Goal: Answer question/provide support: Share knowledge or assist other users

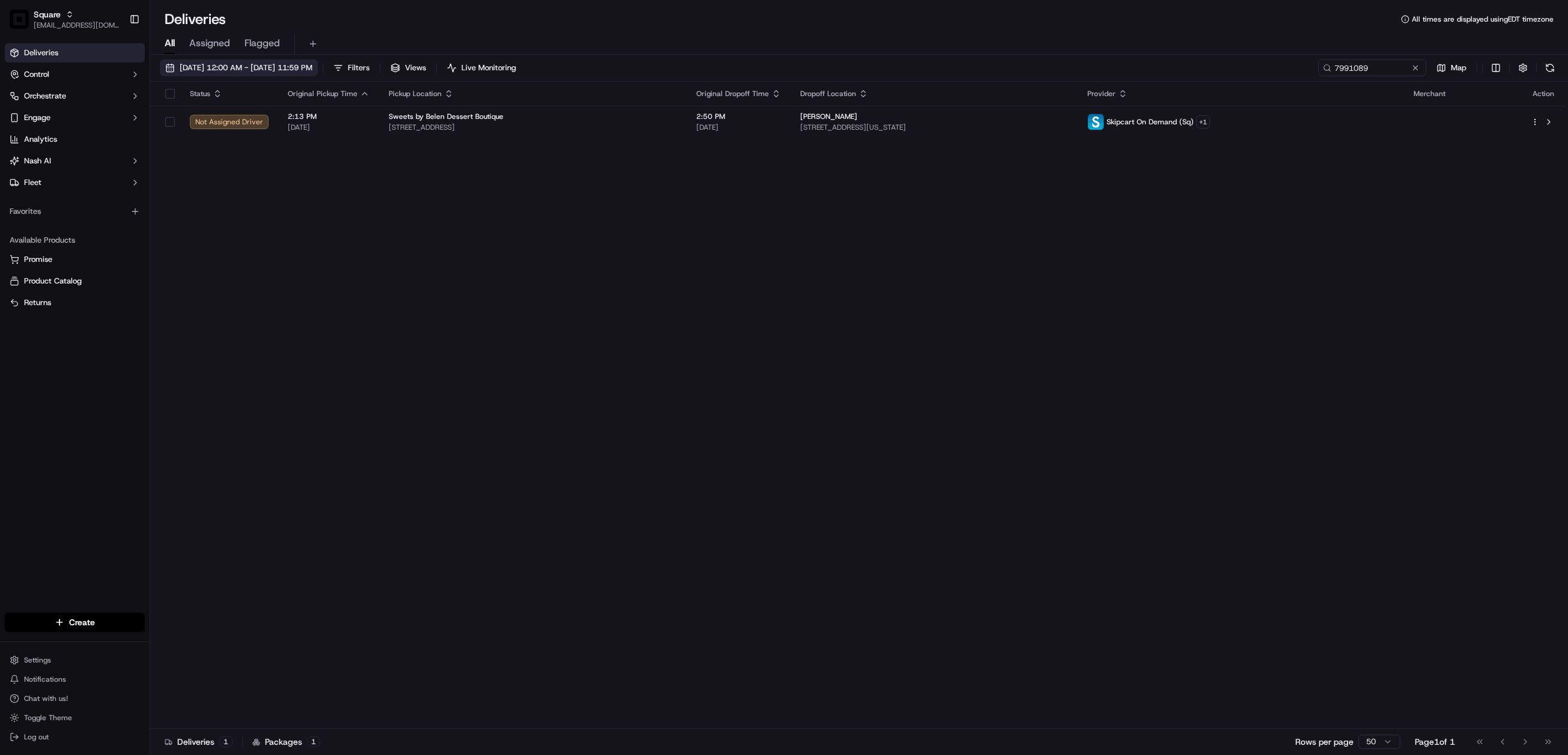
click at [212, 63] on span "09/01/2025 12:00 AM - 09/30/2025 11:59 PM" at bounding box center [246, 68] width 132 height 11
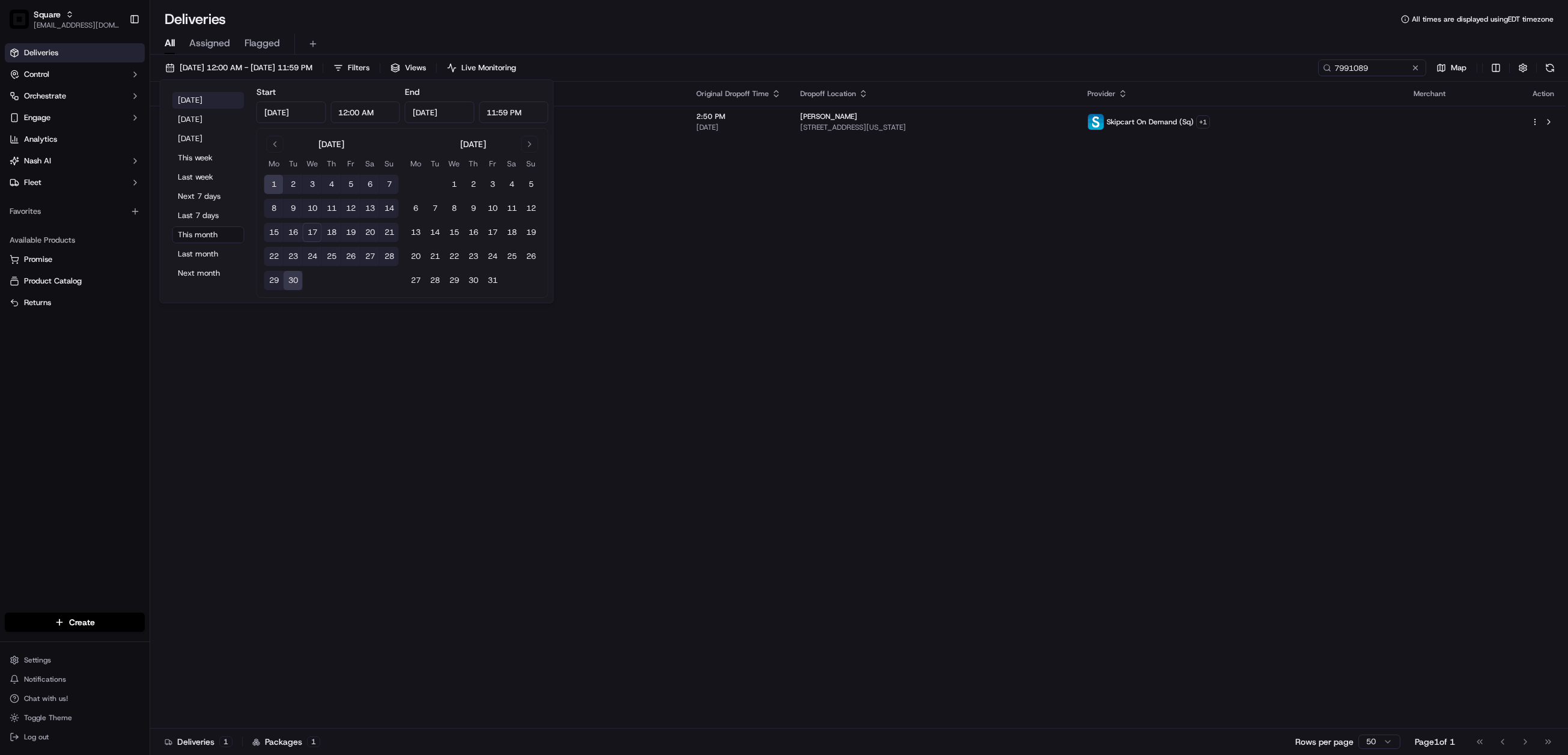
click at [186, 98] on button "Today" at bounding box center [209, 100] width 72 height 17
type input "Sep 17, 2025"
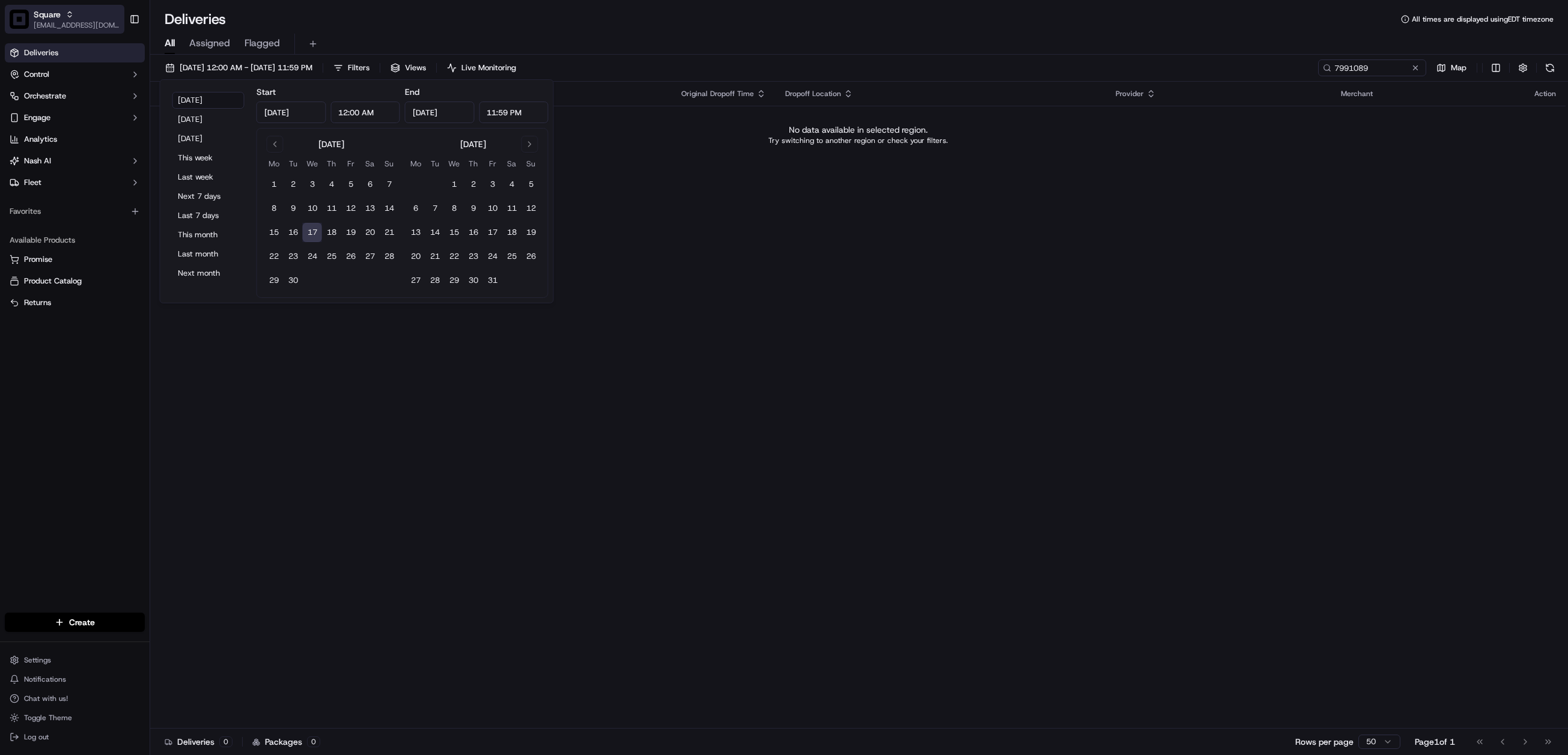
click at [173, 92] on button "Today" at bounding box center [209, 100] width 72 height 17
click at [1350, 65] on input "7991089" at bounding box center [1354, 68] width 144 height 17
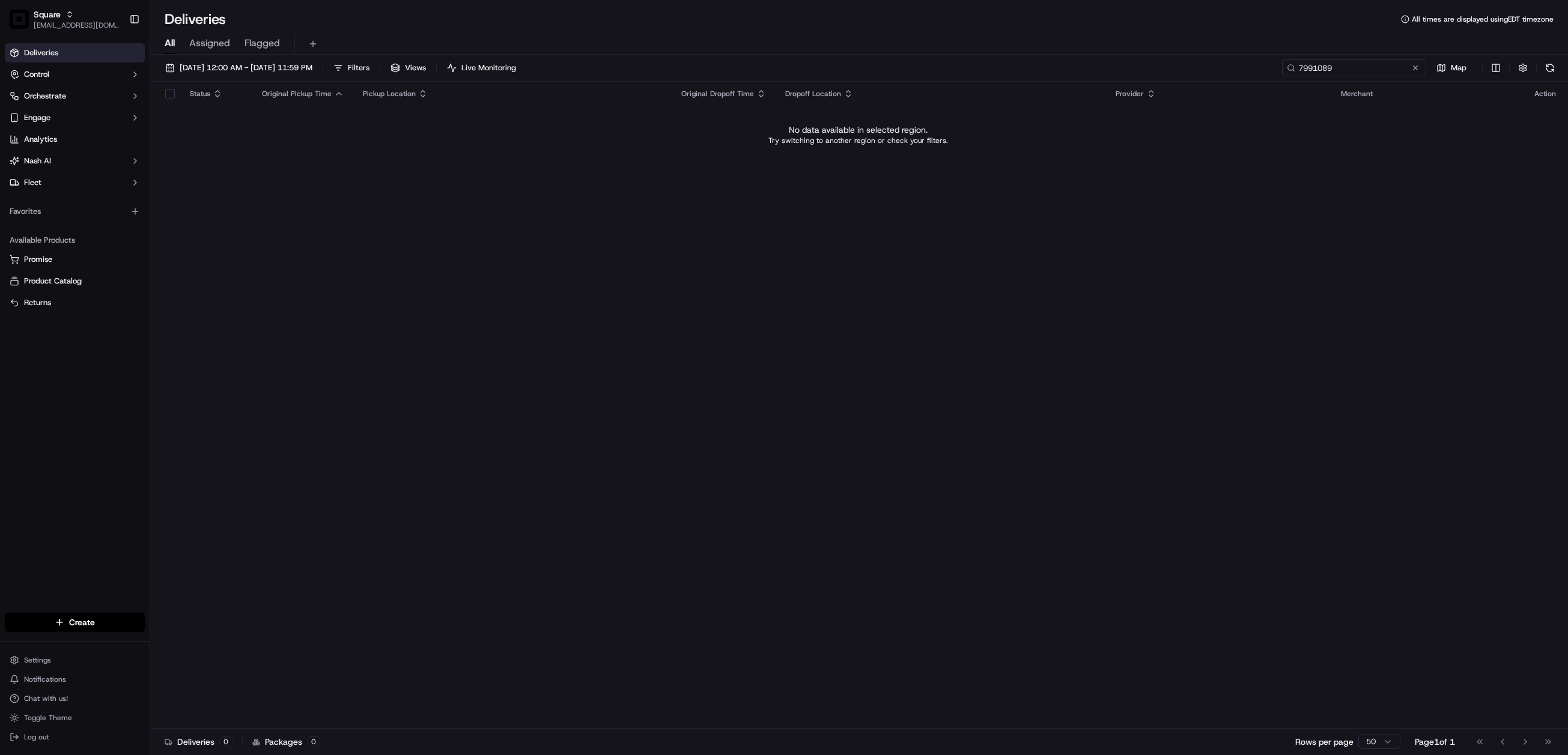
paste input "1117202"
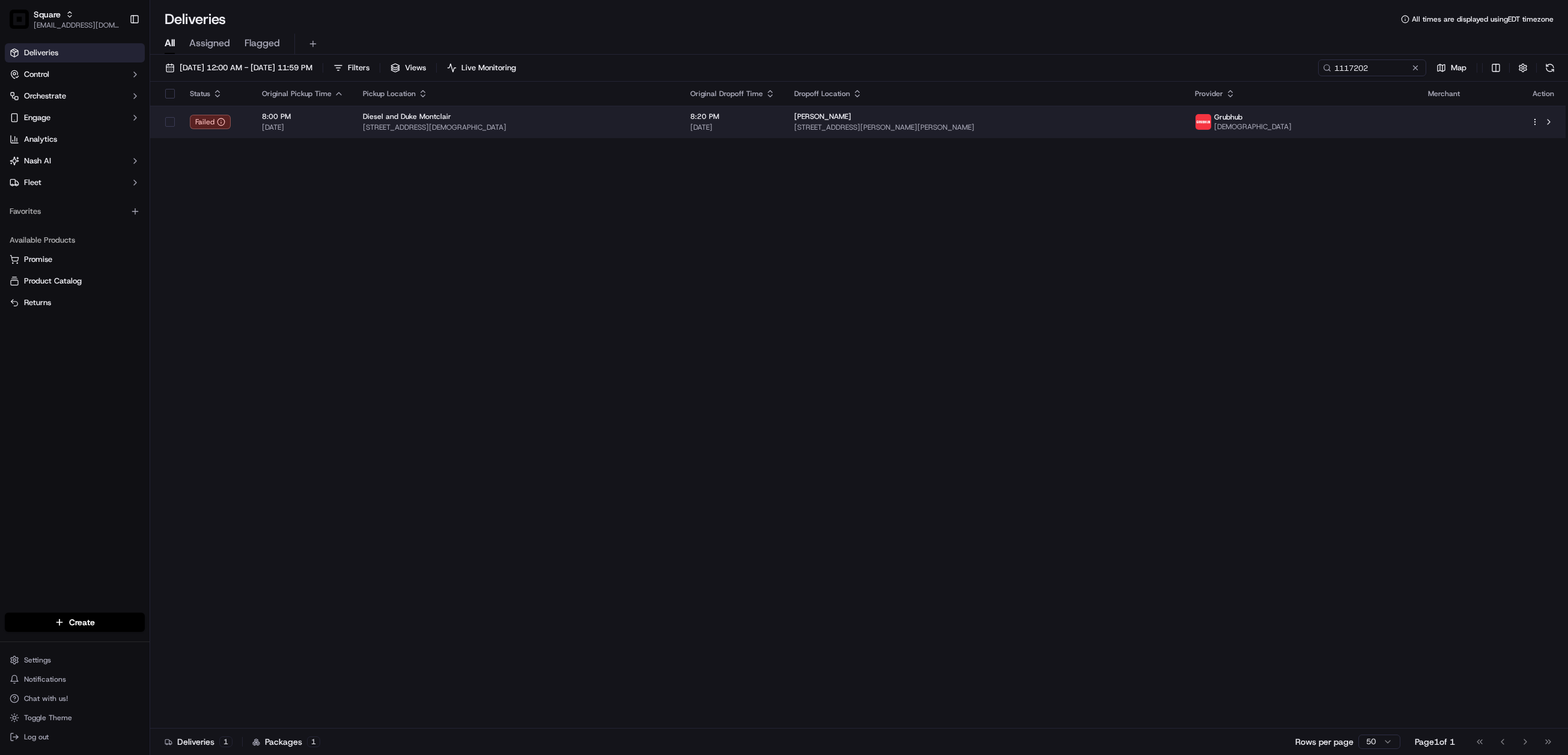
click at [775, 117] on span "8:20 PM" at bounding box center [733, 116] width 85 height 9
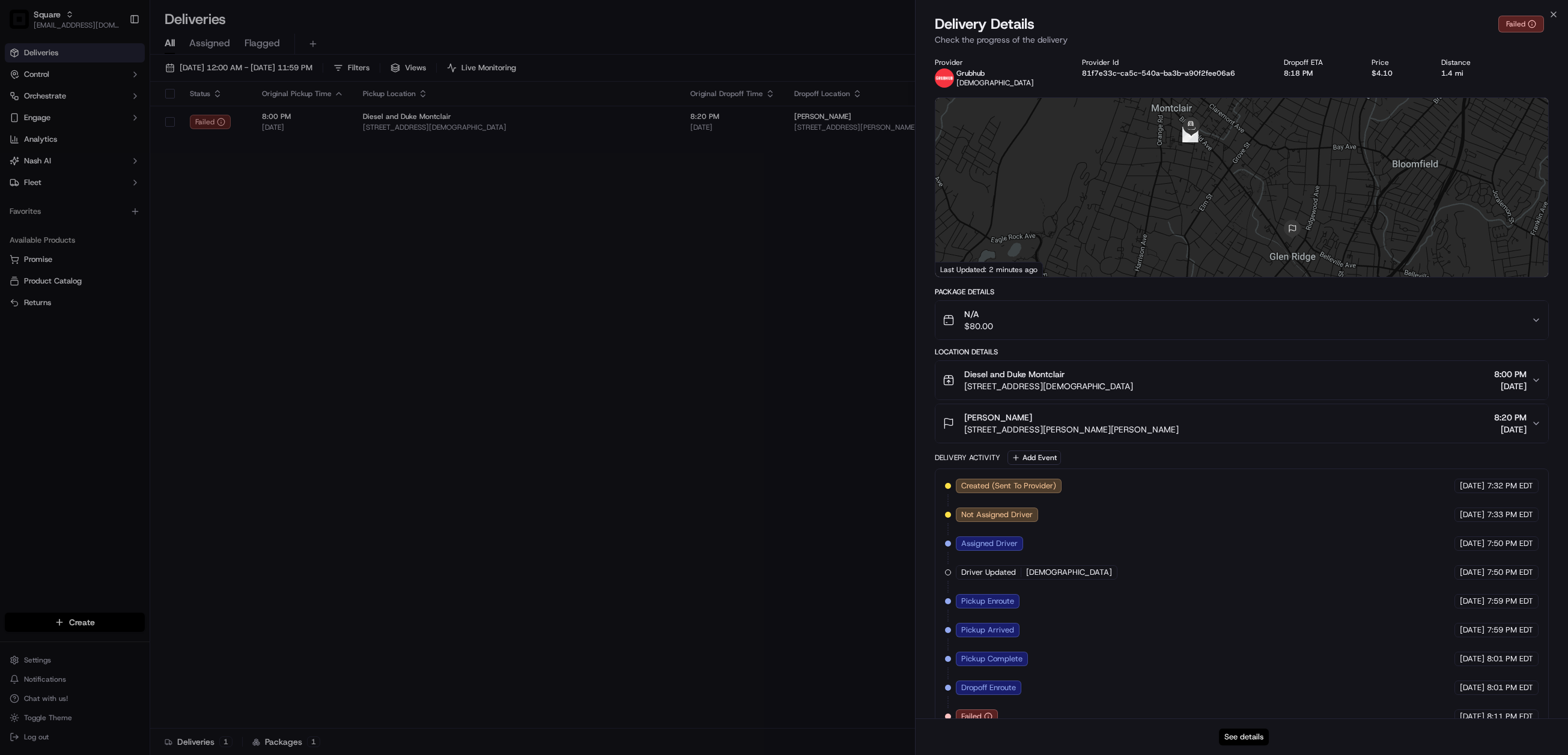
click at [1255, 739] on button "See details" at bounding box center [1243, 736] width 50 height 17
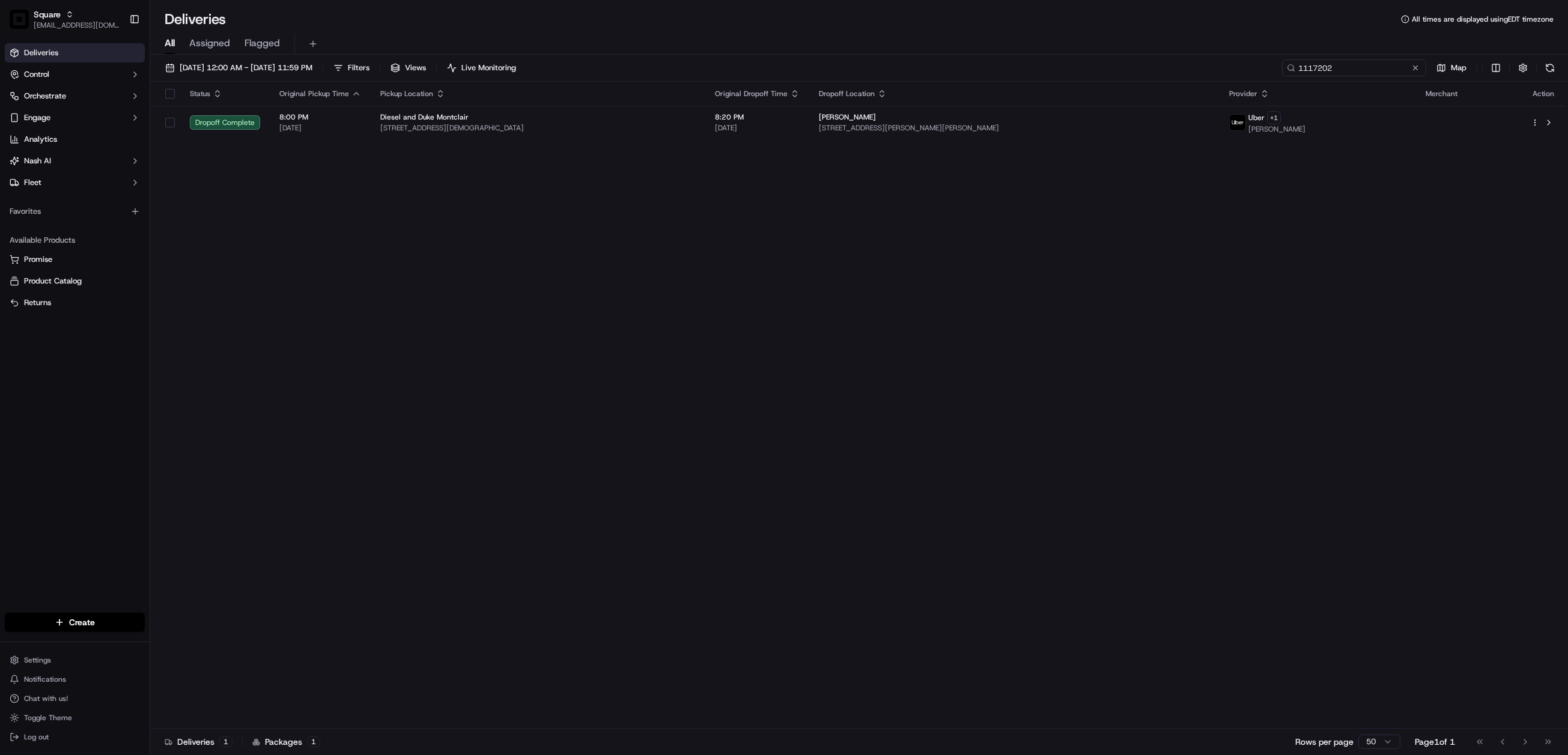
click at [1338, 63] on input "1117202" at bounding box center [1354, 68] width 144 height 17
paste input "9766796"
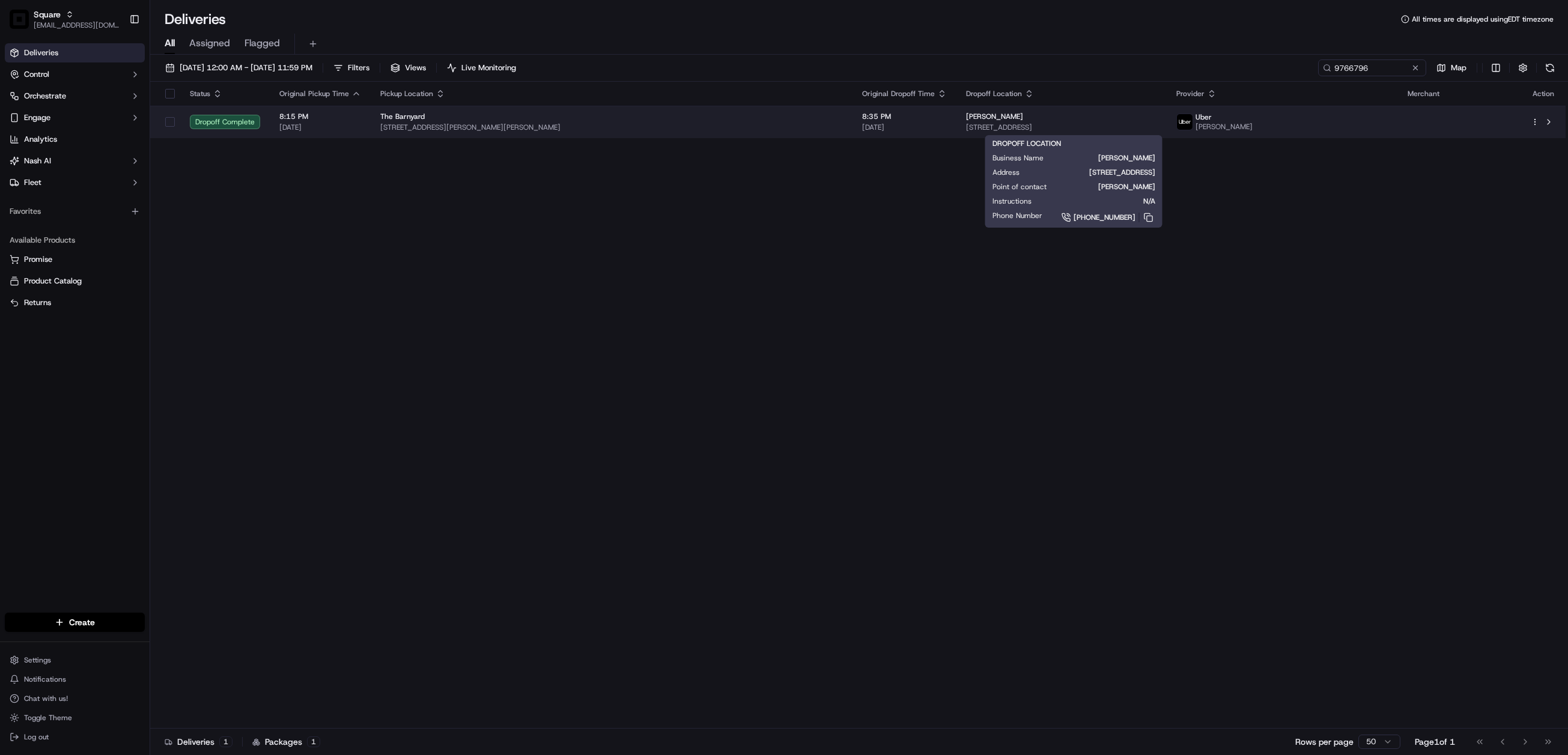
click at [1094, 119] on div "David Merullo" at bounding box center [1061, 116] width 191 height 9
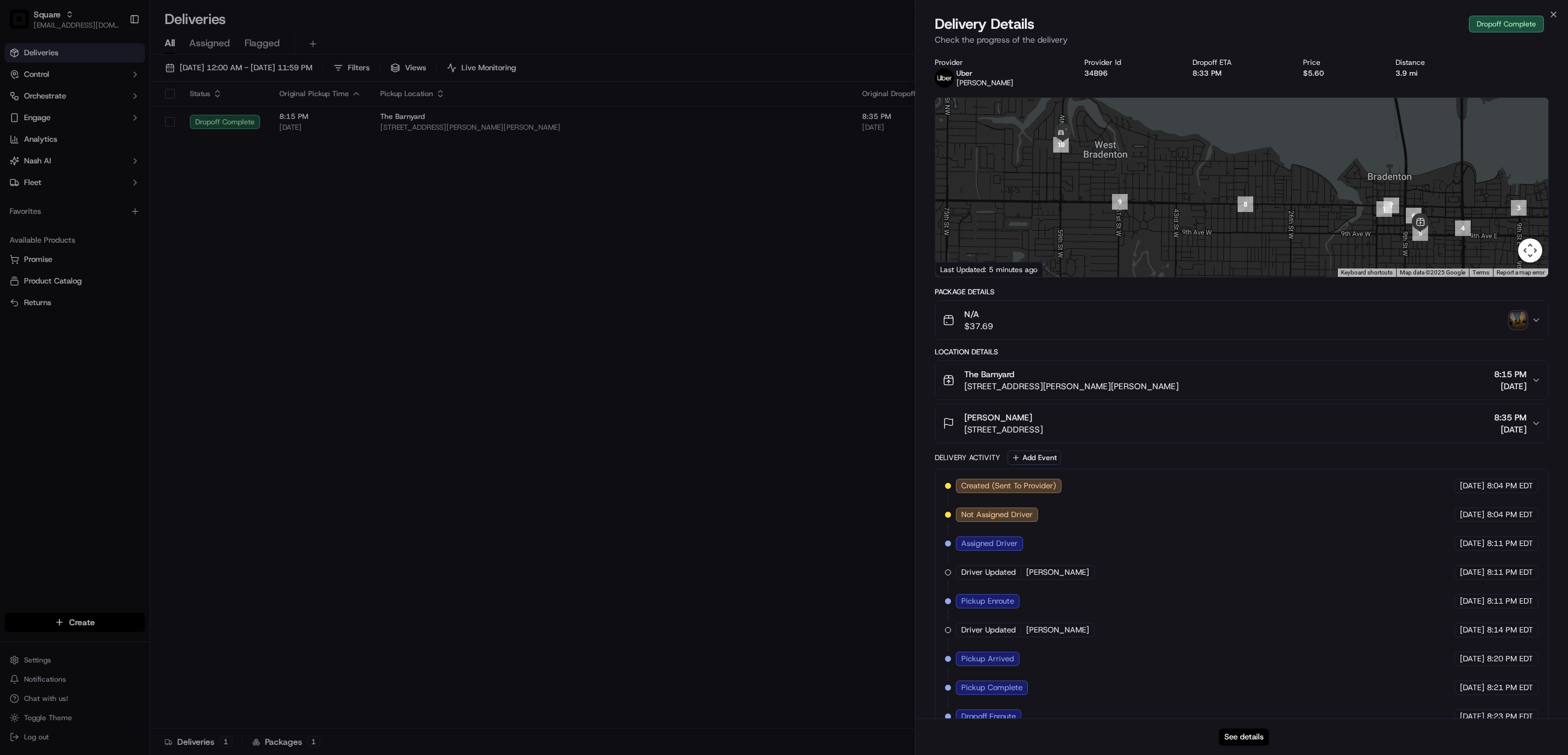
click at [1065, 125] on img at bounding box center [1061, 133] width 19 height 19
click at [1247, 734] on button "See details" at bounding box center [1243, 736] width 50 height 17
drag, startPoint x: 648, startPoint y: 580, endPoint x: 629, endPoint y: 528, distance: 55.4
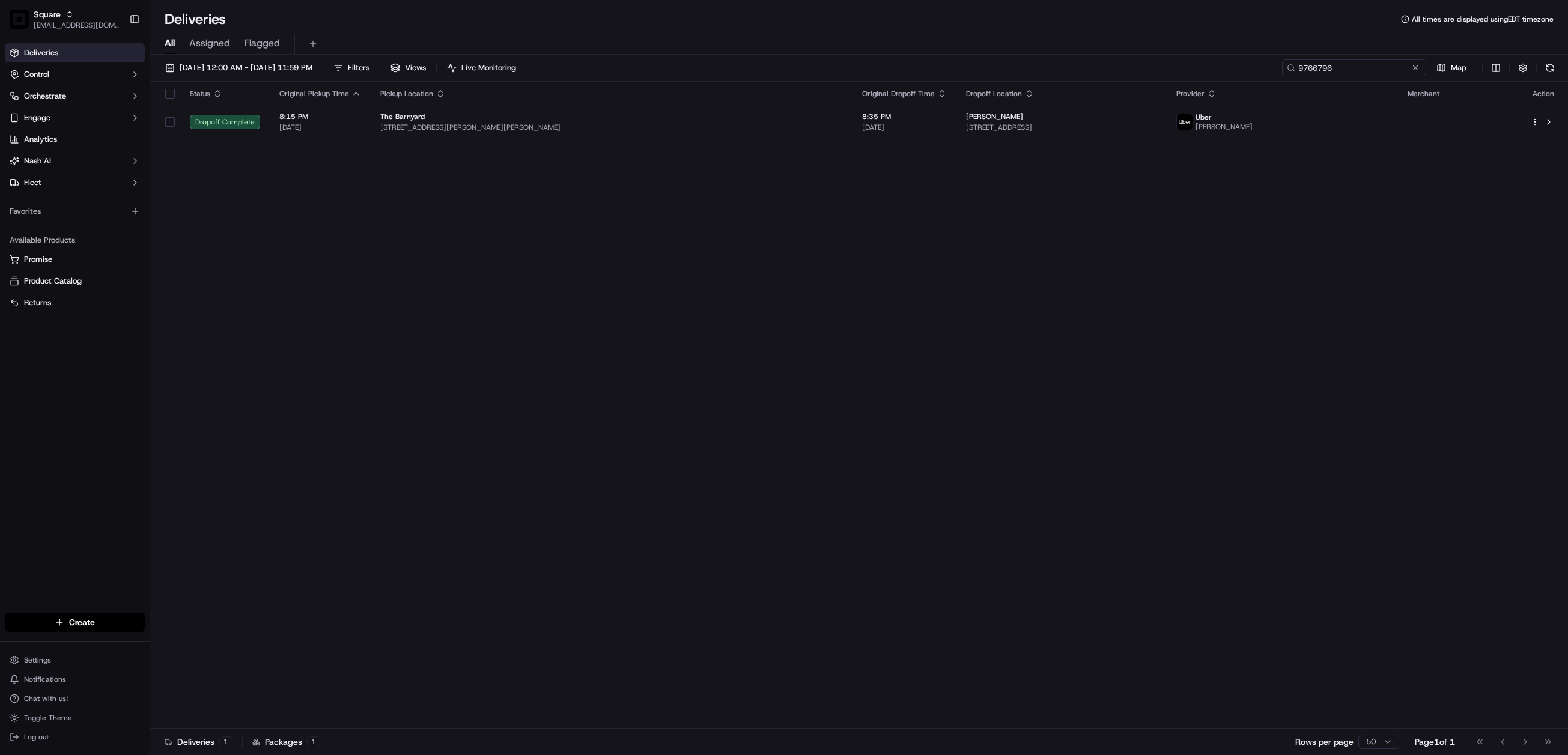
click at [1357, 68] on input "9766796" at bounding box center [1354, 68] width 144 height 17
paste input "5027082"
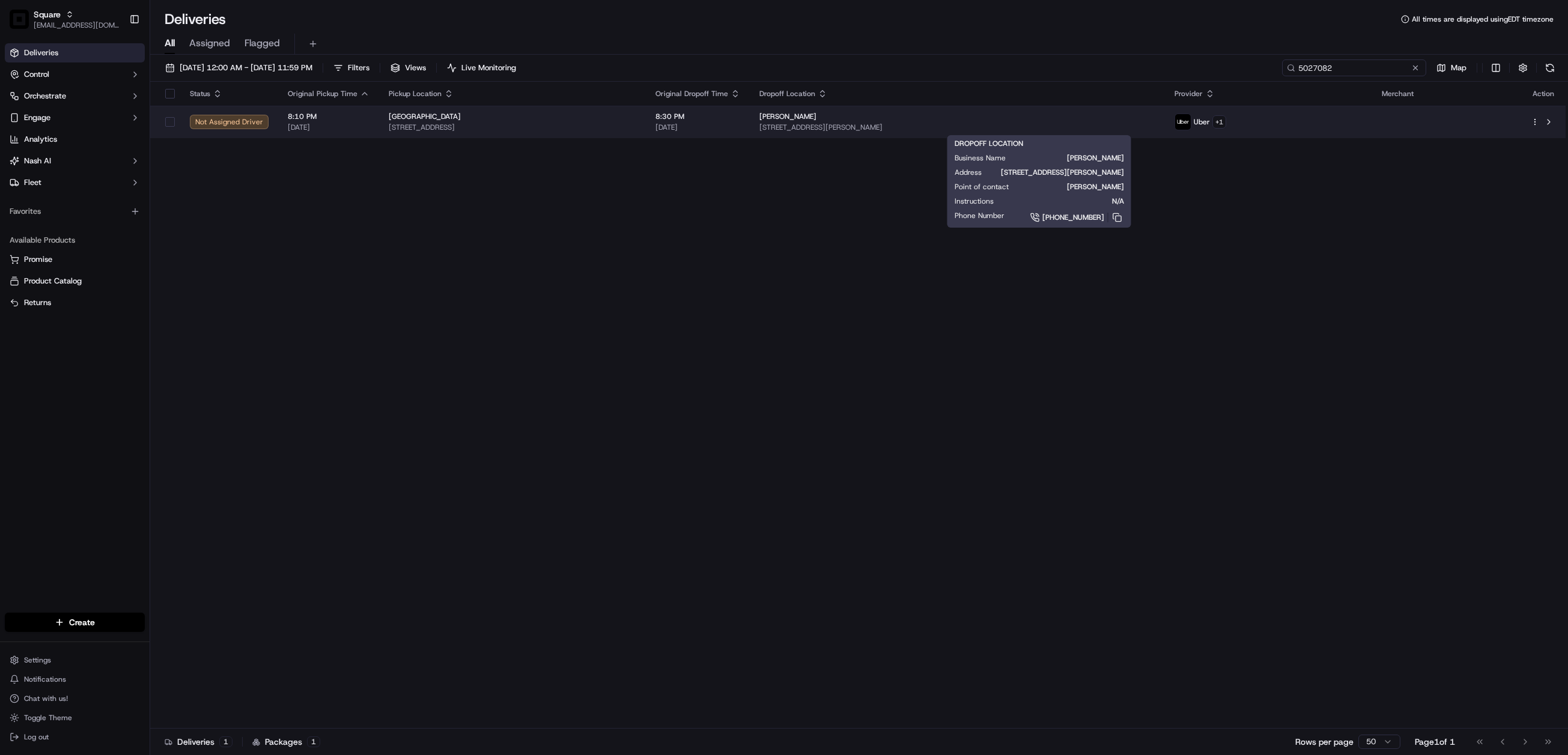
type input "5027082"
click at [1062, 118] on div "Peggy Brown" at bounding box center [957, 116] width 396 height 9
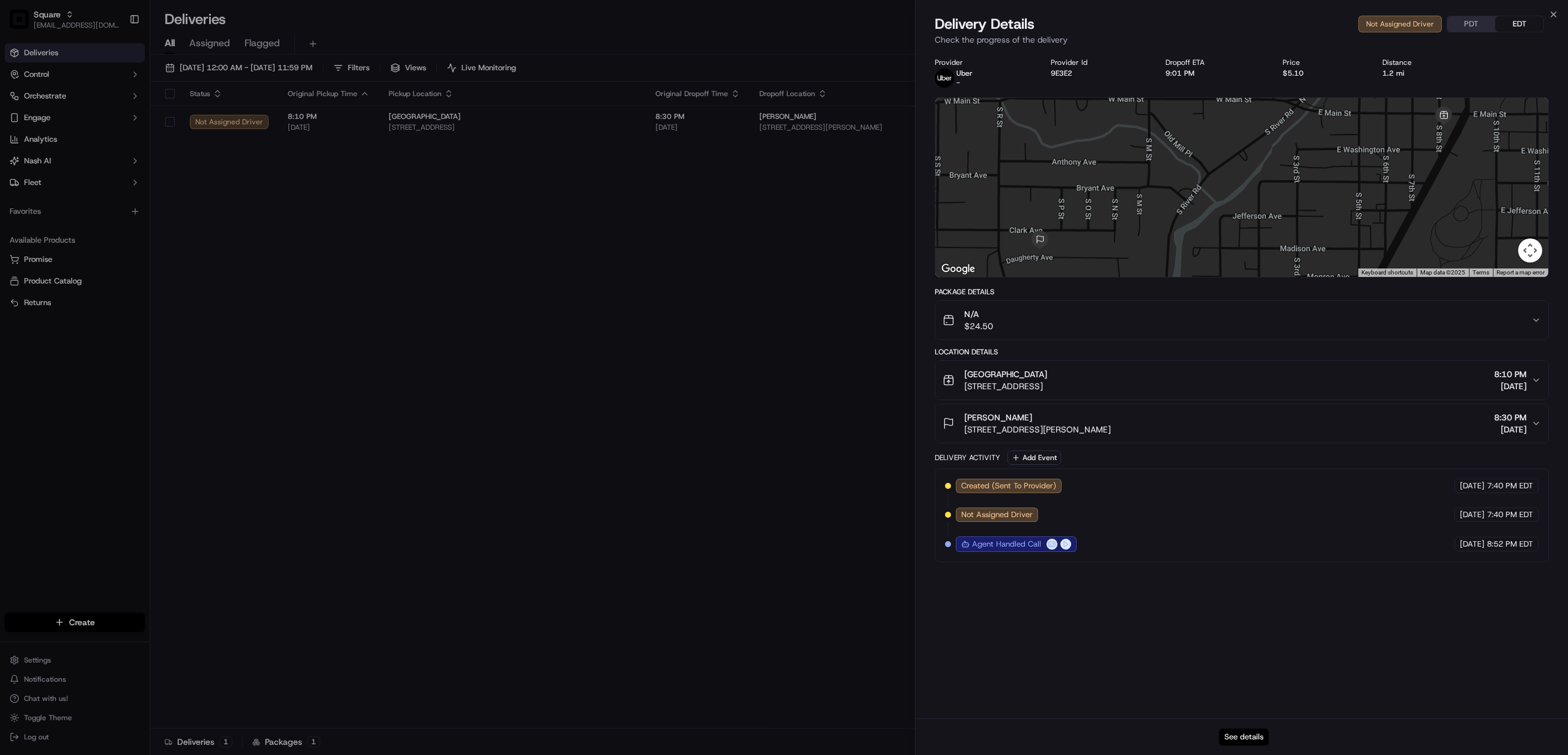
click at [1244, 734] on button "See details" at bounding box center [1243, 736] width 50 height 17
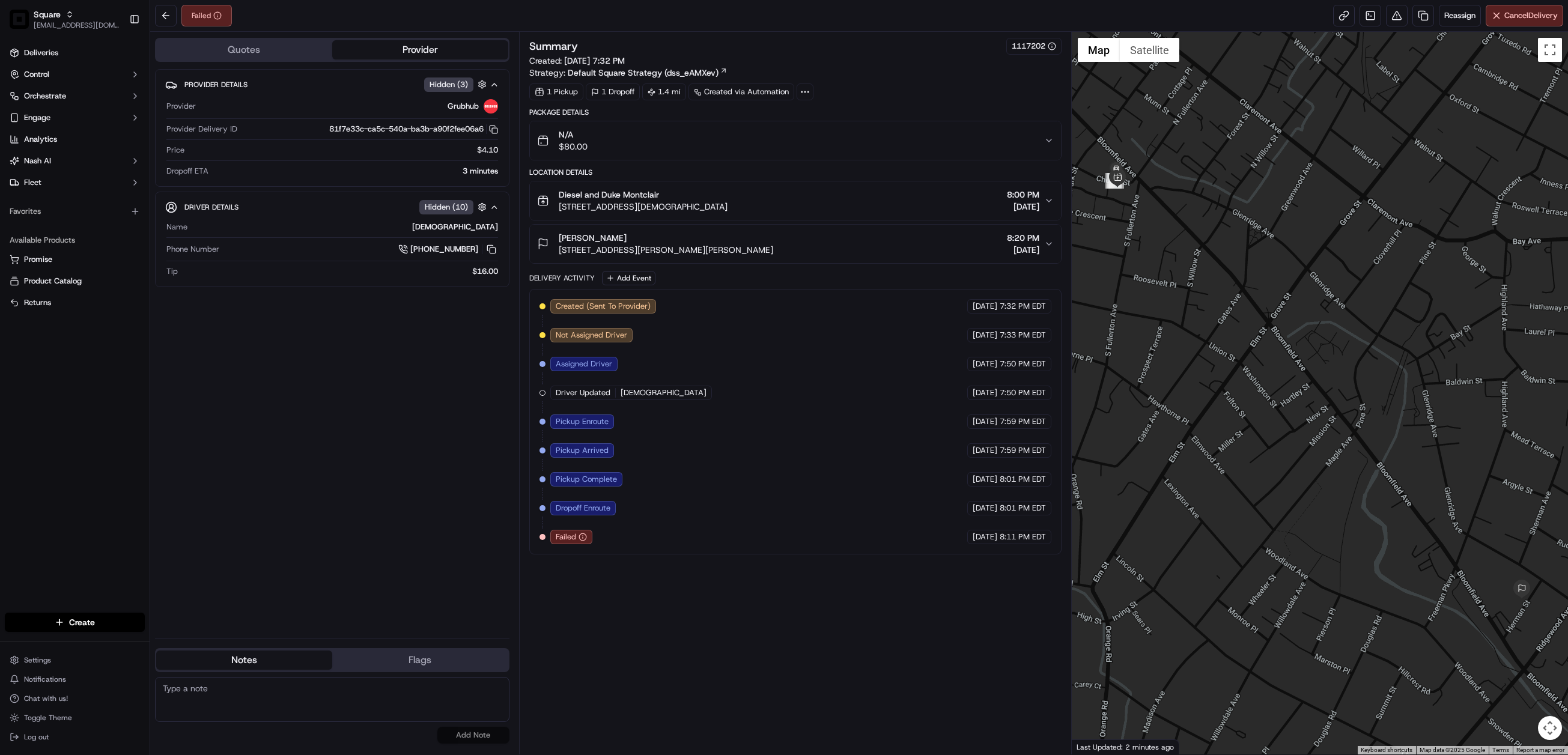
drag, startPoint x: 1043, startPoint y: 202, endPoint x: 993, endPoint y: 232, distance: 58.3
click at [1044, 204] on icon "button" at bounding box center [1048, 200] width 9 height 9
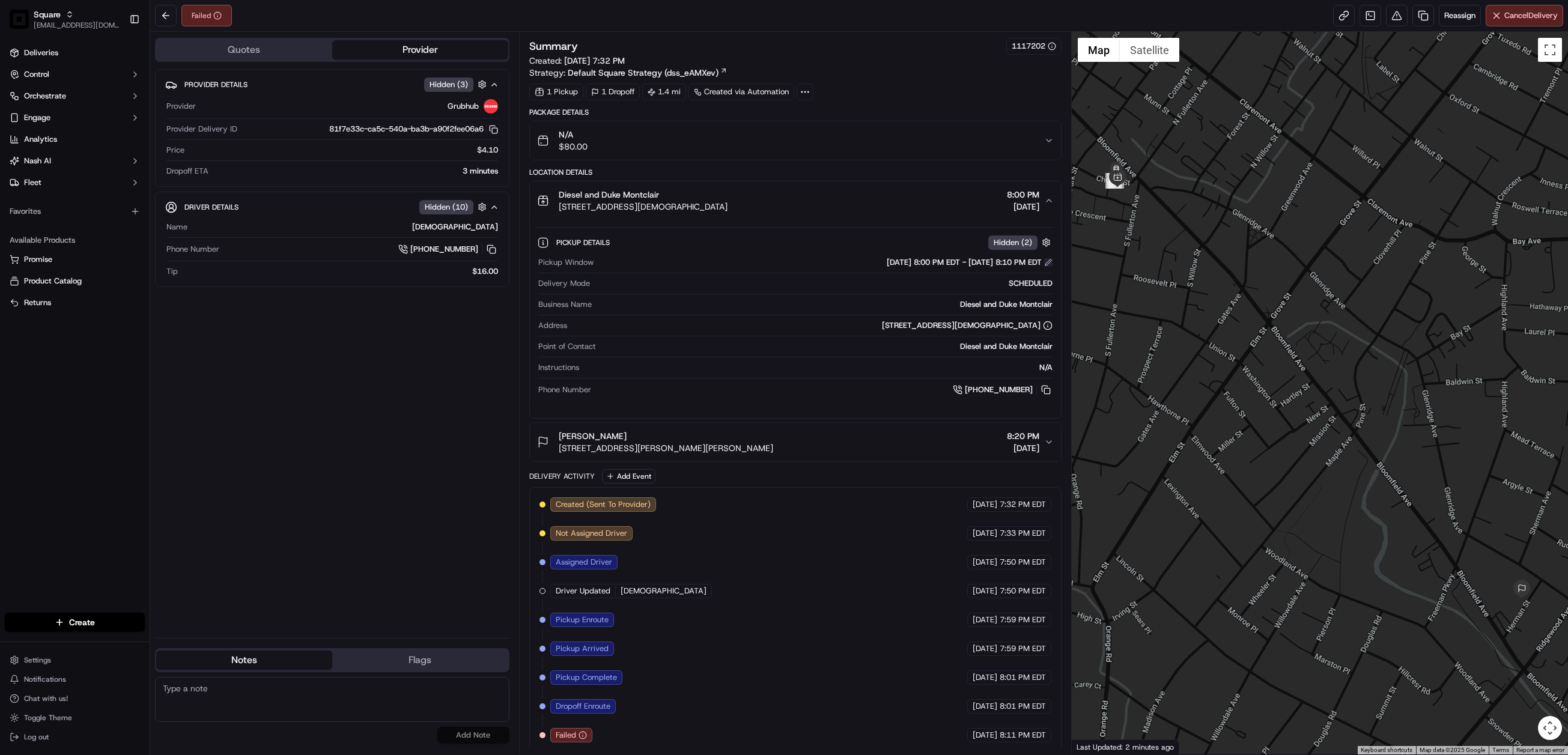
click at [1047, 267] on button at bounding box center [1048, 263] width 9 height 9
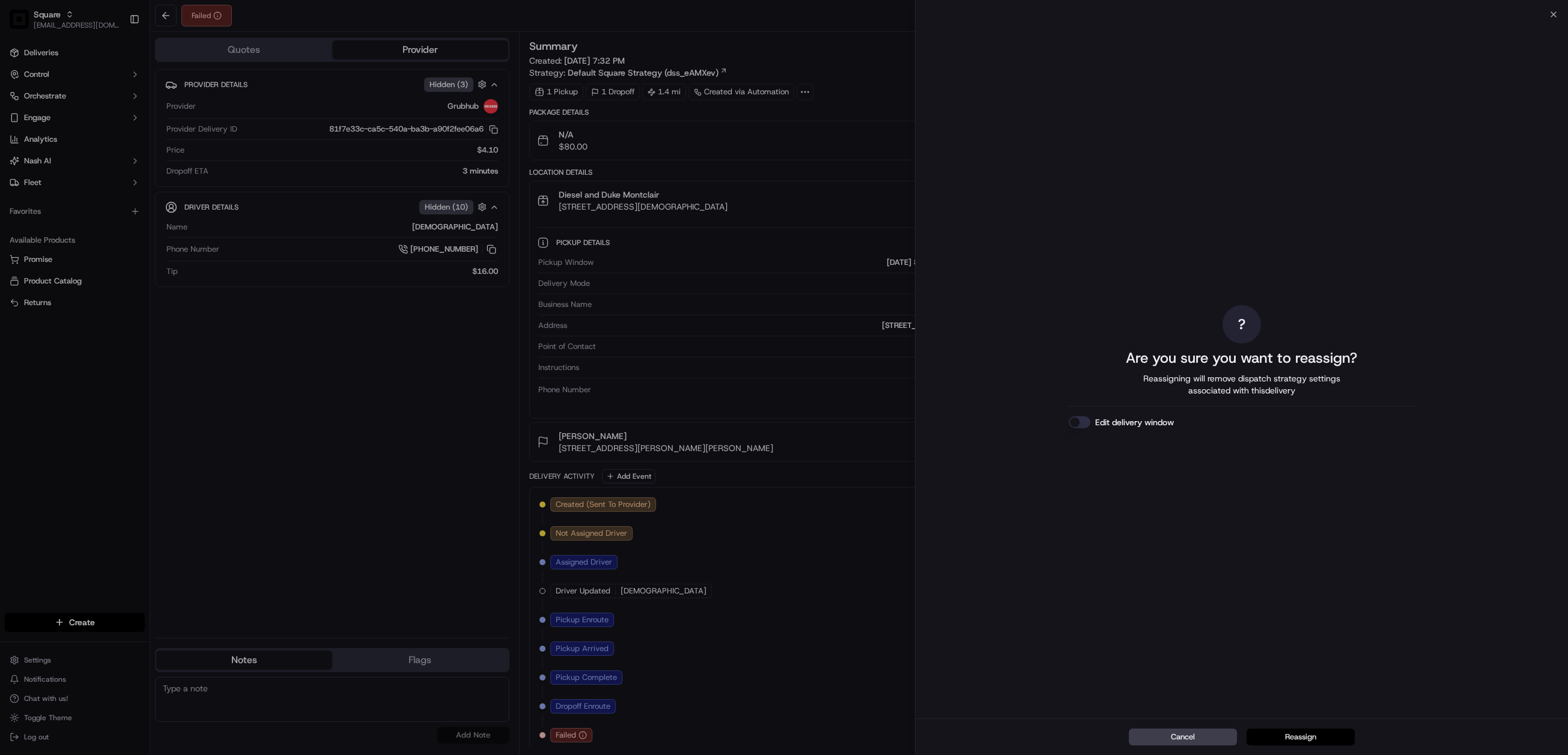
click at [1316, 738] on button "Reassign" at bounding box center [1300, 736] width 108 height 17
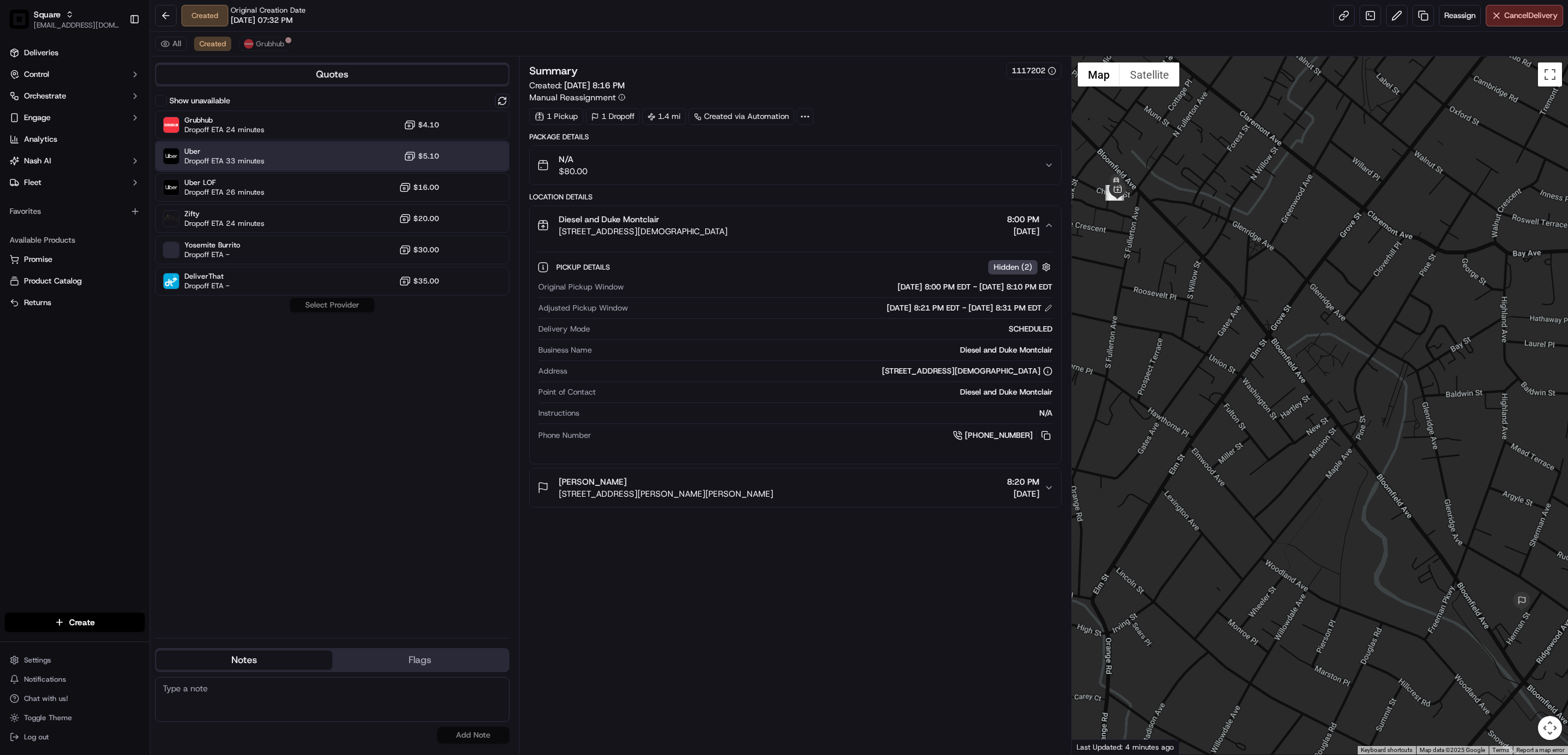
click at [278, 150] on div "Uber Dropoff ETA 33 minutes $5.10" at bounding box center [332, 156] width 354 height 29
click at [337, 297] on div "Show unavailable Grubhub Dropoff ETA 24 minutes $4.10 Uber Dropoff ETA 33 minut…" at bounding box center [332, 361] width 354 height 535
click at [335, 304] on button "Assign Provider" at bounding box center [332, 305] width 86 height 14
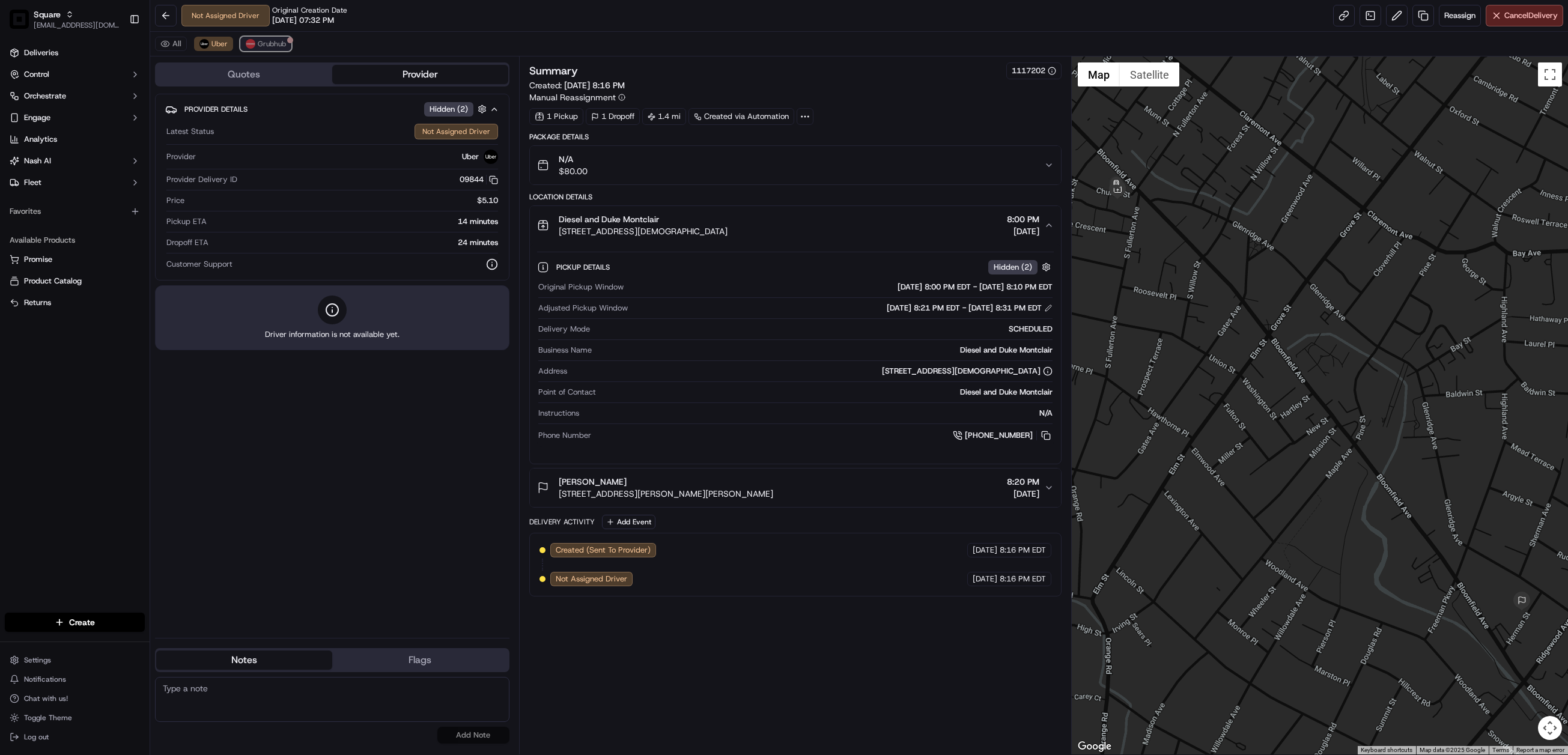
click at [271, 47] on span "Grubhub" at bounding box center [271, 43] width 28 height 9
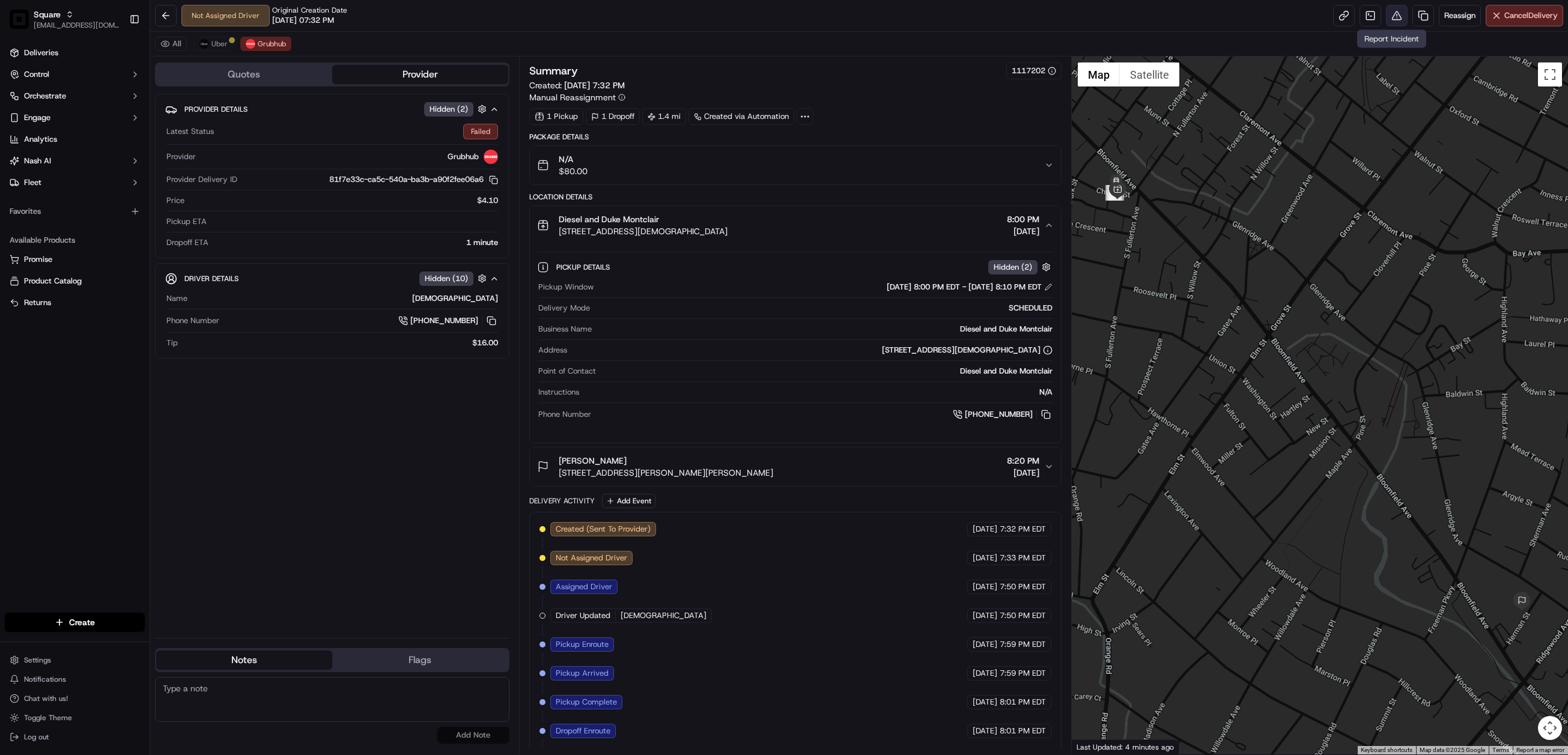
click at [1390, 11] on button at bounding box center [1397, 16] width 22 height 22
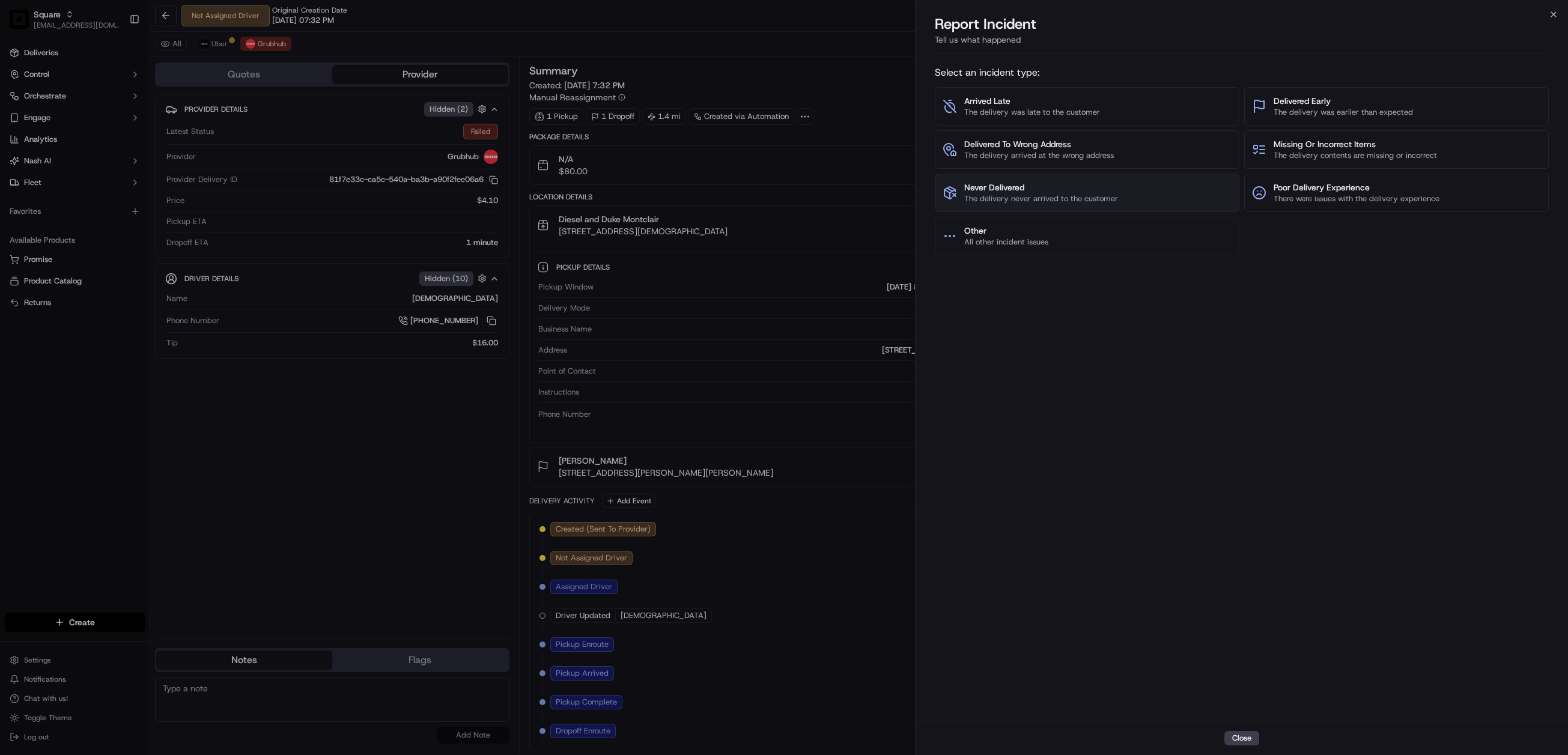
click at [1002, 189] on span "Never Delivered" at bounding box center [1041, 187] width 154 height 12
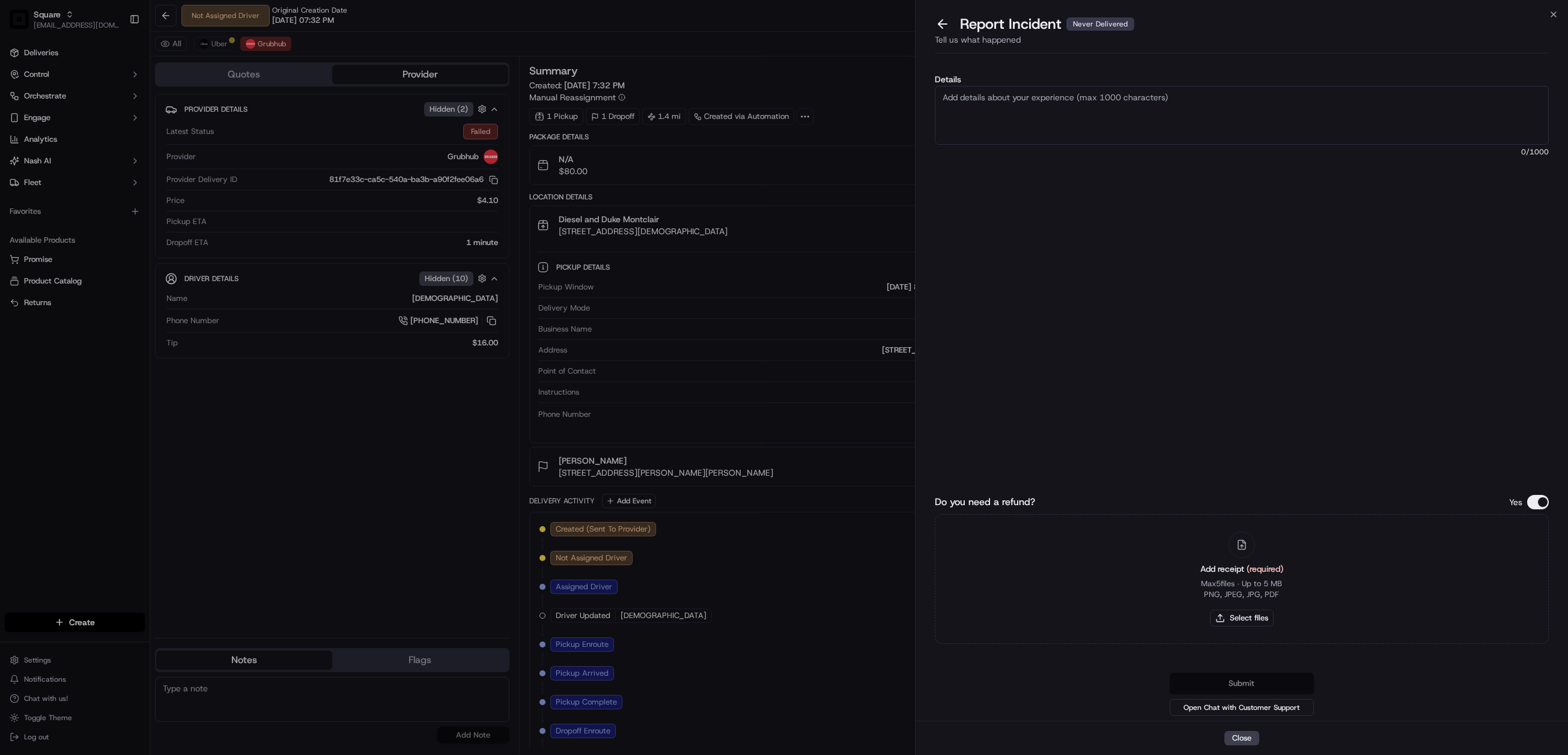
click at [1080, 110] on textarea "Details" at bounding box center [1242, 115] width 615 height 59
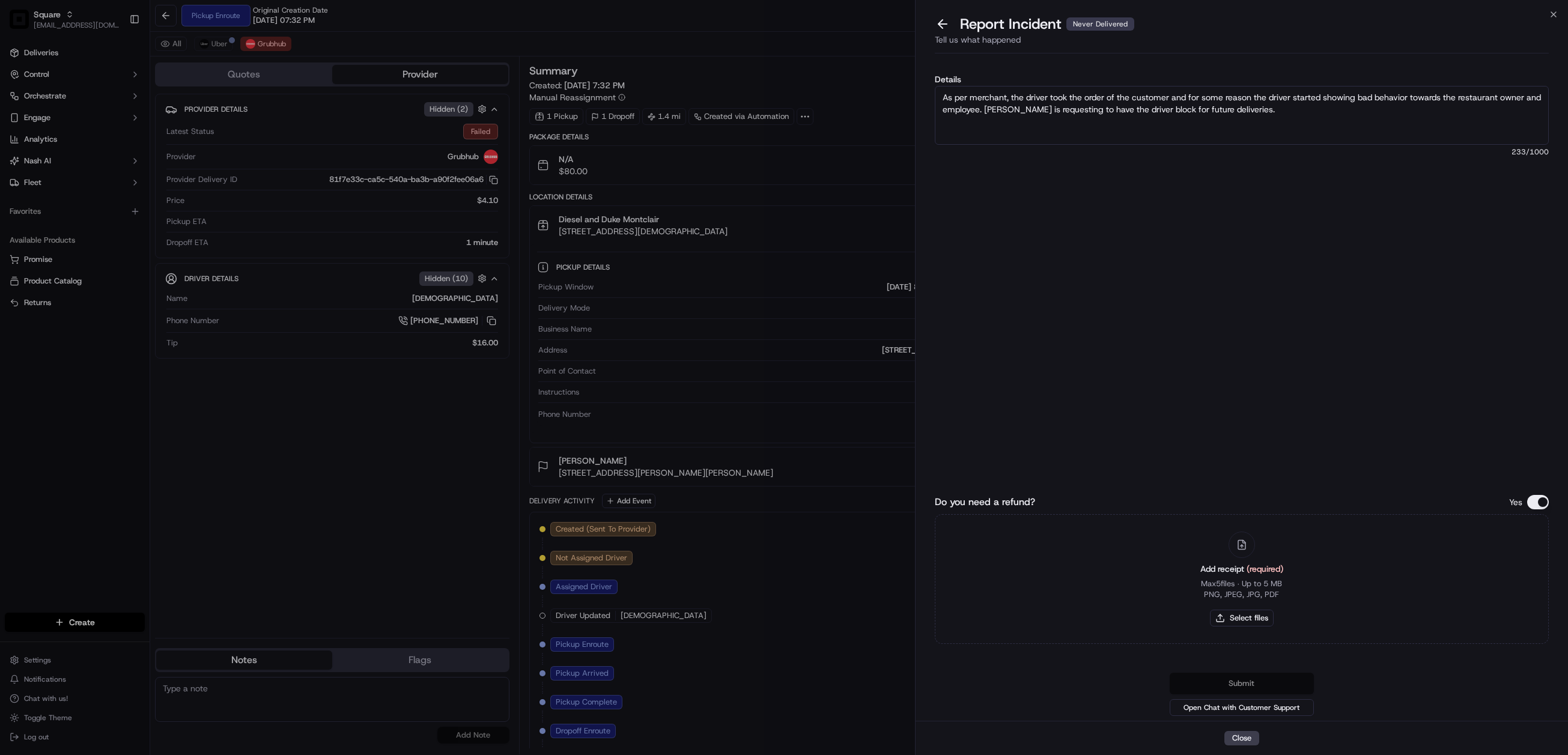
drag, startPoint x: 1266, startPoint y: 109, endPoint x: 941, endPoint y: 98, distance: 325.2
click at [941, 98] on textarea "As per merchant, the driver took the order of the customer and for some reason …" at bounding box center [1242, 115] width 615 height 59
type textarea "As per merchant, the driver took the order of the customer and for some reason …"
click at [1541, 502] on button "Do you need a refund?" at bounding box center [1538, 502] width 22 height 14
click at [1256, 678] on button "Submit" at bounding box center [1241, 684] width 144 height 22
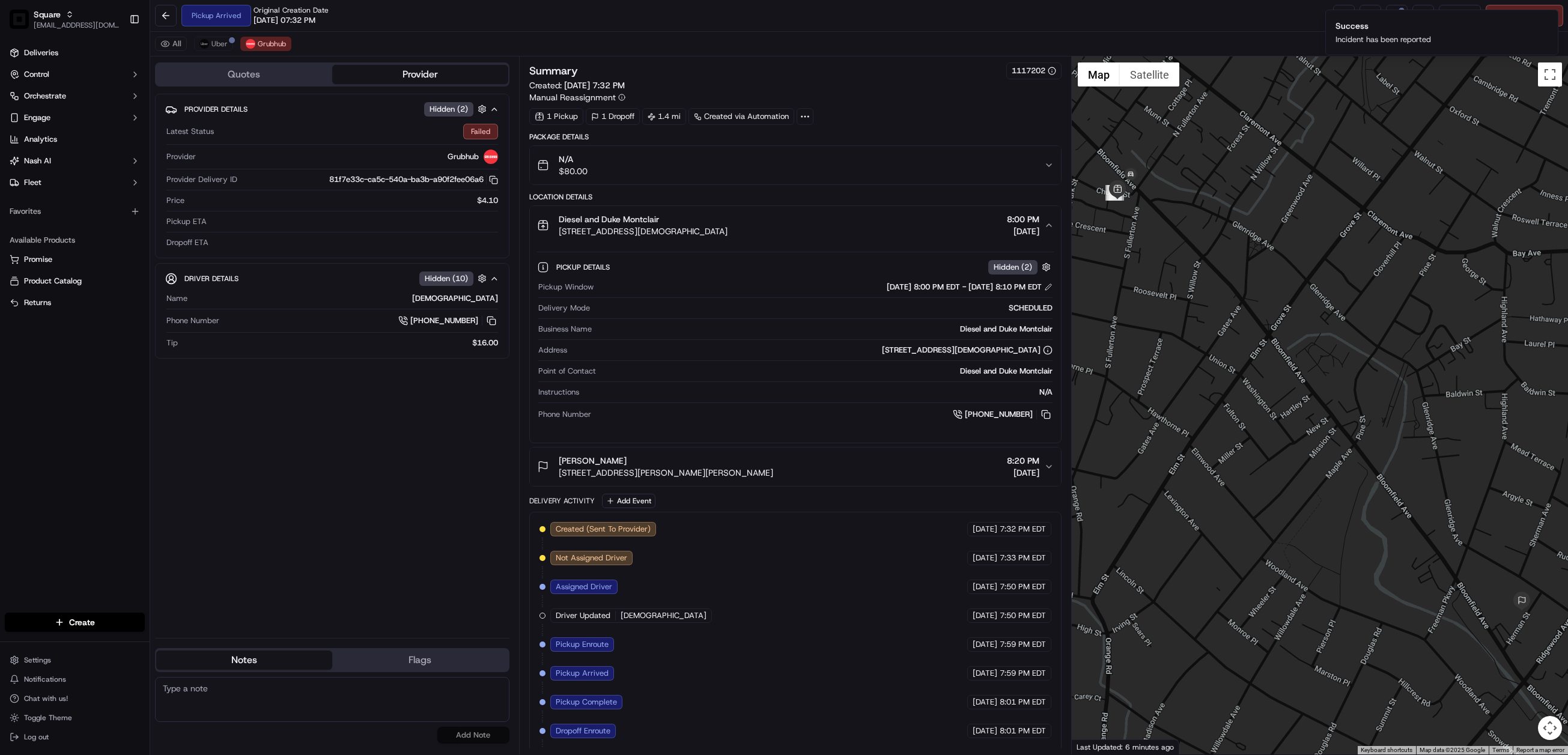
click at [325, 703] on textarea at bounding box center [332, 700] width 354 height 45
paste textarea "Chat/Caller Information: Merchant Reason for Call:"
click at [308, 708] on textarea "Chat/Caller Information: Merchant Reason for Call:" at bounding box center [332, 700] width 354 height 45
click at [307, 700] on textarea "Chat/Caller Information: Merchant Reason for Call:" at bounding box center [332, 700] width 354 height 45
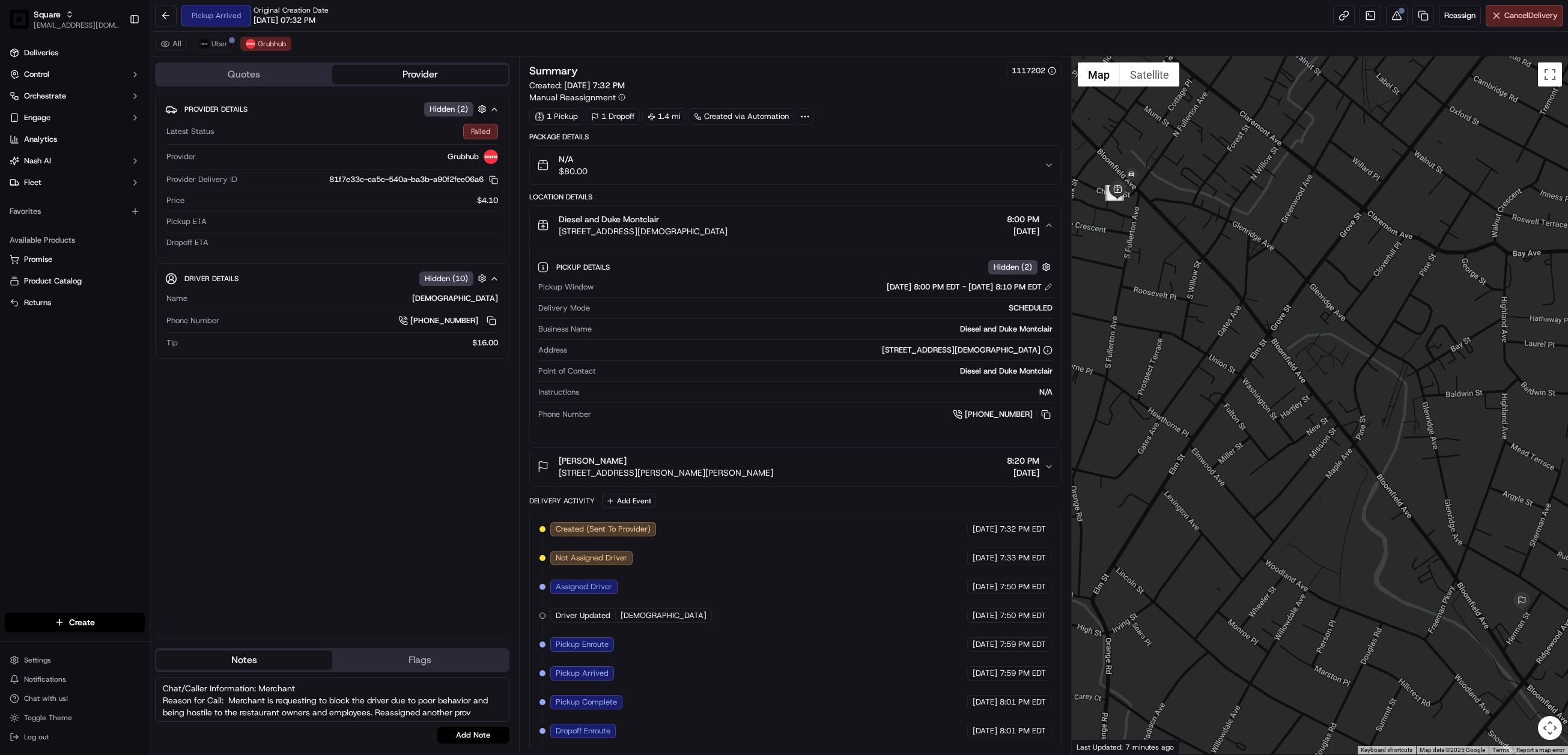
scroll to position [8, 0]
type textarea "Chat/Caller Information: Merchant Reason for Call: Merchant is requesting to bl…"
click at [478, 738] on button "Add Note" at bounding box center [473, 735] width 72 height 17
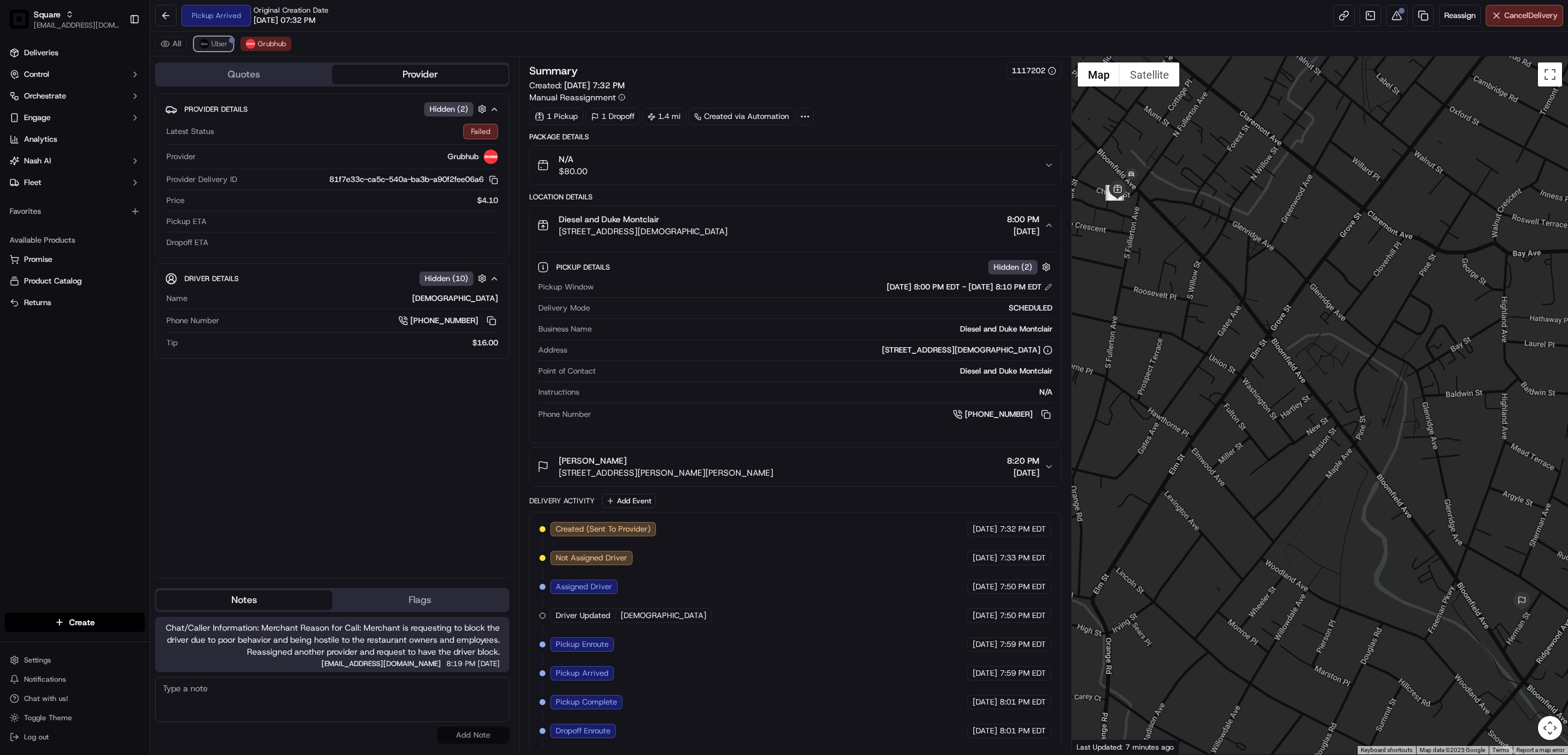
click at [208, 45] on img at bounding box center [204, 43] width 9 height 9
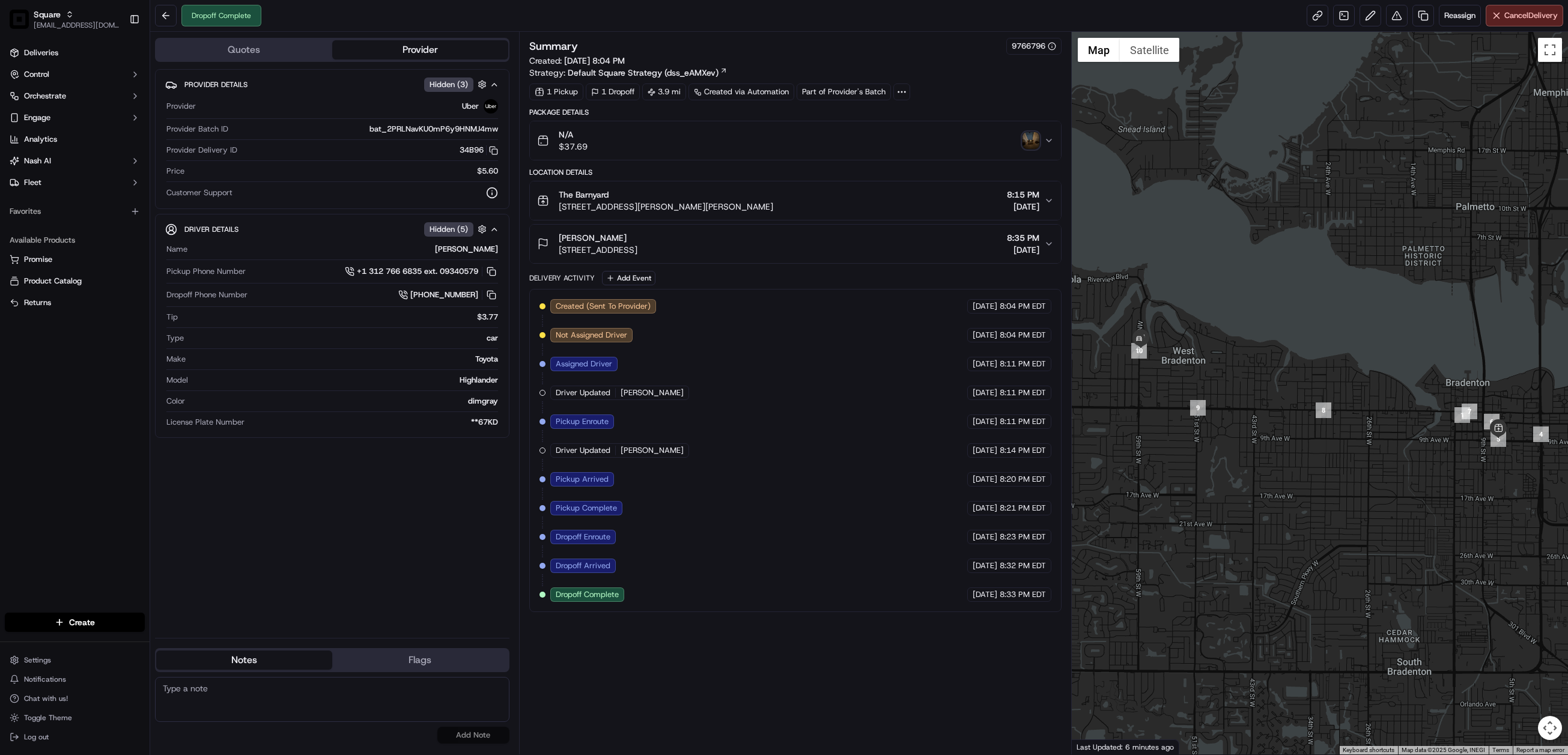
click at [1051, 204] on icon "button" at bounding box center [1048, 200] width 9 height 9
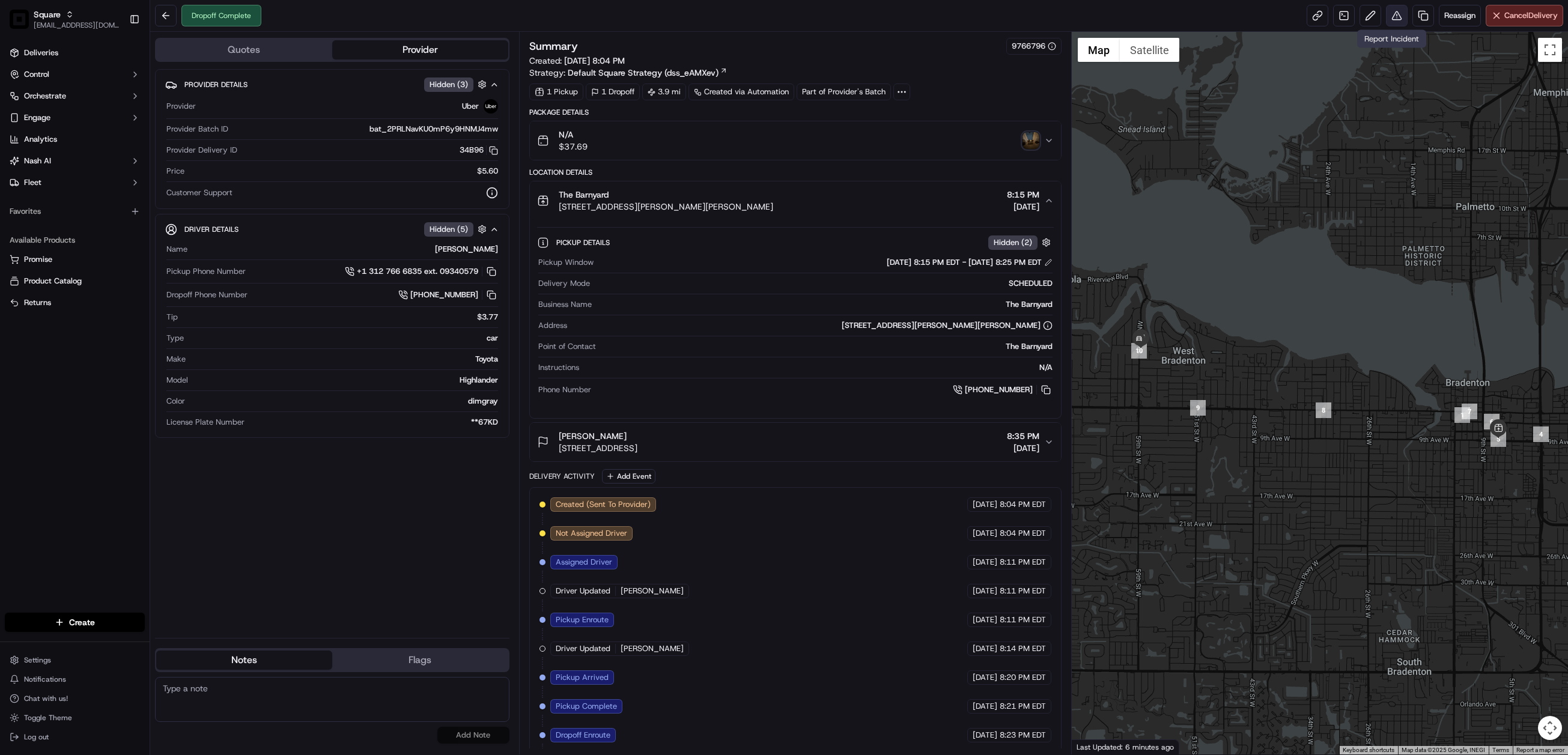
click at [1395, 17] on button at bounding box center [1397, 16] width 22 height 22
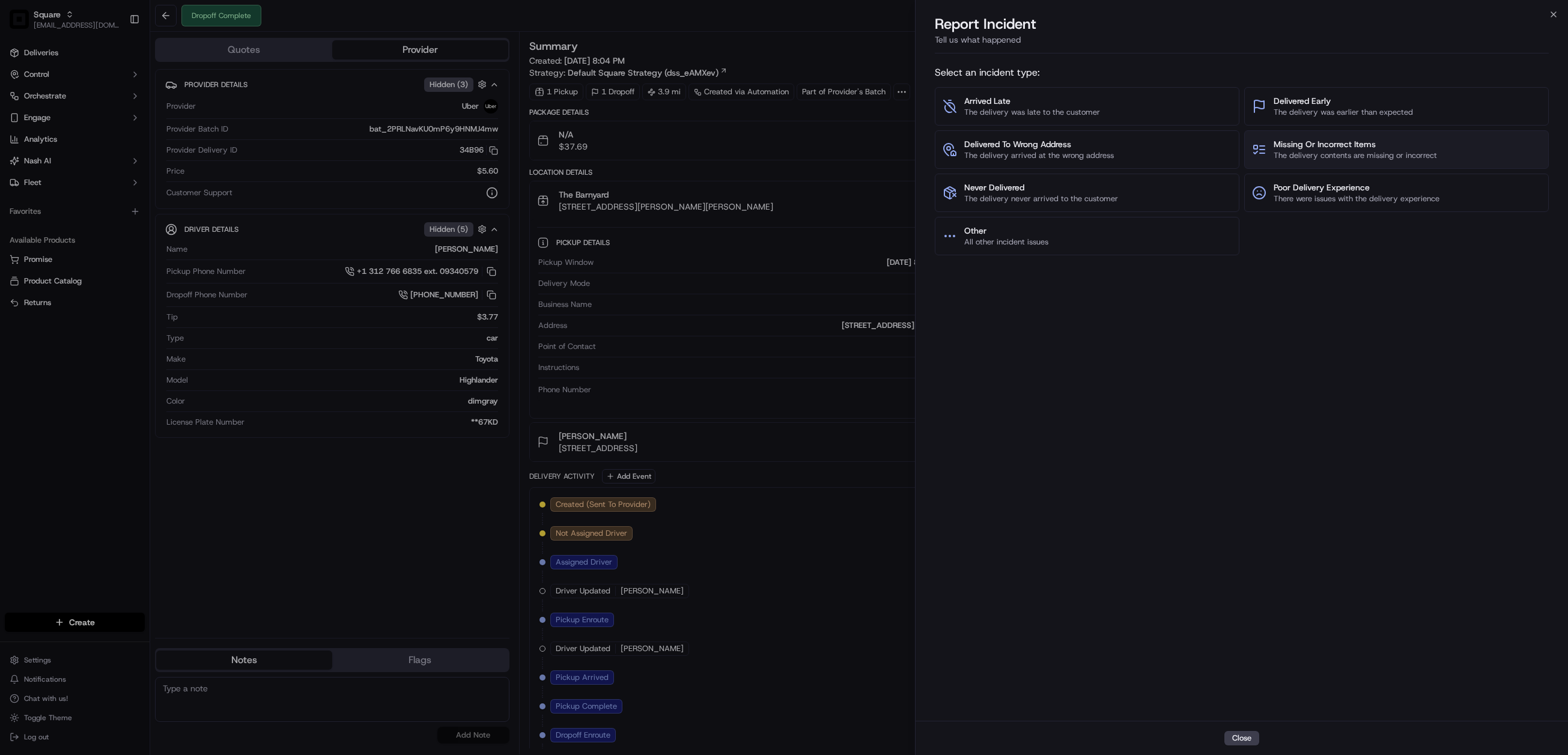
click at [1334, 152] on span "The delivery contents are missing or incorrect" at bounding box center [1355, 155] width 163 height 11
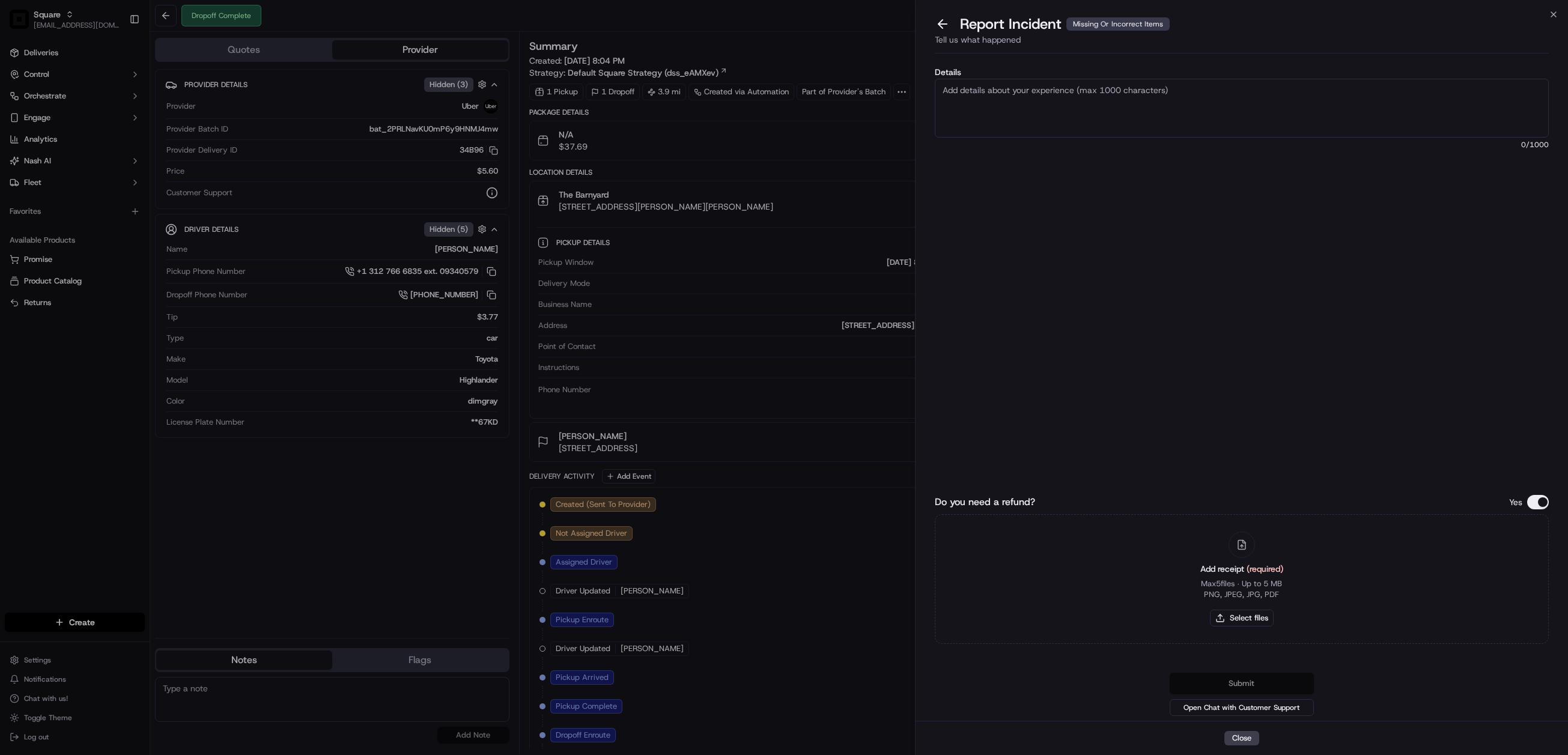
click at [1077, 105] on textarea "Details" at bounding box center [1242, 108] width 615 height 59
type textarea "Please issue a refund for the missing item worth $1.50, Customer didn't receive…"
click at [1542, 503] on button "Do you need a refund?" at bounding box center [1538, 502] width 22 height 14
click at [1266, 673] on button "Submit" at bounding box center [1241, 684] width 144 height 22
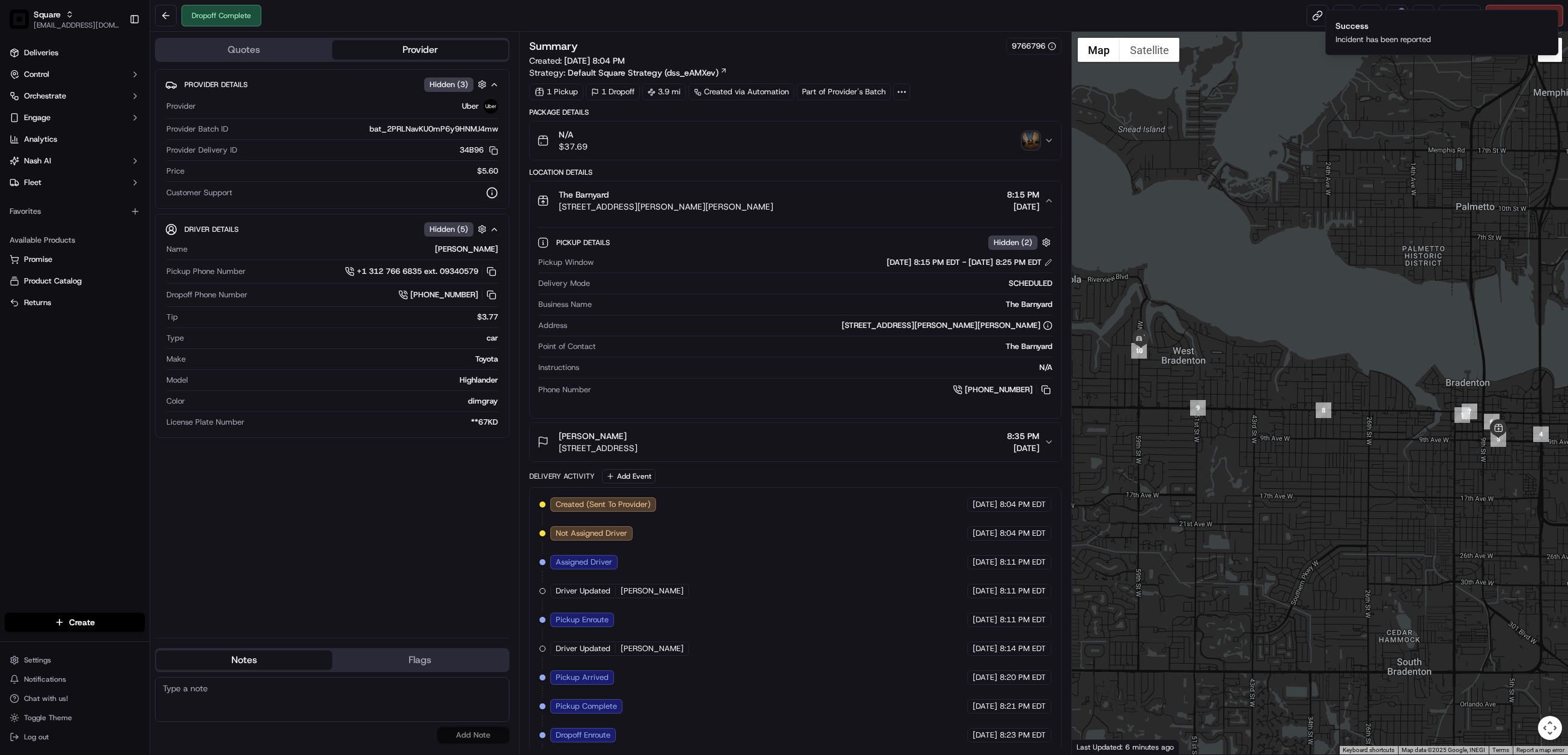
click at [294, 697] on textarea at bounding box center [332, 700] width 354 height 45
paste textarea "Chat/Caller Information: End CX Reason for Call:"
click at [276, 698] on textarea "Chat/Caller Information: End CX Reason for Call:" at bounding box center [332, 700] width 354 height 45
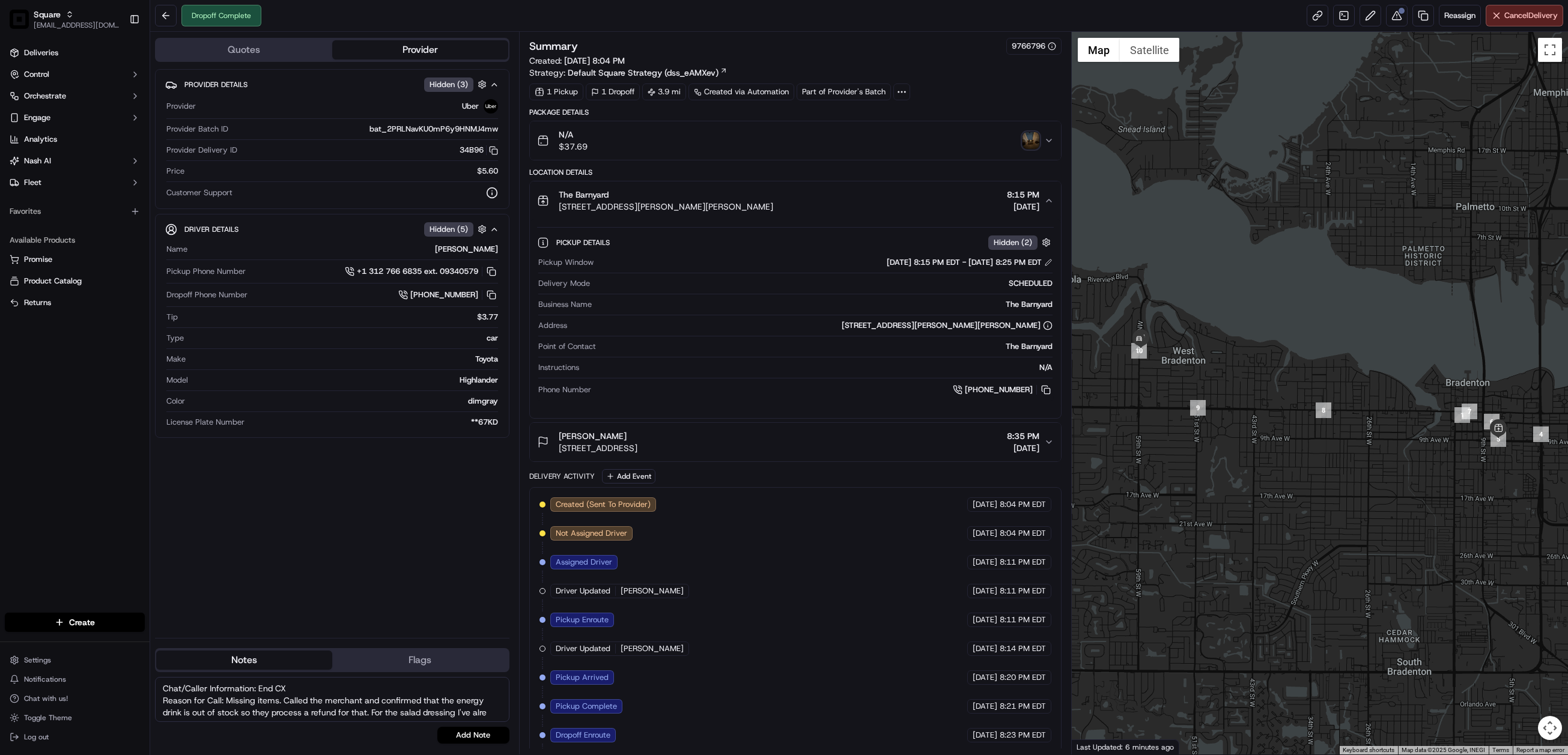
scroll to position [9, 0]
type textarea "Chat/Caller Information: End CX Reason for Call: Missing items. Called the merc…"
click at [473, 732] on button "Add Note" at bounding box center [473, 735] width 72 height 17
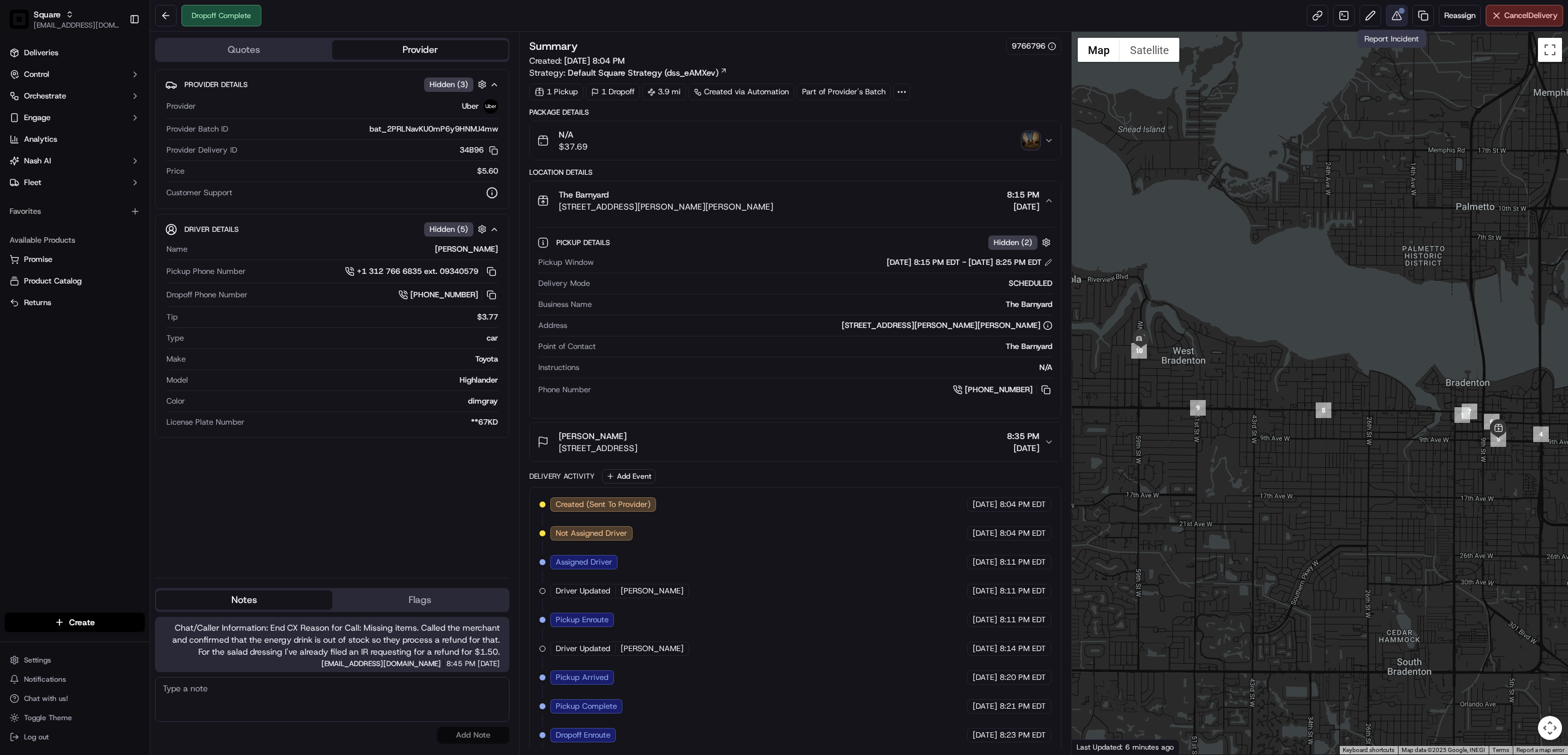
click at [1388, 9] on button at bounding box center [1397, 16] width 22 height 22
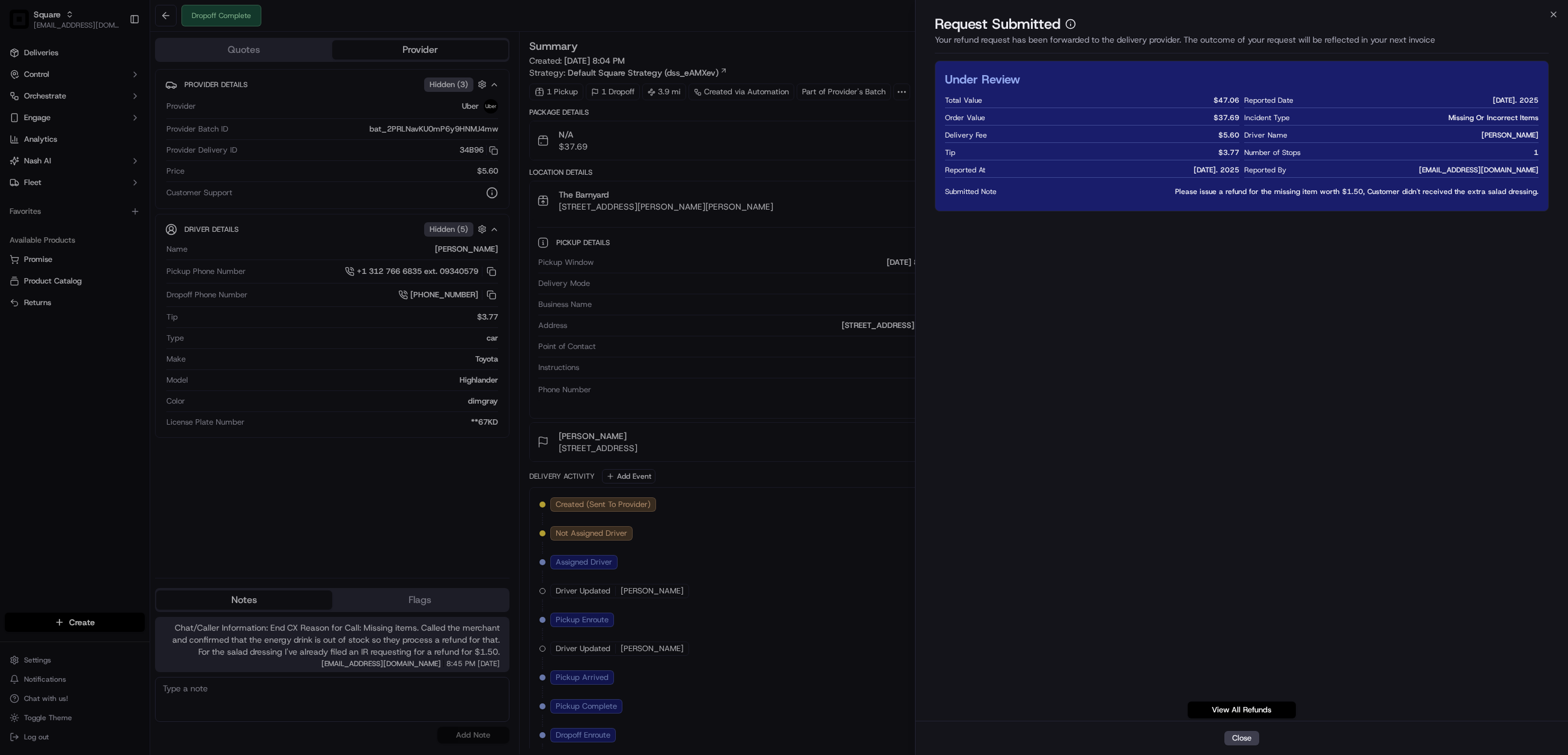
click at [1390, 9] on div "Close Request Submitted Your refund request has been forwarded to the delivery …" at bounding box center [1241, 377] width 653 height 755
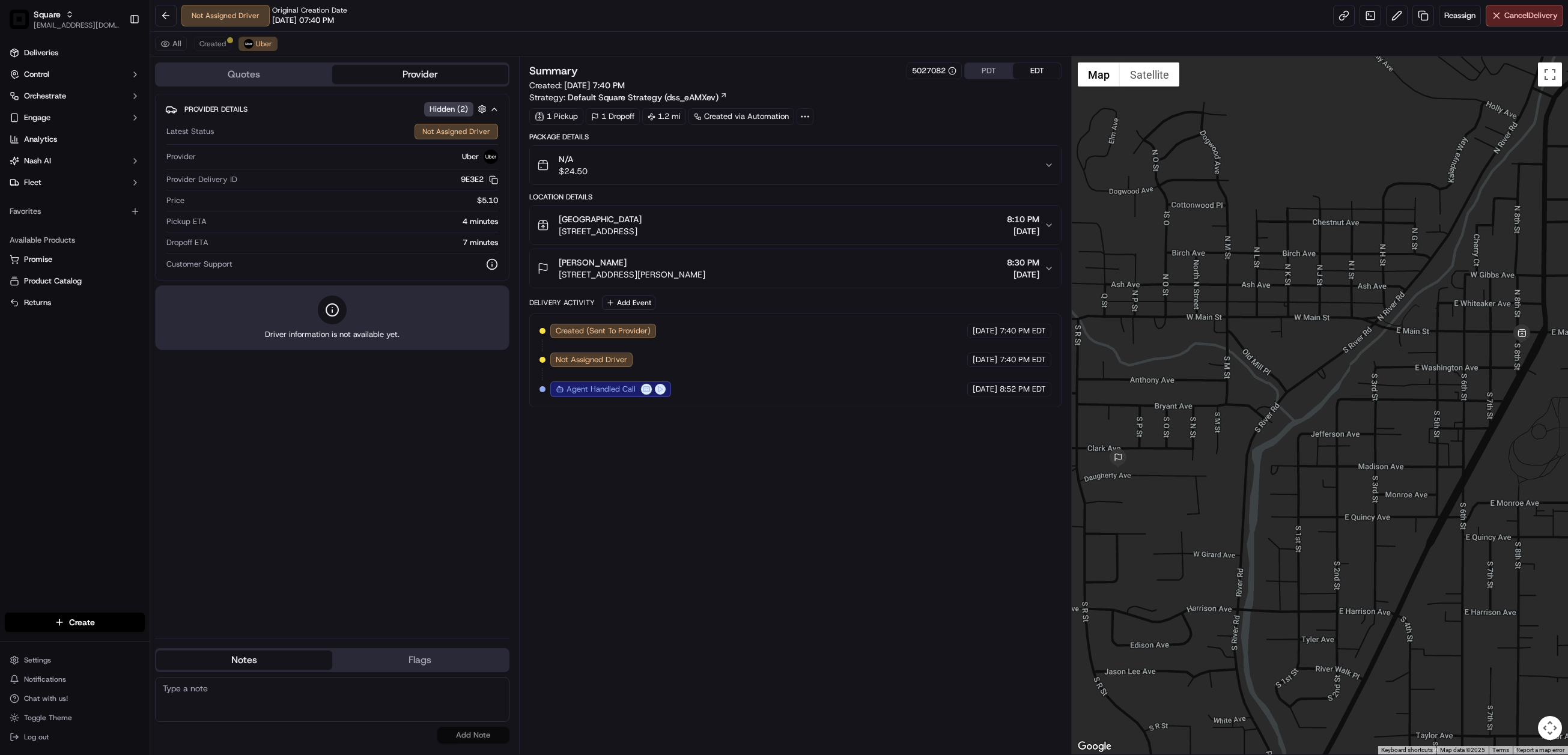
click at [984, 71] on button "PDT" at bounding box center [989, 71] width 48 height 16
click at [218, 47] on span "Created" at bounding box center [212, 43] width 27 height 9
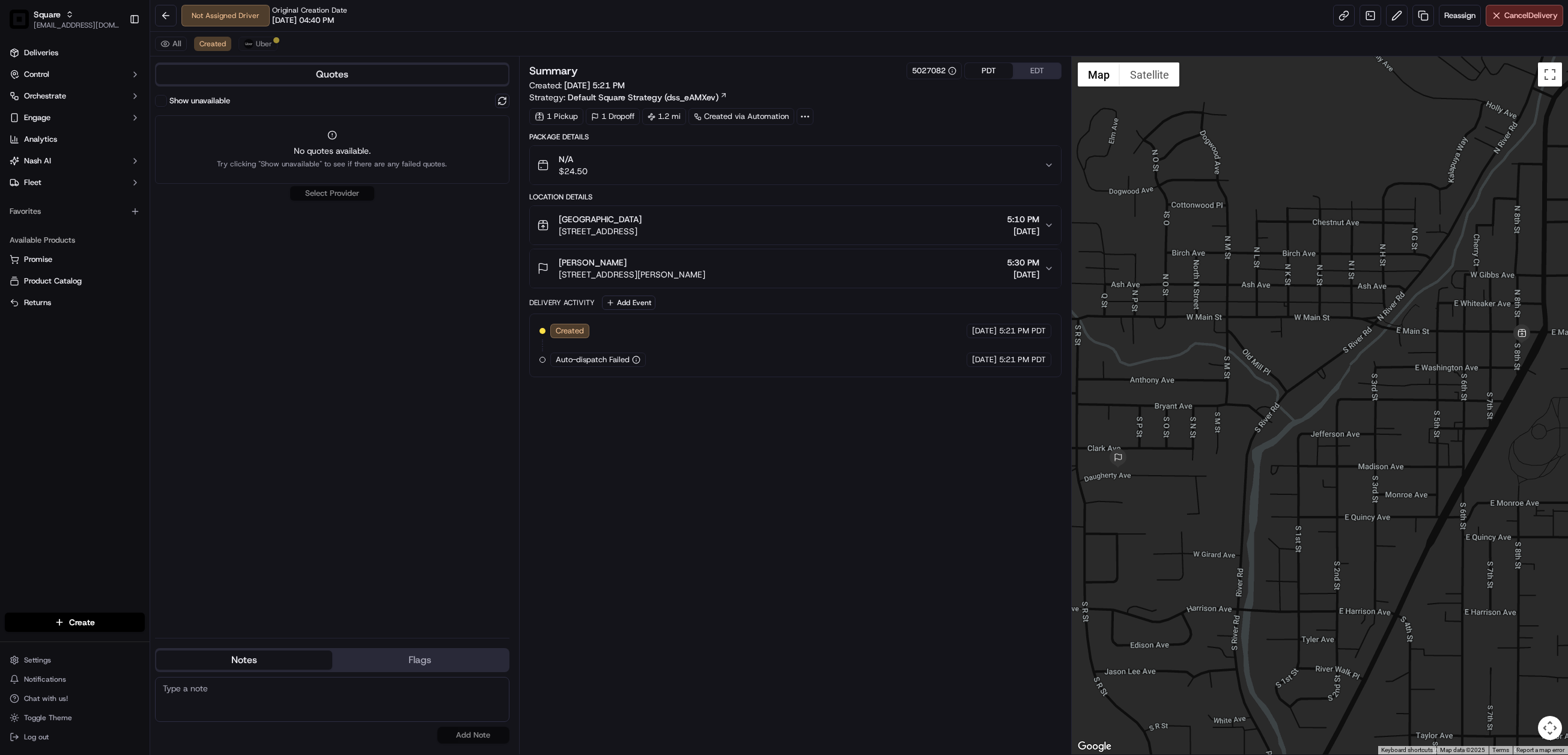
click at [509, 96] on div "Show unavailable" at bounding box center [332, 101] width 354 height 14
click at [498, 105] on button at bounding box center [502, 101] width 14 height 14
click at [163, 98] on button "Show unavailable" at bounding box center [160, 101] width 12 height 12
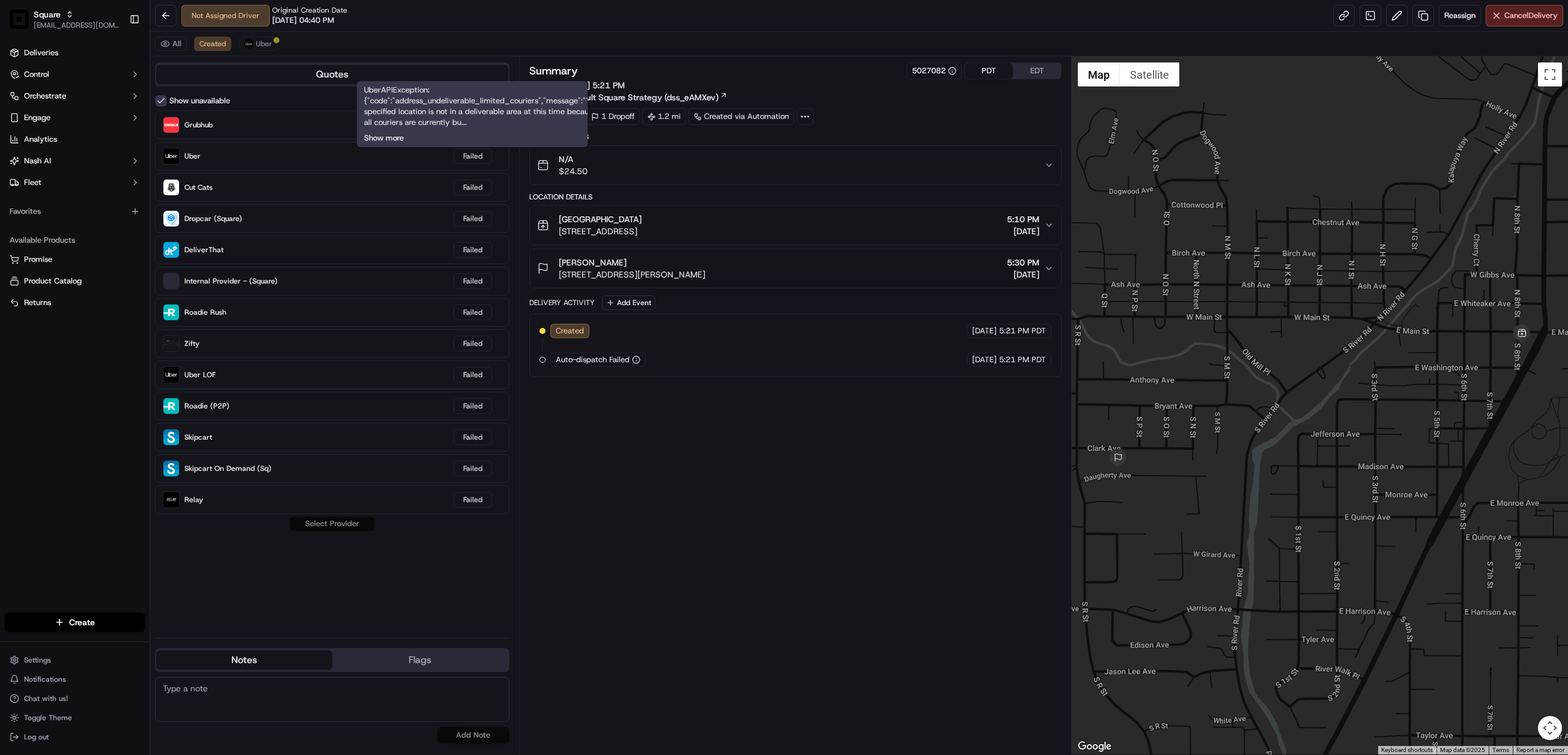
click at [389, 137] on button "Show more" at bounding box center [384, 137] width 40 height 11
click at [739, 507] on div "Summary 5027082 PDT EDT Created: 09/17/2025 5:21 PM Strategy: Default Square St…" at bounding box center [795, 405] width 533 height 686
click at [265, 45] on span "Uber" at bounding box center [264, 43] width 17 height 9
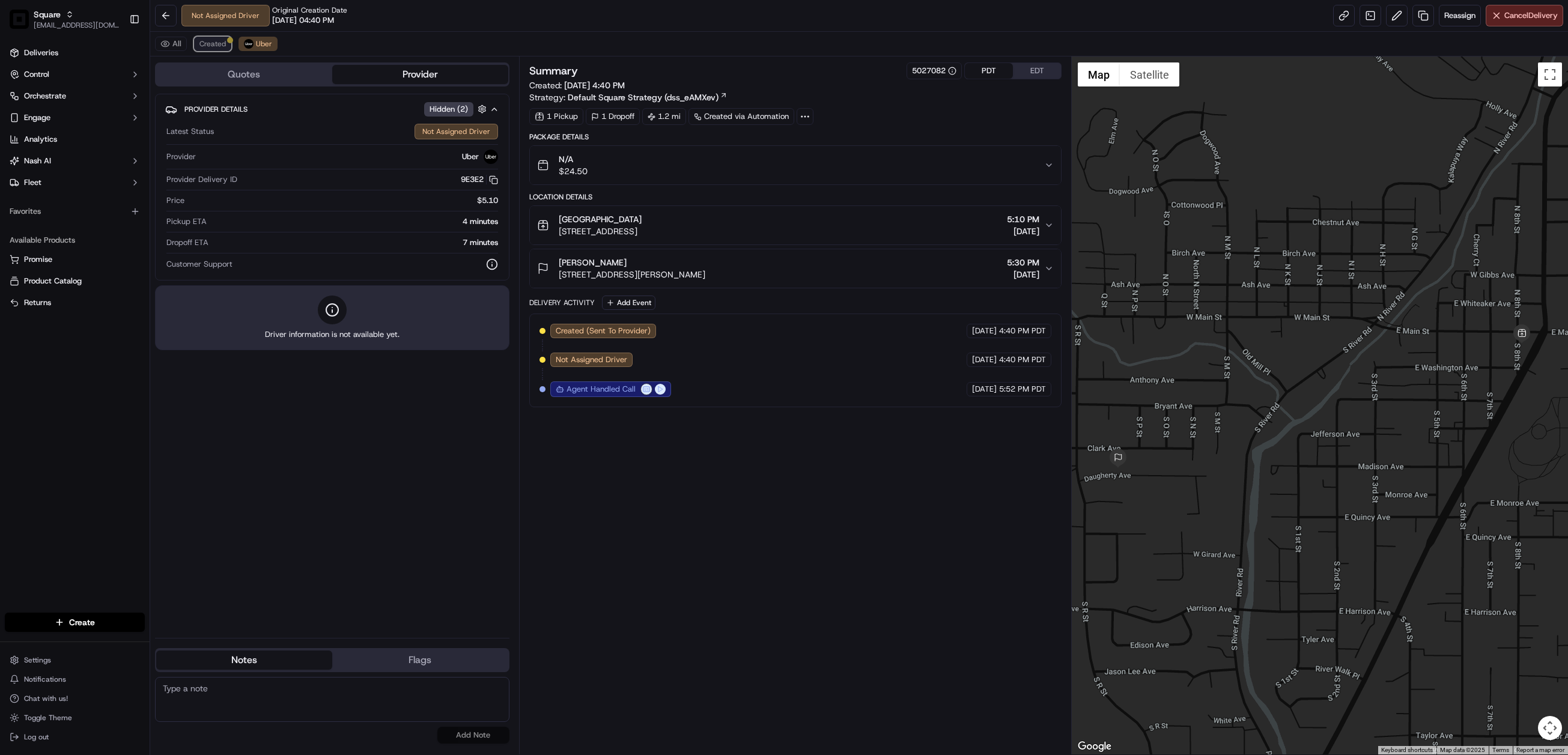
click at [216, 38] on button "Created" at bounding box center [213, 44] width 37 height 14
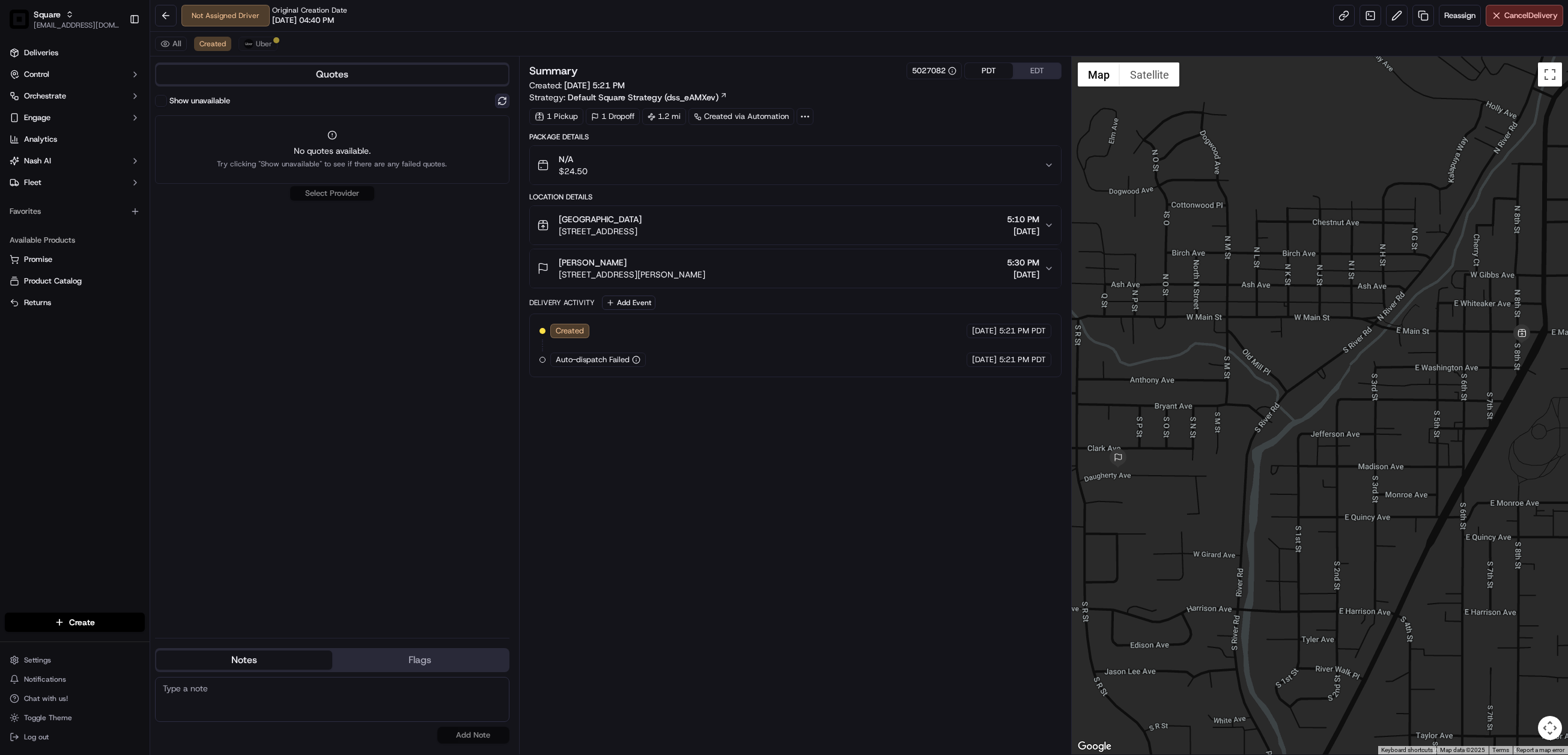
click at [499, 100] on button at bounding box center [502, 101] width 14 height 14
click at [261, 40] on span "Uber" at bounding box center [264, 43] width 17 height 9
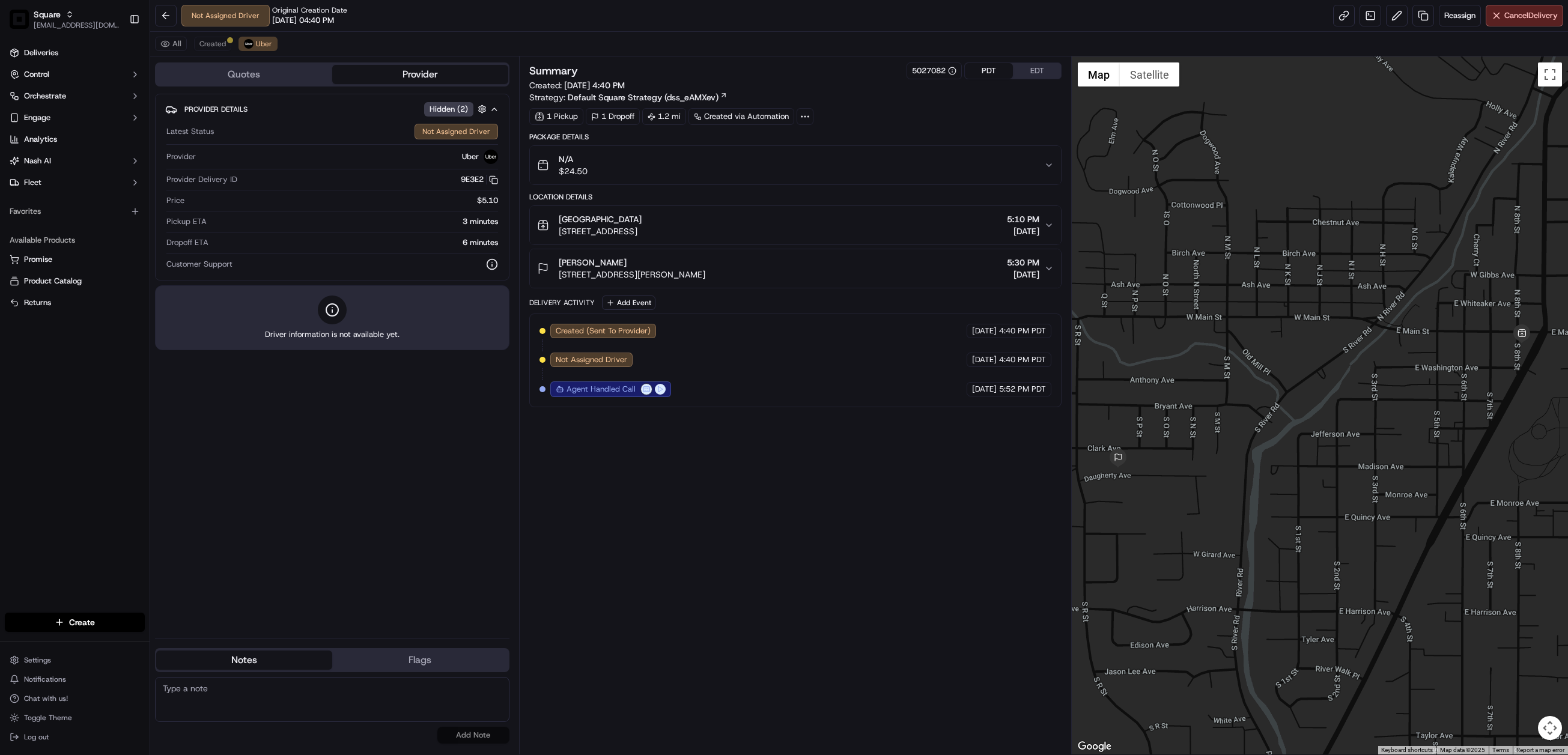
click at [1045, 166] on icon "button" at bounding box center [1048, 165] width 9 height 9
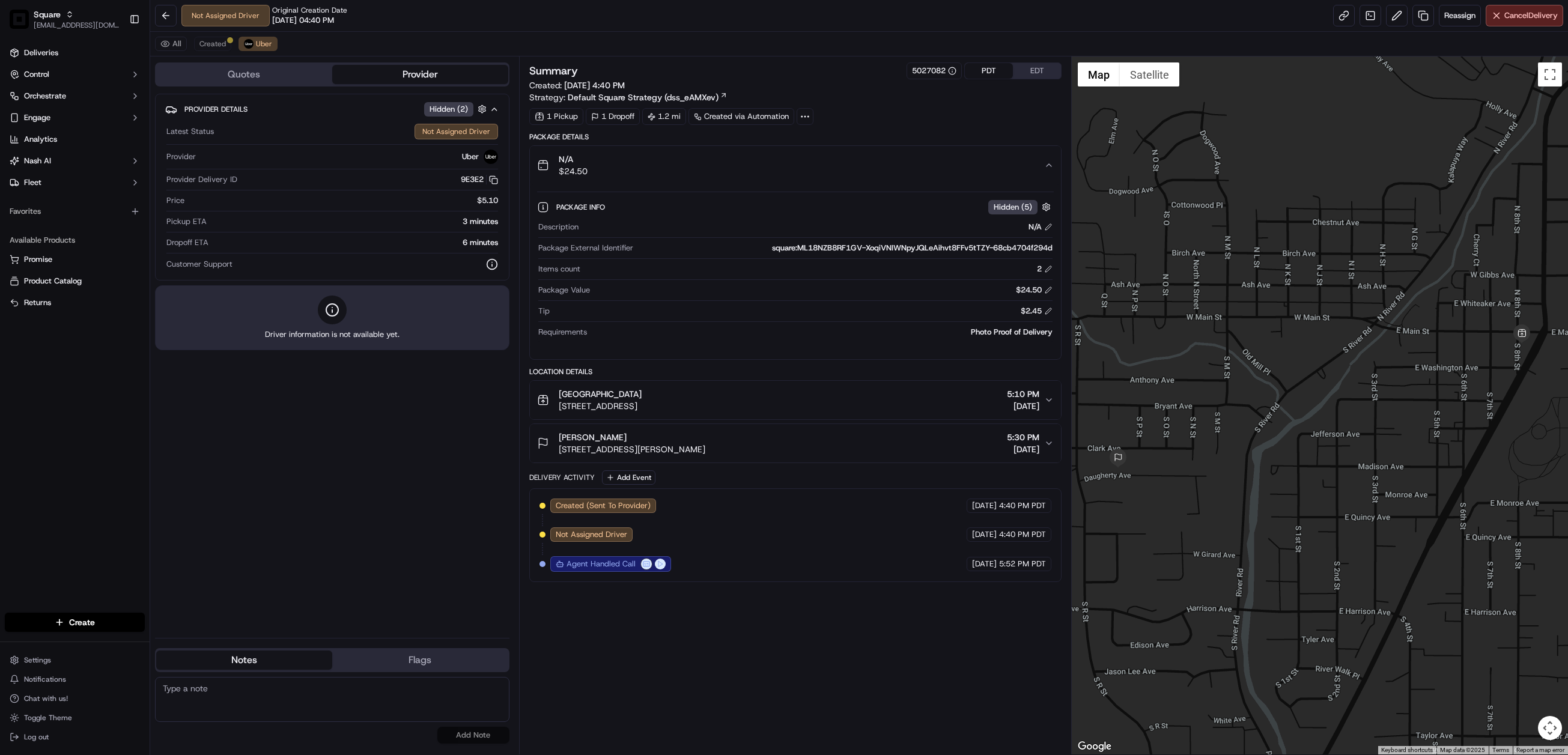
click at [1044, 401] on icon "button" at bounding box center [1048, 399] width 9 height 9
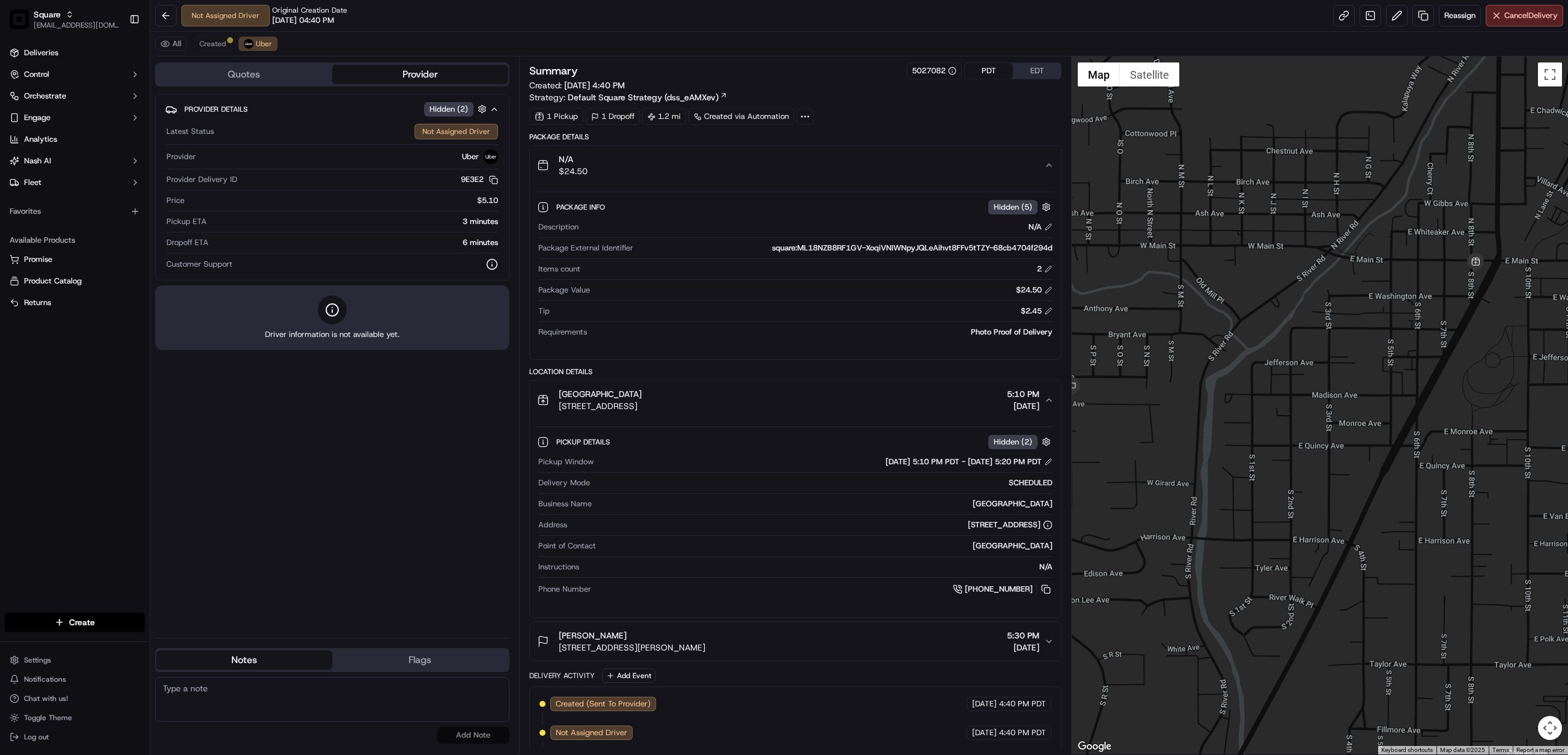
click at [1047, 646] on icon "button" at bounding box center [1048, 641] width 9 height 9
click at [1047, 465] on button at bounding box center [1048, 462] width 9 height 9
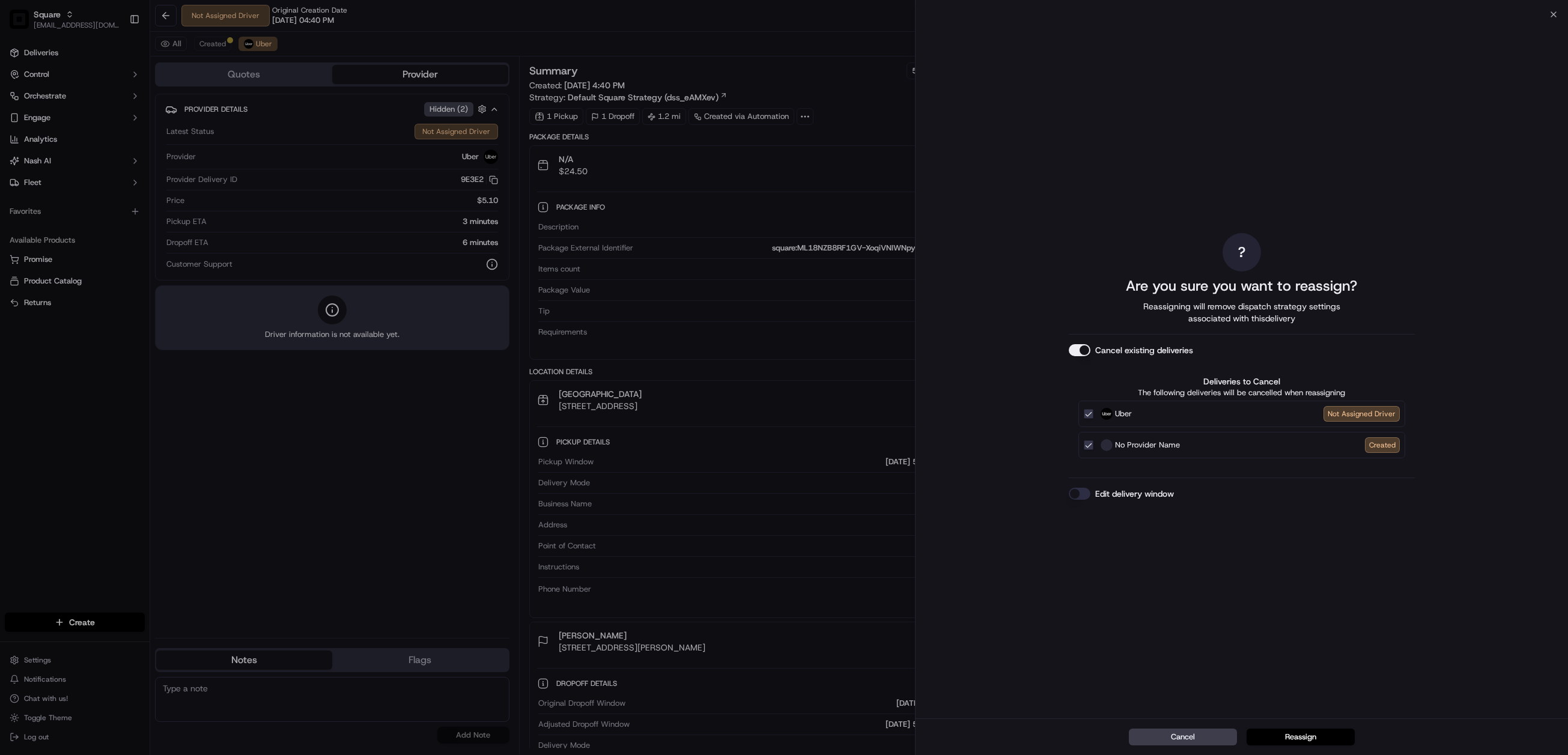
click at [1085, 348] on button "Cancel existing deliveries" at bounding box center [1079, 350] width 22 height 12
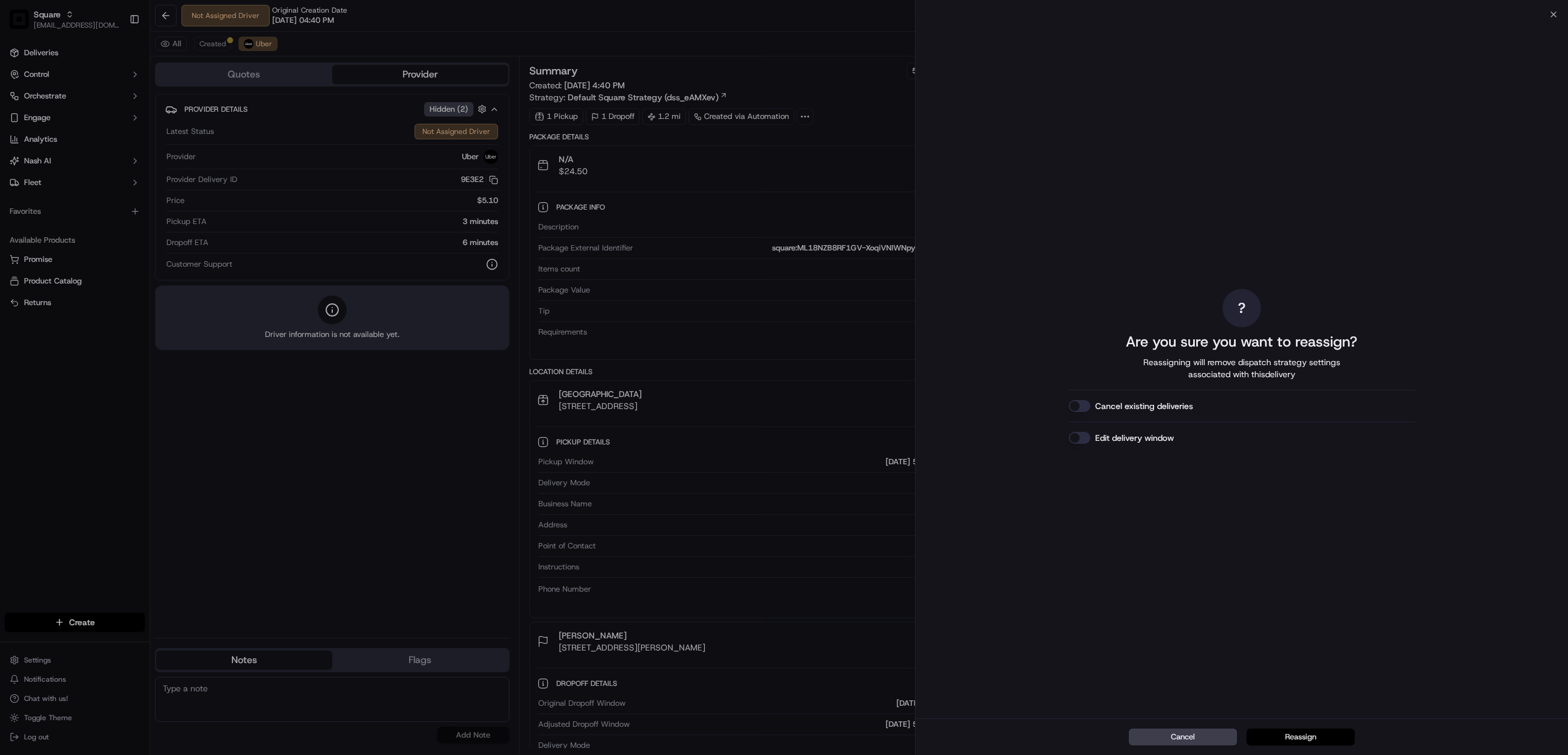
click at [1298, 733] on button "Reassign" at bounding box center [1300, 736] width 108 height 17
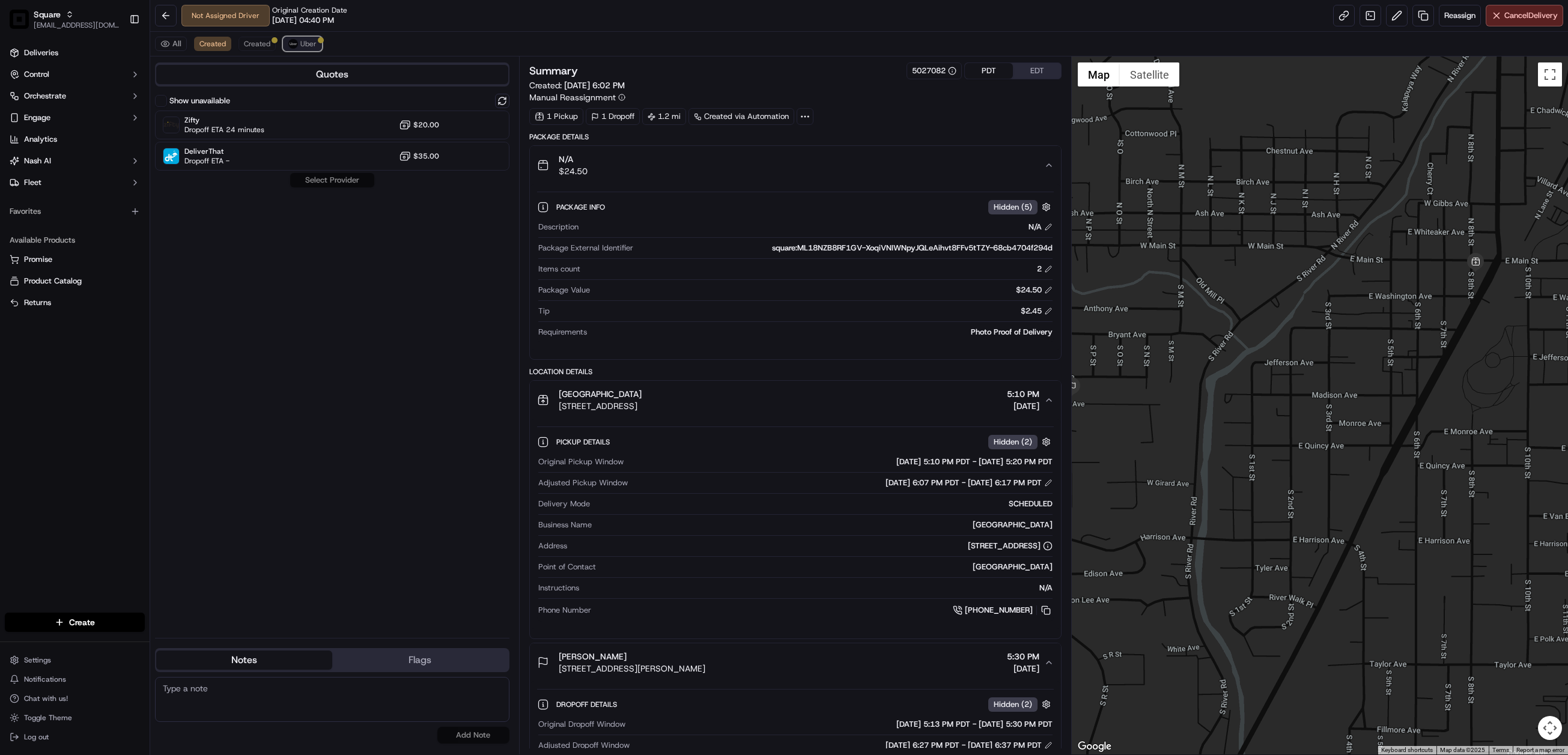
click at [312, 45] on span "Uber" at bounding box center [308, 43] width 17 height 9
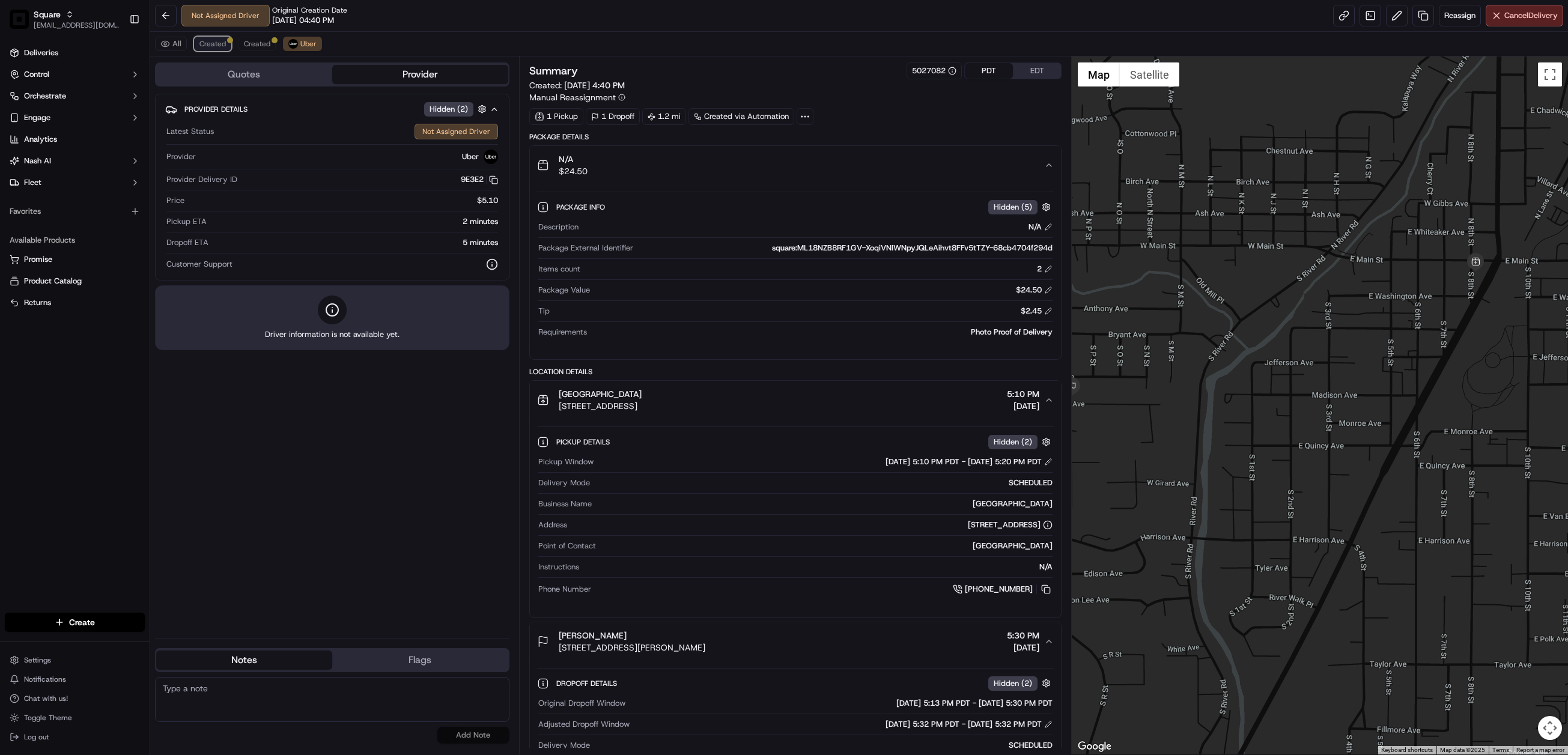
click at [219, 50] on button "Created" at bounding box center [213, 44] width 37 height 14
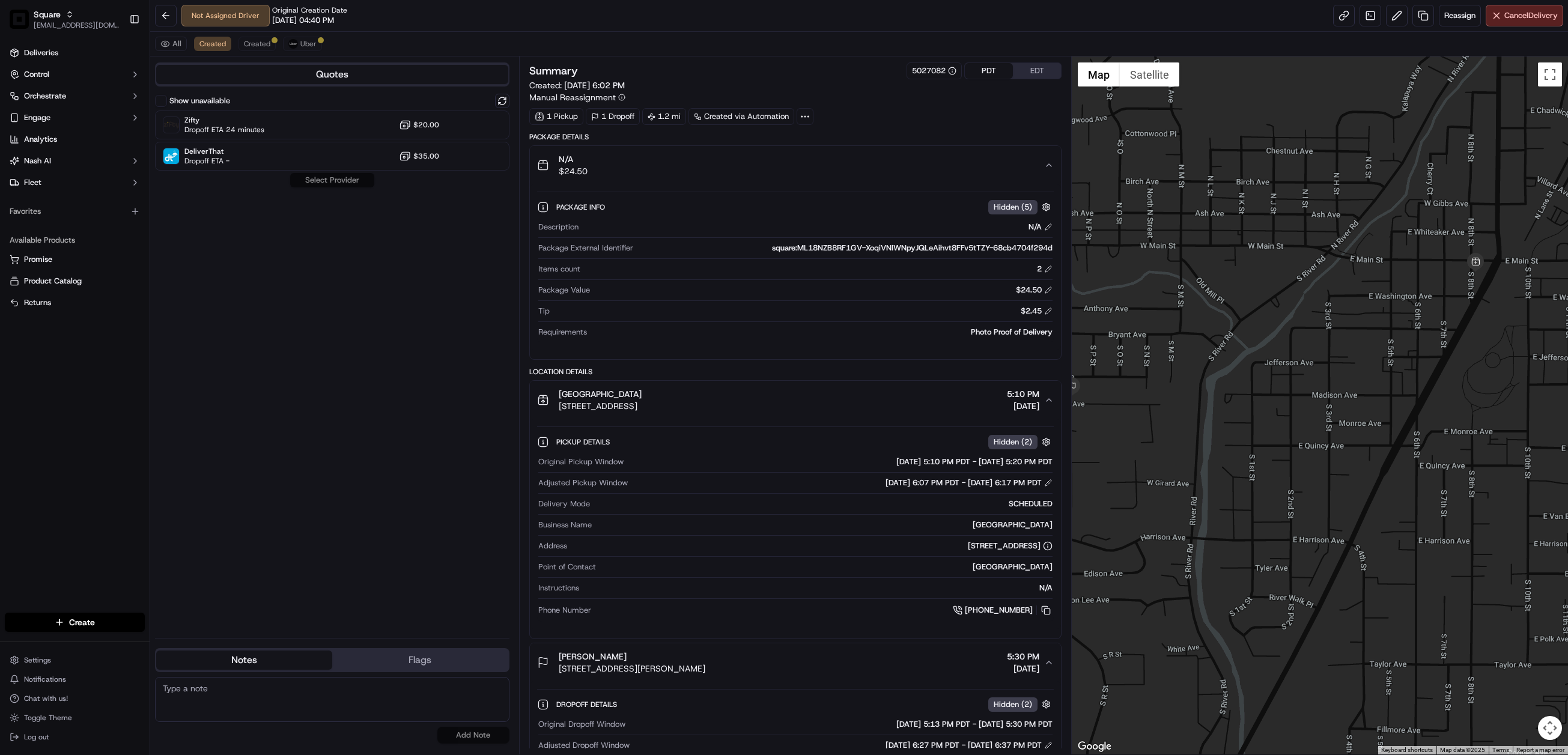
click at [157, 105] on button "Show unavailable" at bounding box center [160, 101] width 12 height 12
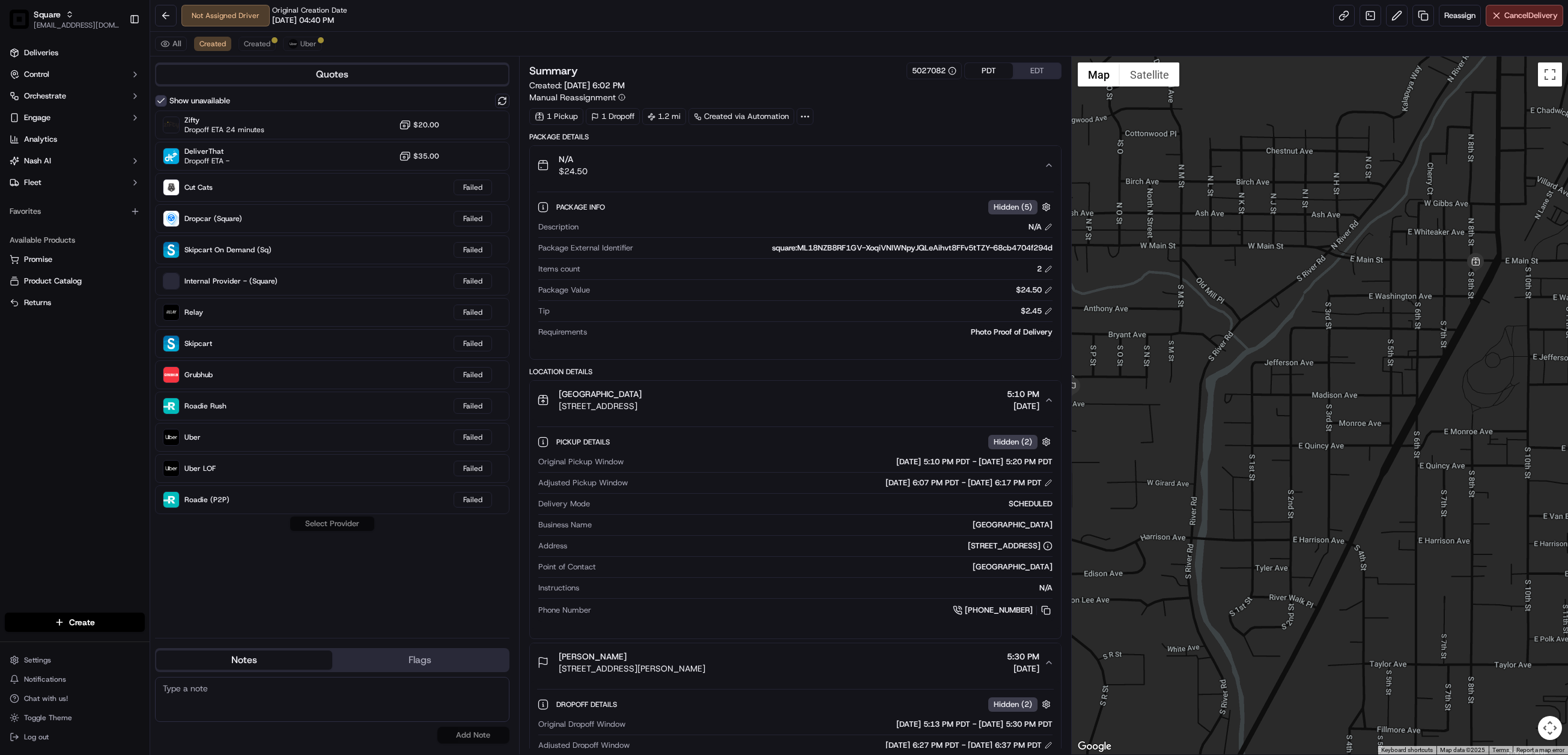
click at [157, 105] on button "Show unavailable" at bounding box center [160, 101] width 12 height 12
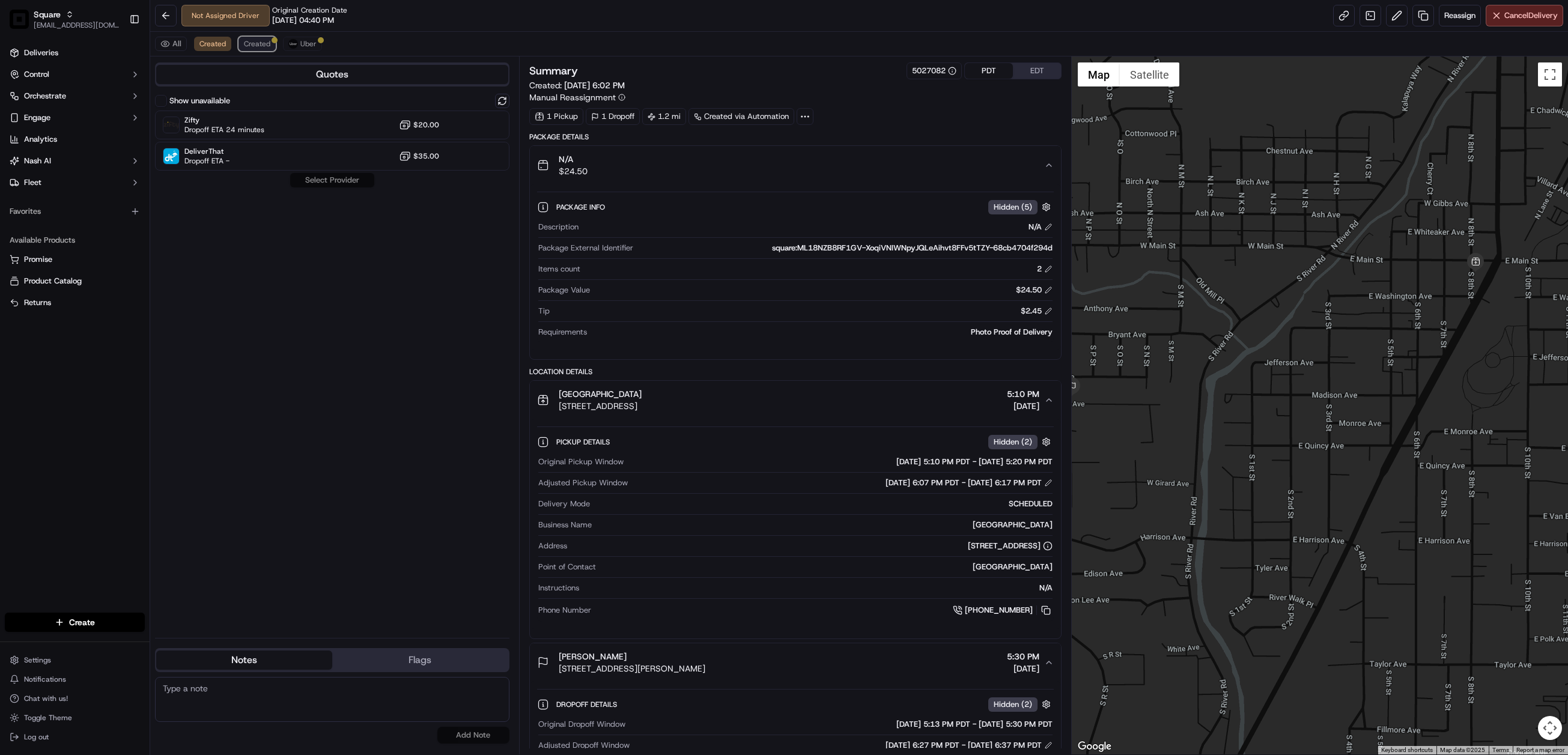
click at [258, 42] on span "Created" at bounding box center [257, 43] width 27 height 9
click at [501, 101] on button at bounding box center [502, 101] width 14 height 14
click at [160, 105] on button "Show unavailable" at bounding box center [160, 101] width 12 height 12
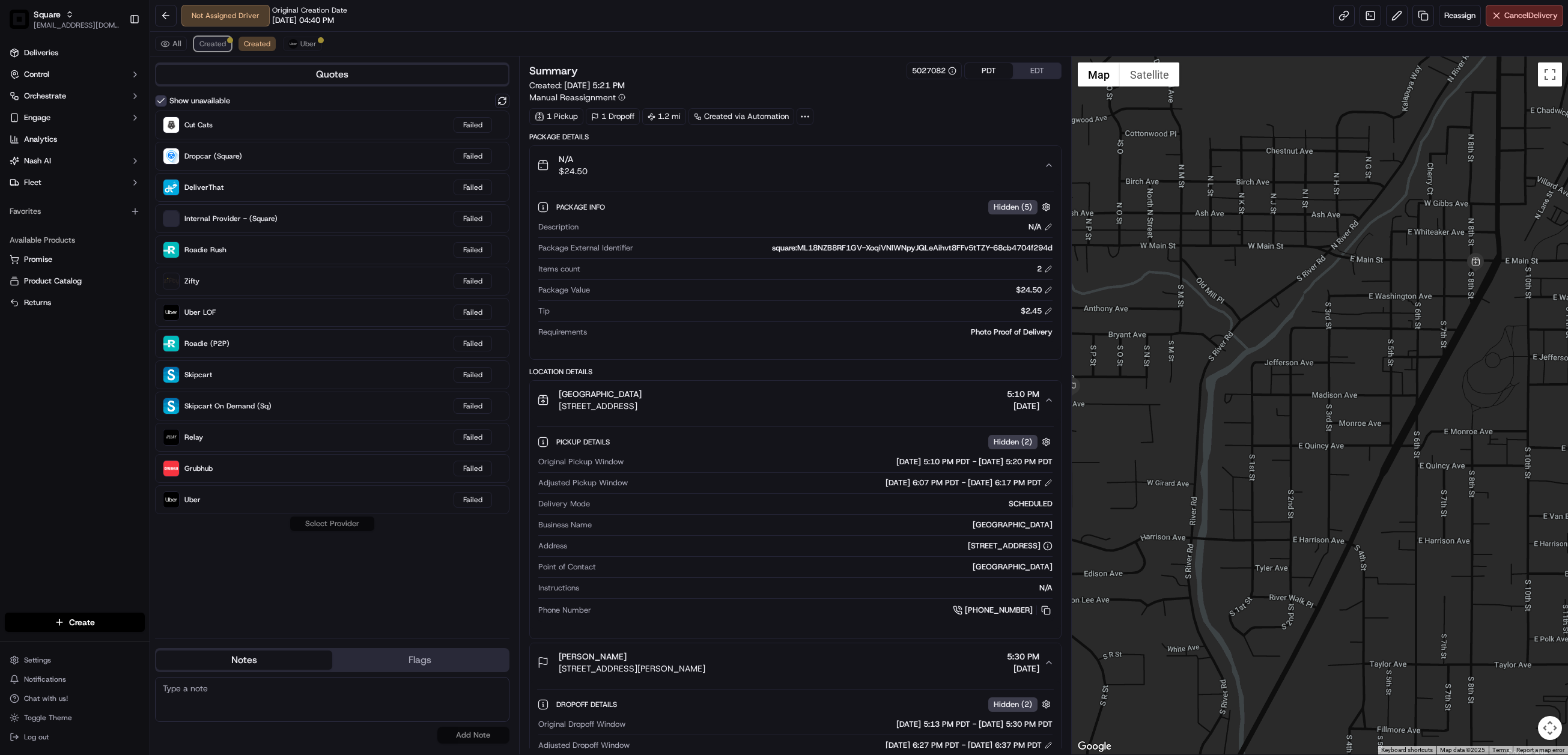
click at [215, 47] on span "Created" at bounding box center [212, 43] width 27 height 9
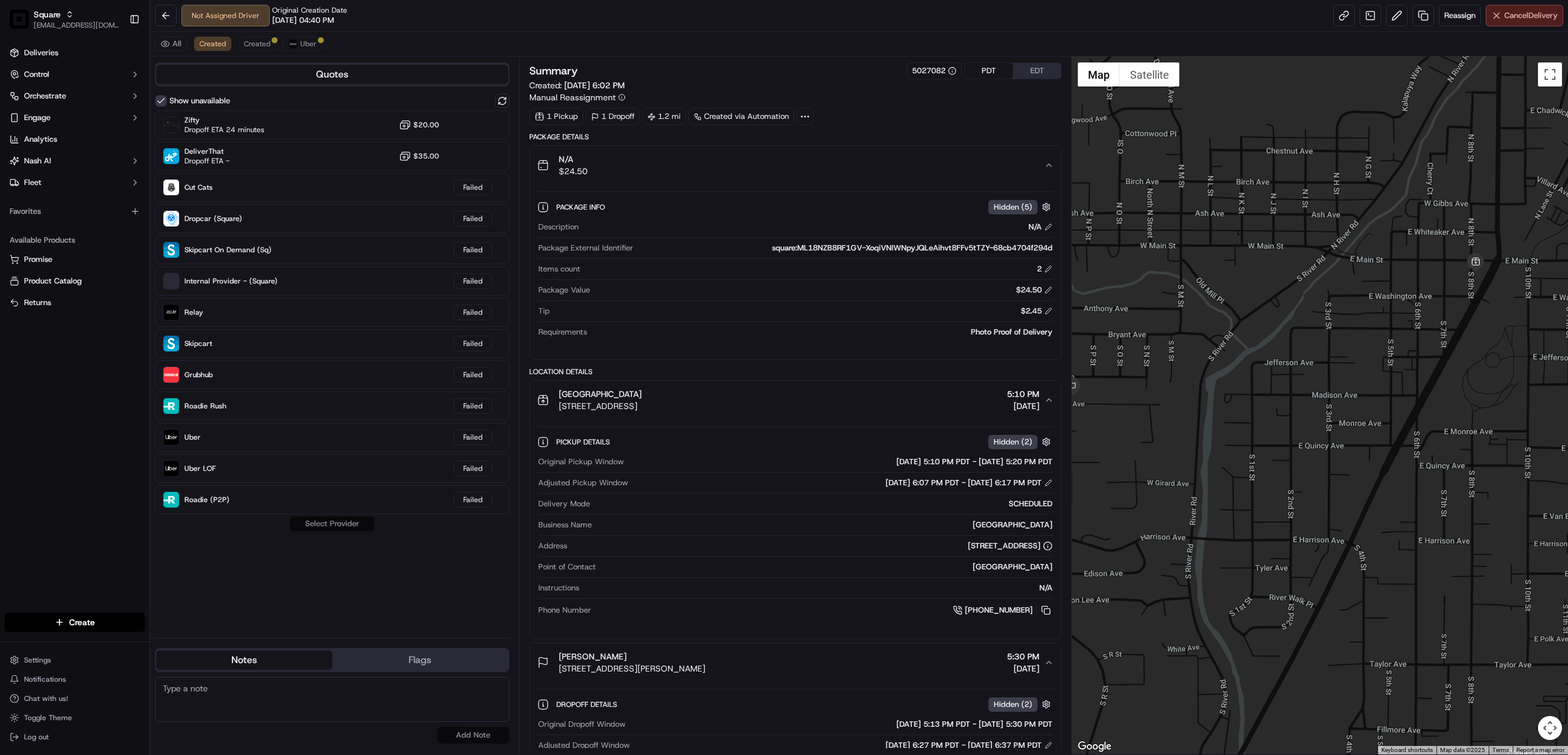
click at [1509, 11] on span "Cancel Delivery" at bounding box center [1531, 15] width 53 height 11
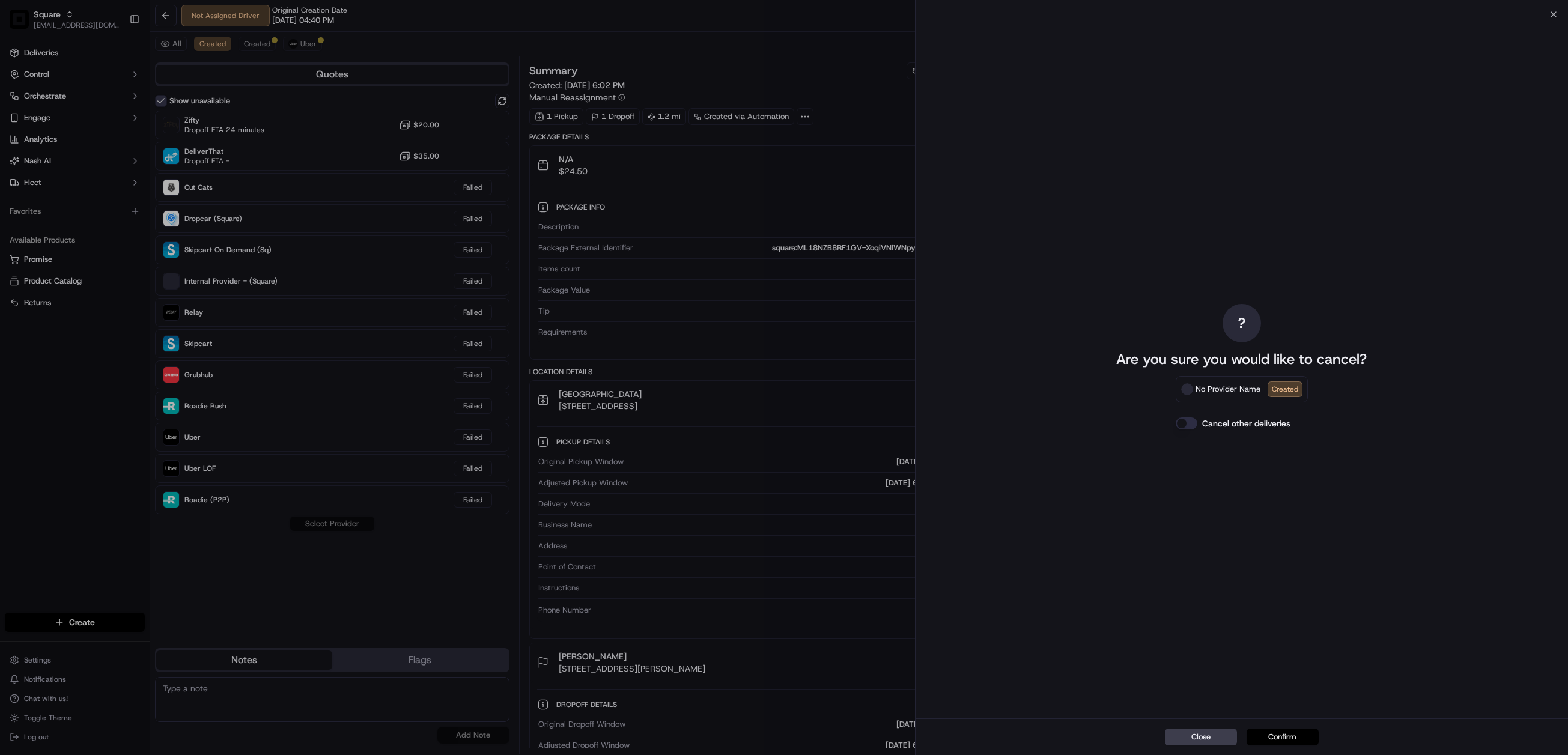
click at [1289, 738] on button "Confirm" at bounding box center [1282, 736] width 72 height 17
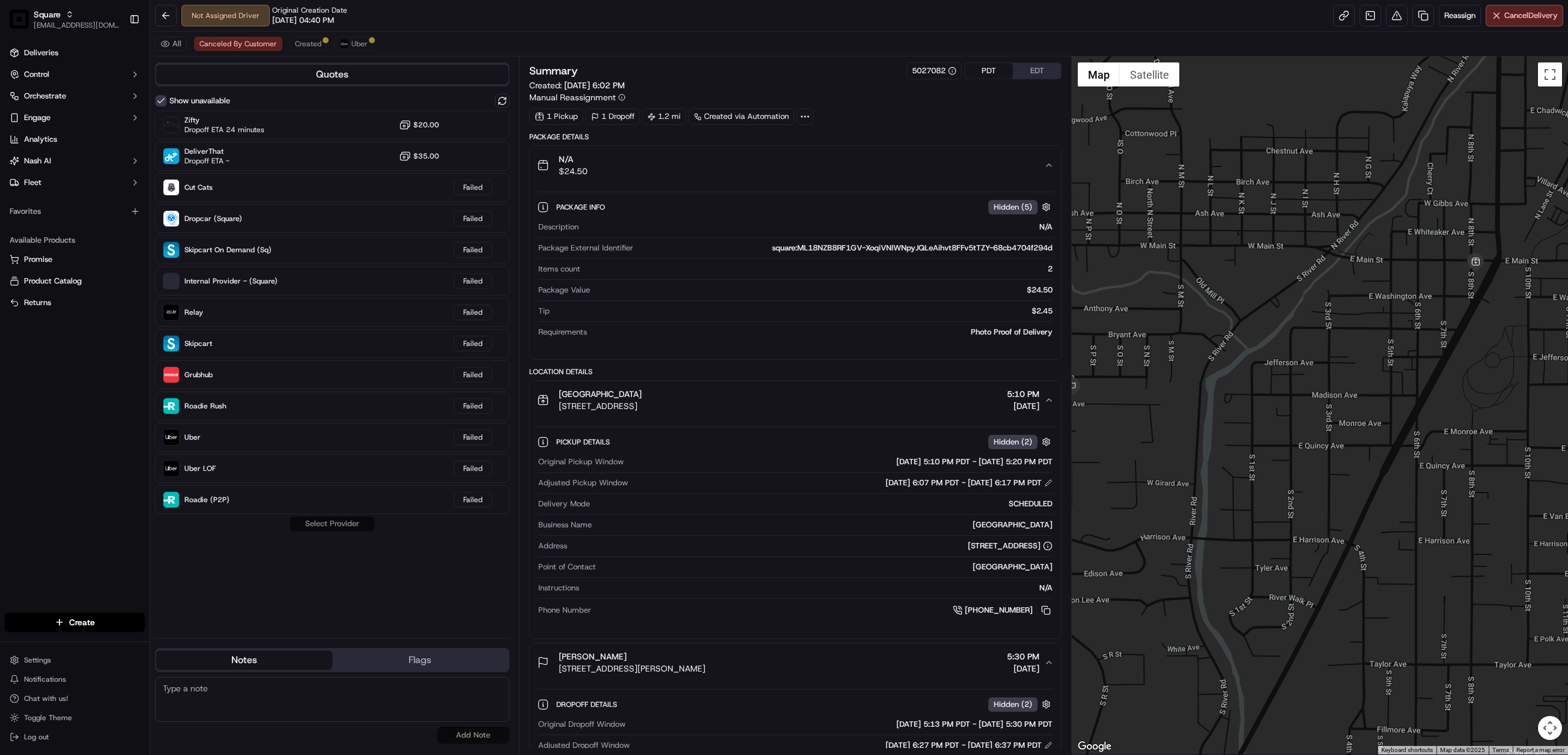
click at [747, 712] on div "Dropoff Details Hidden ( 2 )" at bounding box center [805, 704] width 497 height 15
click at [678, 36] on div "All Canceled By Customer Created Uber" at bounding box center [859, 44] width 1418 height 24
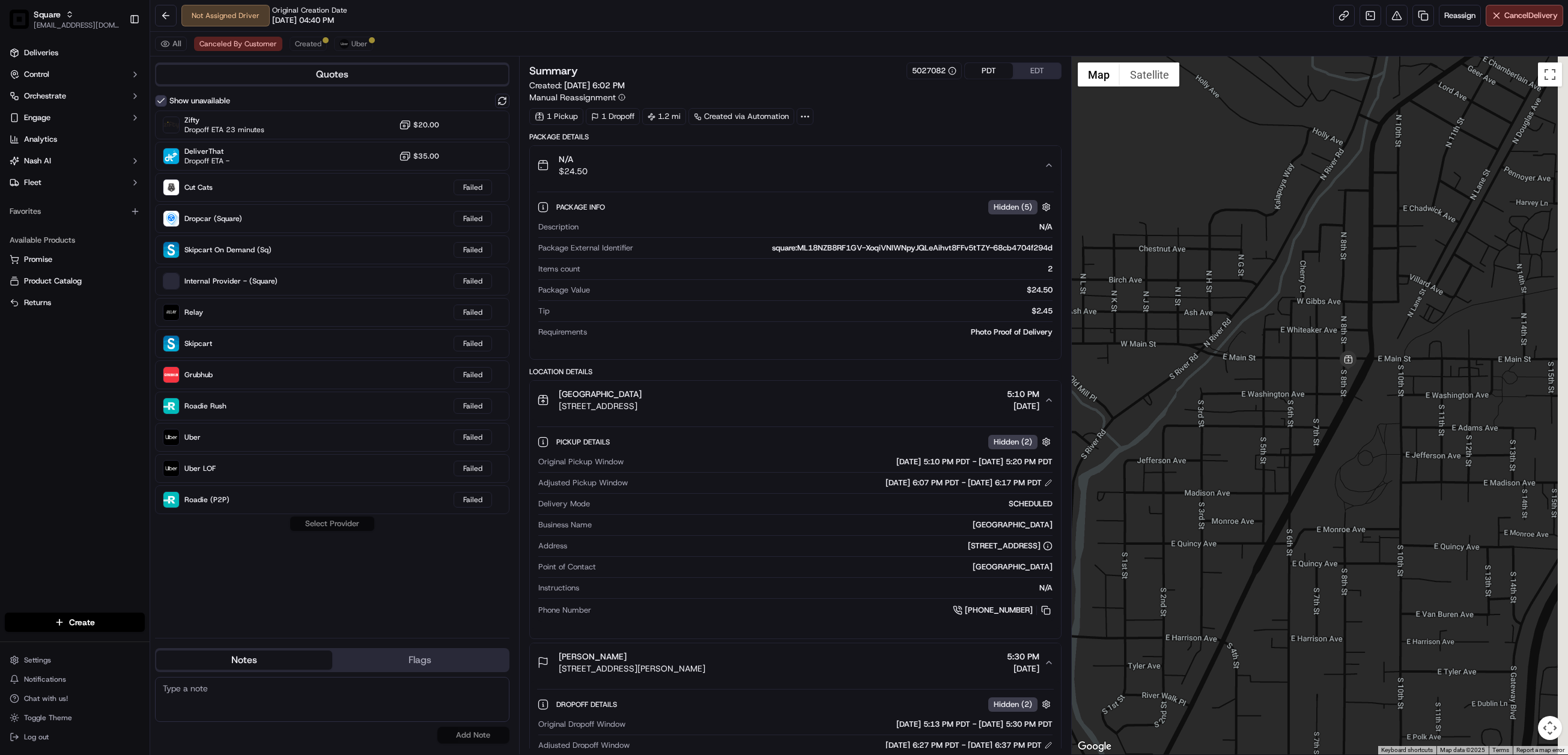
drag, startPoint x: 1404, startPoint y: 438, endPoint x: 1269, endPoint y: 541, distance: 169.8
click at [1269, 541] on div at bounding box center [1319, 405] width 496 height 698
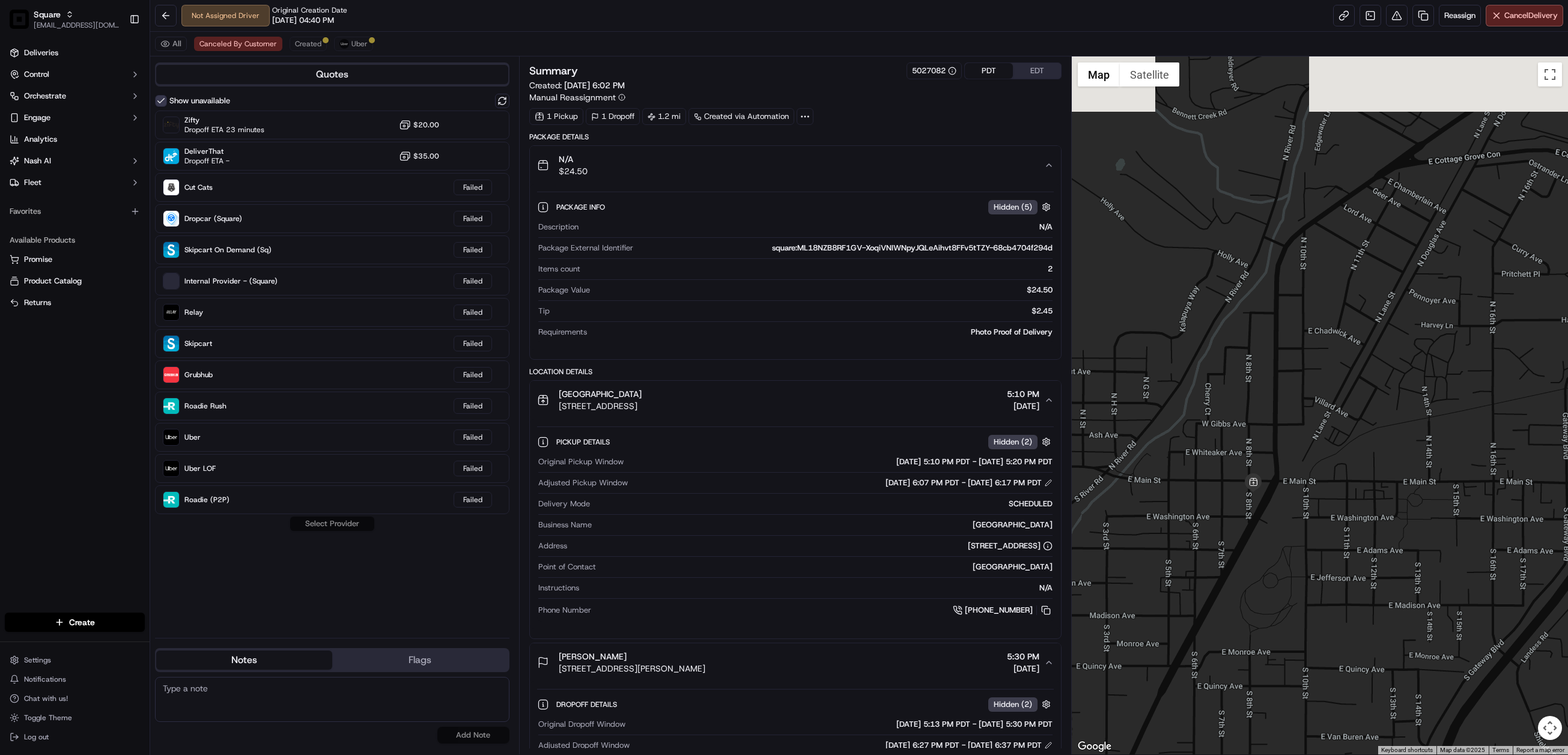
drag, startPoint x: 1413, startPoint y: 435, endPoint x: 1323, endPoint y: 566, distance: 158.9
click at [1323, 566] on div at bounding box center [1319, 405] width 496 height 698
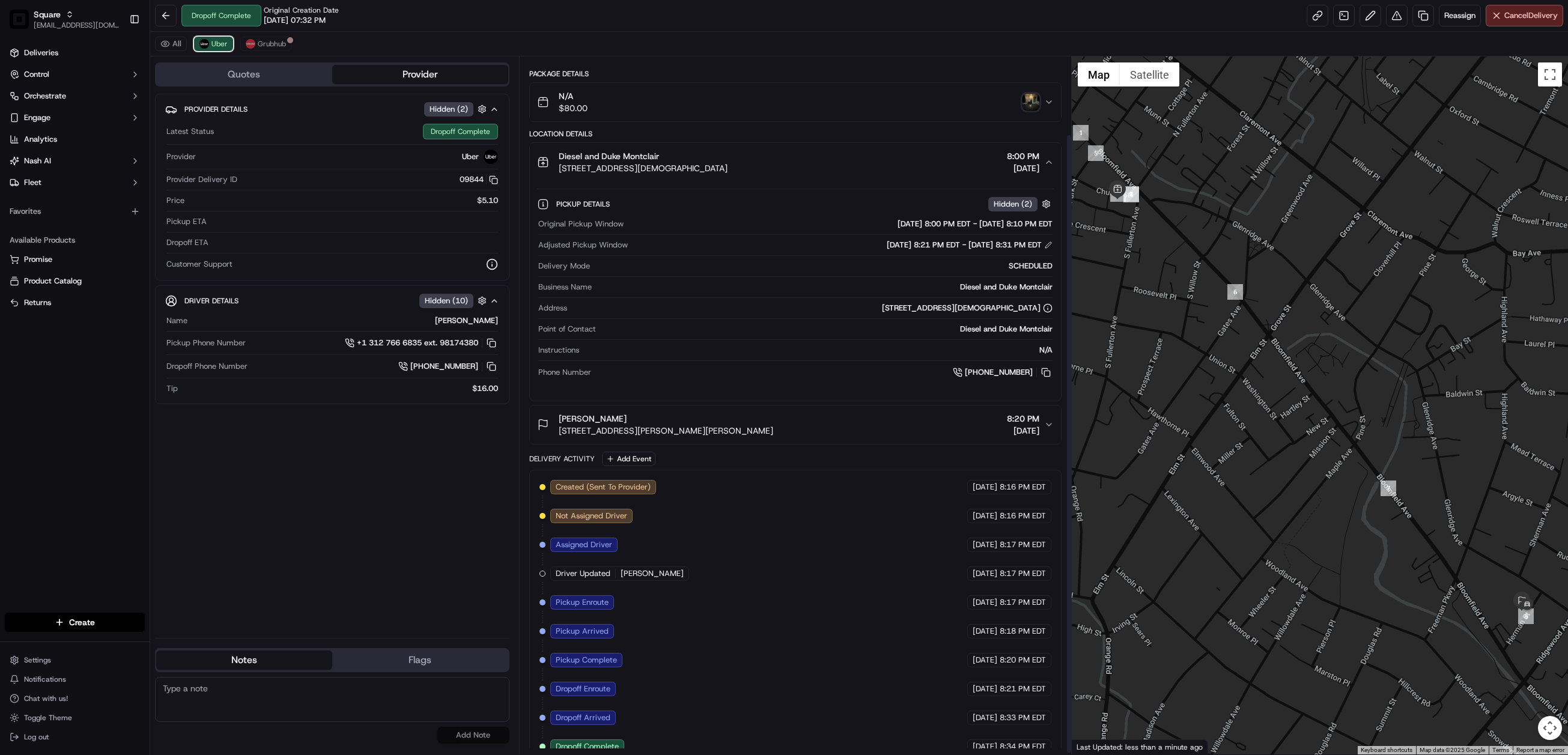
scroll to position [89, 0]
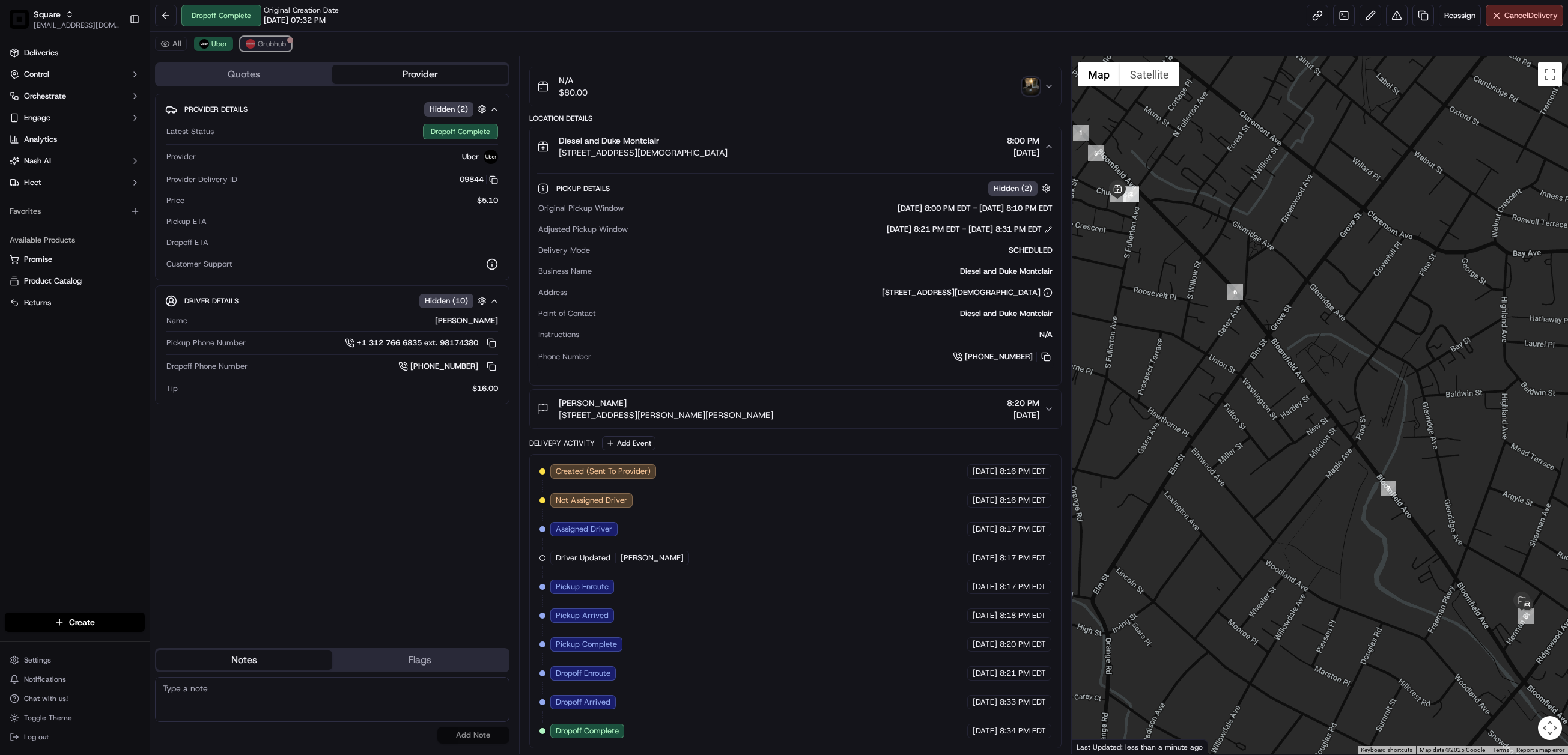
click at [263, 42] on span "Grubhub" at bounding box center [271, 43] width 28 height 9
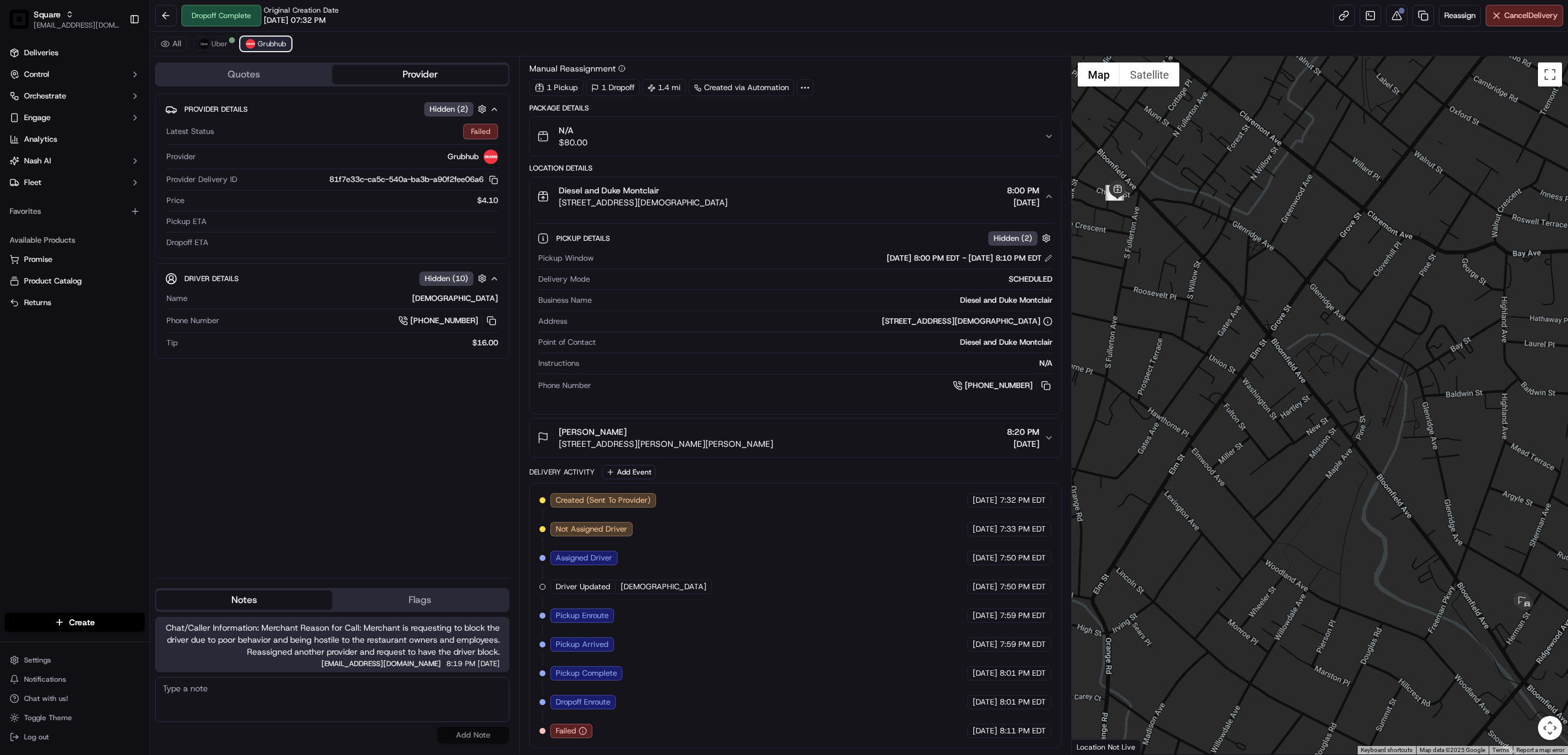
scroll to position [38, 0]
click at [214, 42] on span "Uber" at bounding box center [219, 43] width 17 height 9
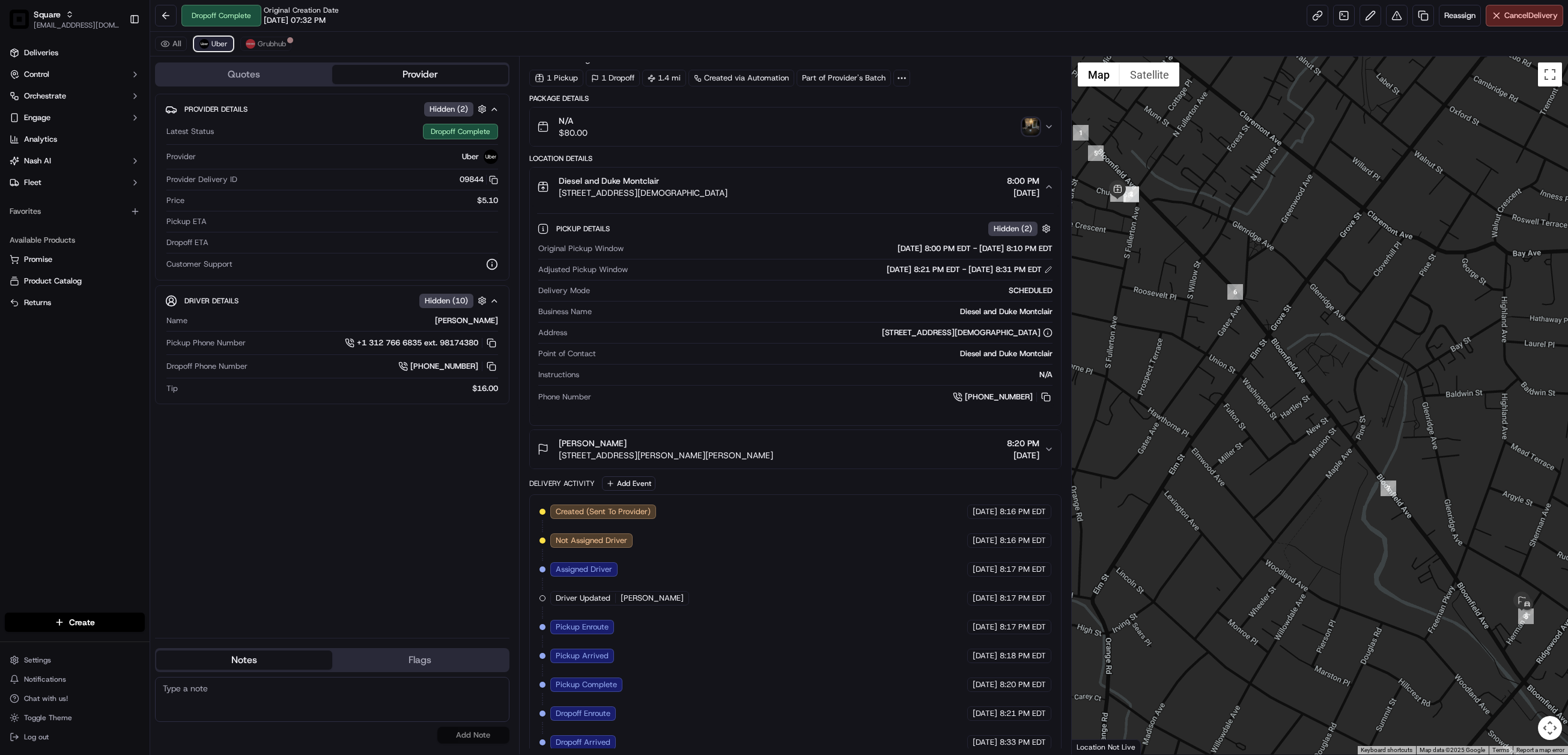
scroll to position [89, 0]
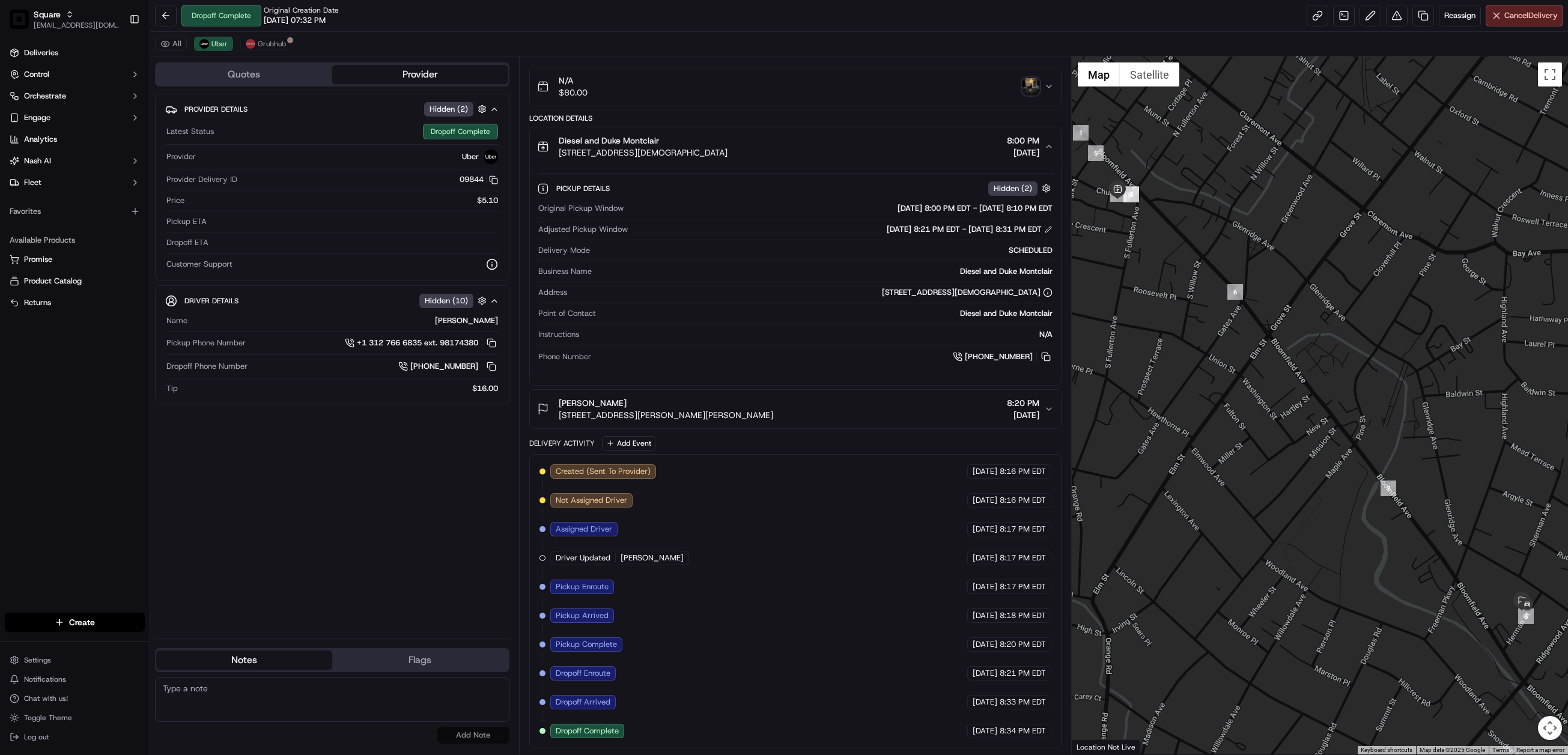
click at [1026, 78] on div "button" at bounding box center [1030, 86] width 17 height 17
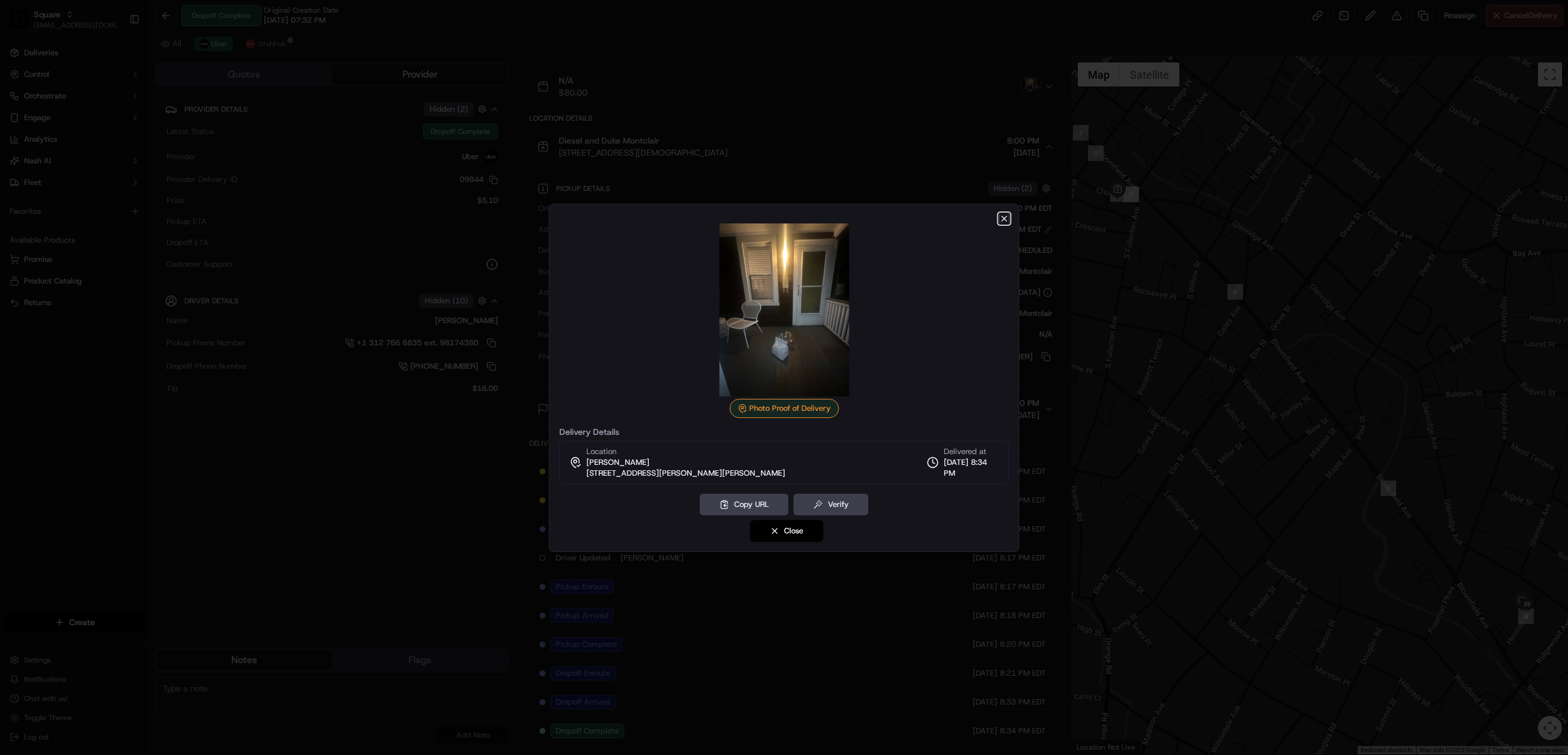
click at [1000, 220] on icon "button" at bounding box center [1004, 218] width 9 height 9
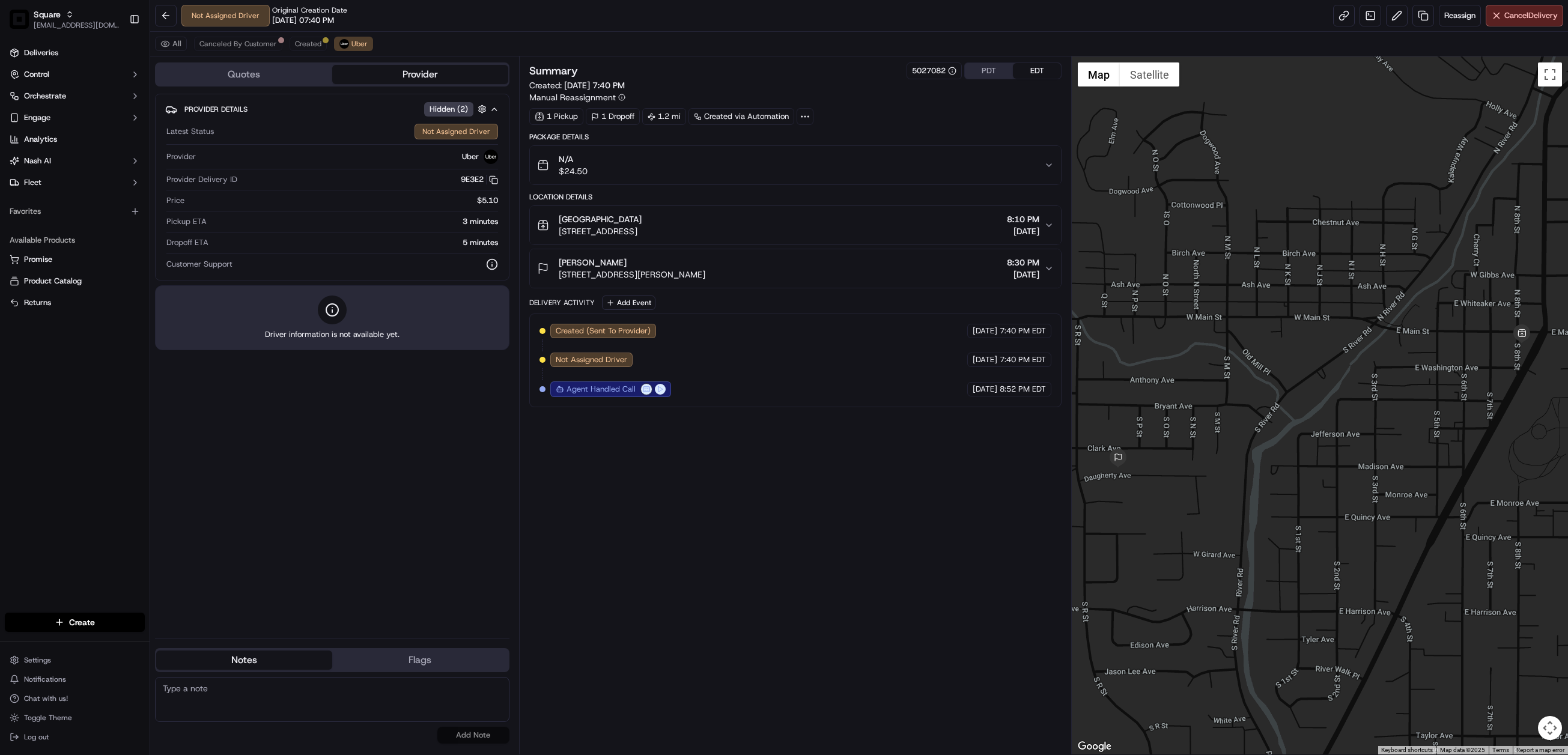
click at [326, 689] on textarea at bounding box center [332, 700] width 354 height 45
paste textarea "[PHONE_NUMBER]"
type textarea "[PHONE_NUMBER]"
drag, startPoint x: 247, startPoint y: 692, endPoint x: 132, endPoint y: 682, distance: 115.4
click at [135, 682] on div "Square [EMAIL_ADDRESS][DOMAIN_NAME] Toggle Sidebar Deliveries Control Orchestra…" at bounding box center [784, 377] width 1568 height 755
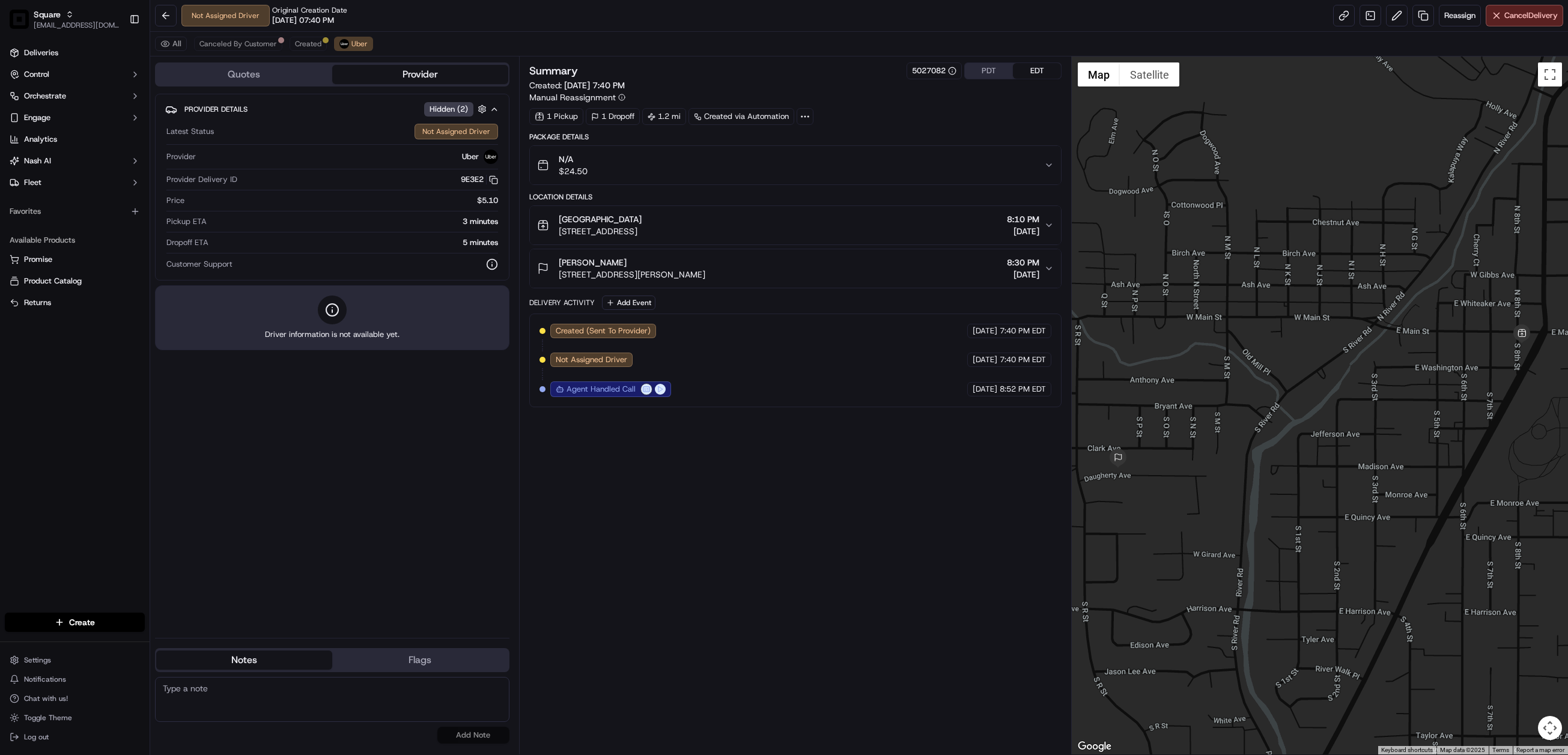
click at [312, 707] on textarea at bounding box center [332, 700] width 354 height 45
paste textarea "Chat/Caller Information: Merchant Reason for Call:"
click at [242, 702] on textarea "Chat/Caller Information: Merchant Reason for Call:" at bounding box center [332, 700] width 354 height 45
type textarea "Chat/Caller Information: Merchant Reason for Call: pick up ETA status. Assigned…"
click at [469, 741] on button "Add Note" at bounding box center [473, 735] width 72 height 17
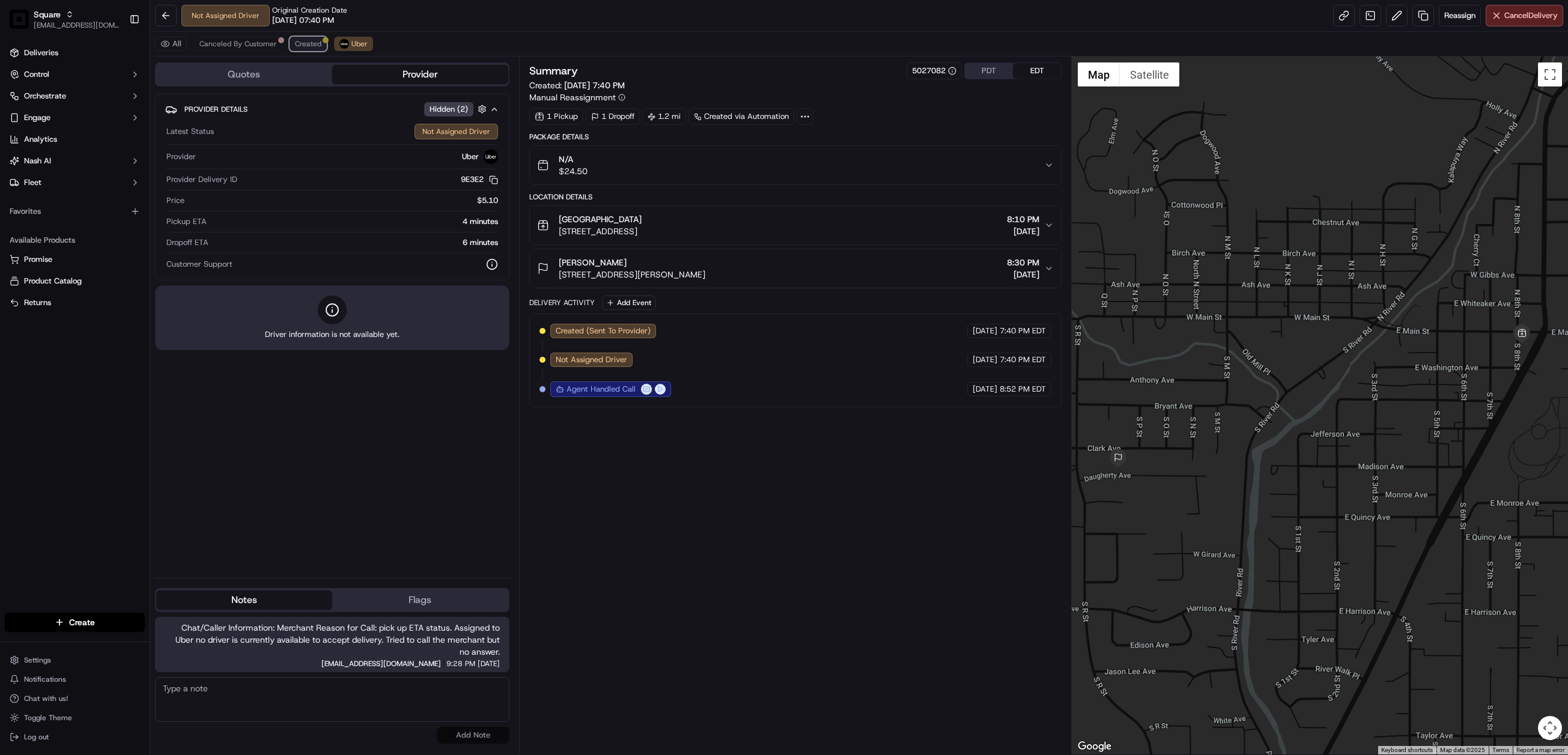
click at [301, 44] on span "Created" at bounding box center [308, 43] width 27 height 9
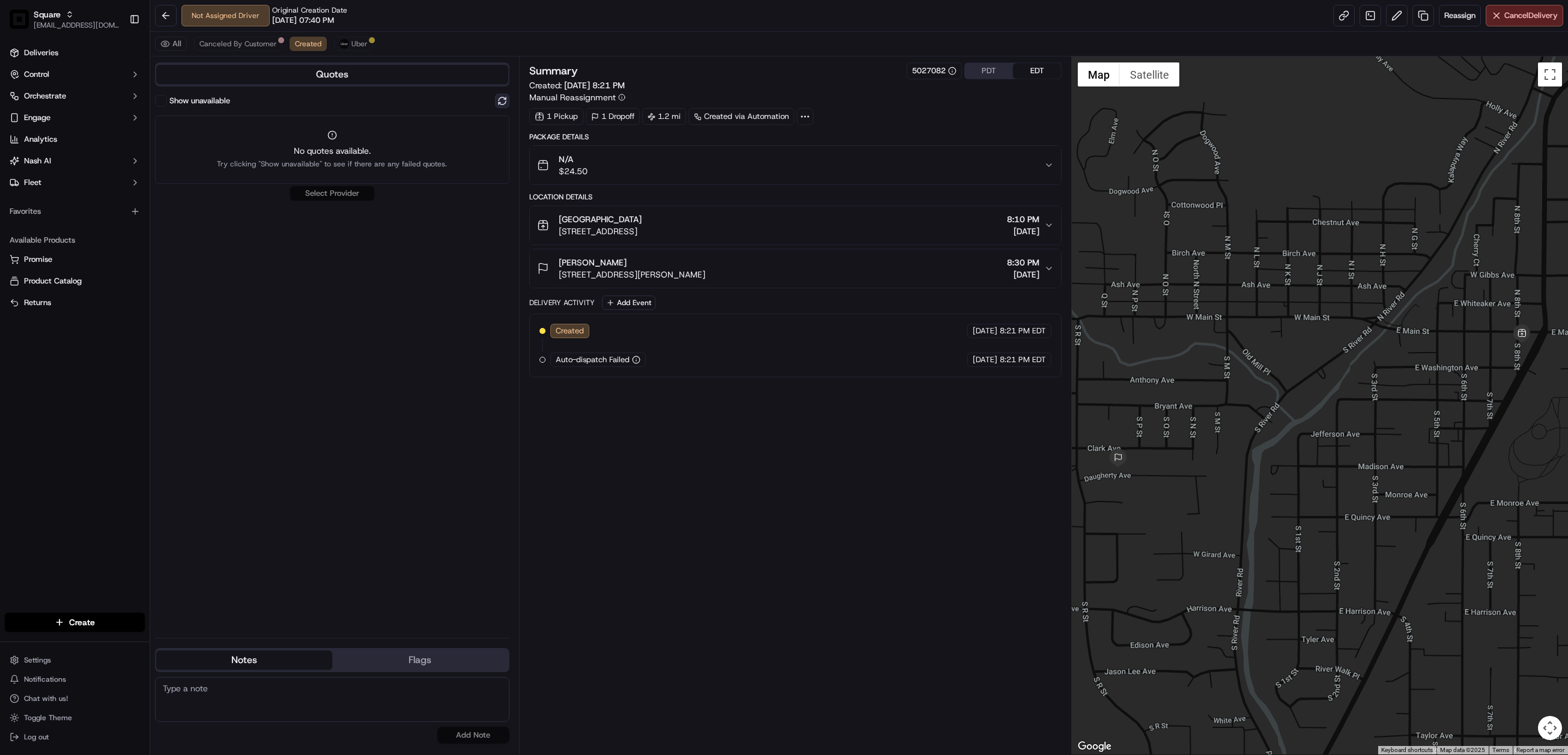
click at [505, 101] on button at bounding box center [502, 101] width 14 height 14
click at [743, 510] on div "Summary 5027082 PDT EDT Created: [DATE] 8:21 PM Manual Reassignment 1 Pickup 1 …" at bounding box center [795, 405] width 533 height 686
